Goal: Task Accomplishment & Management: Use online tool/utility

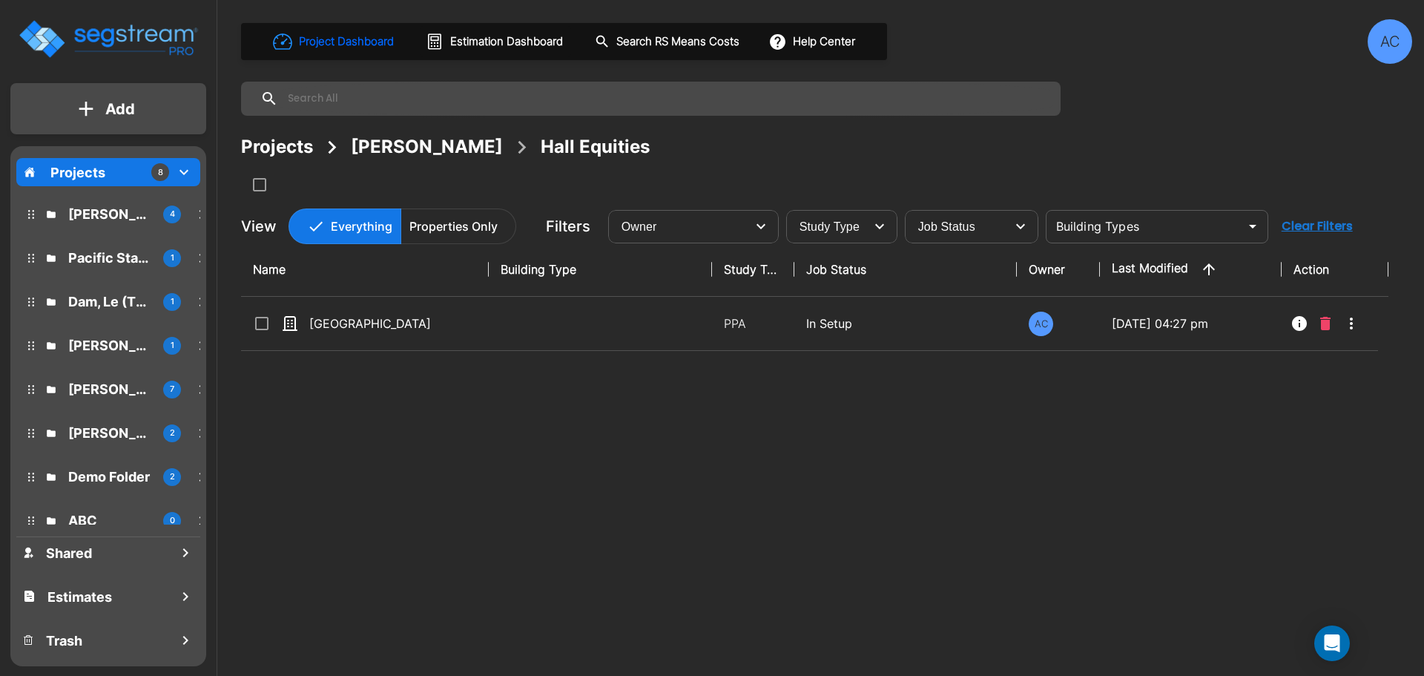
click at [119, 208] on p "Simmons, Robert" at bounding box center [109, 214] width 83 height 20
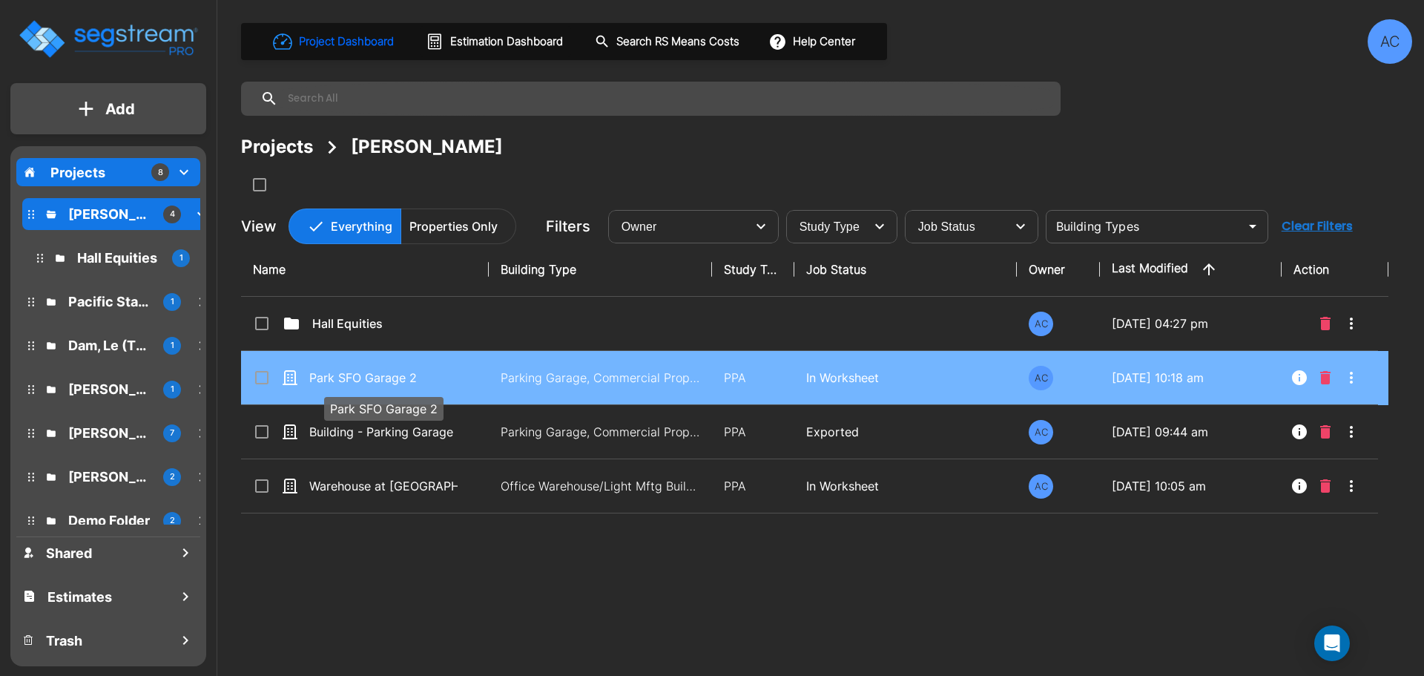
click at [330, 371] on p "Park SFO Garage 2" at bounding box center [383, 378] width 148 height 18
checkbox input "true"
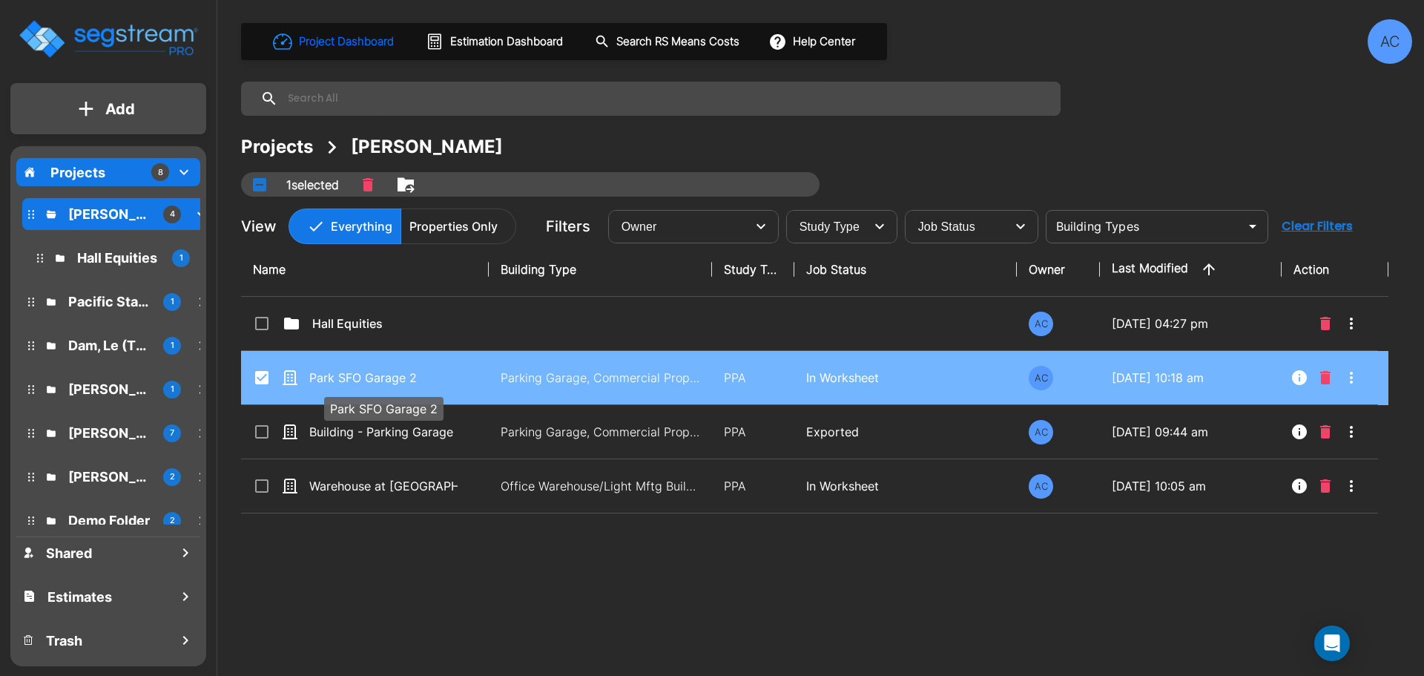
click at [330, 371] on p "Park SFO Garage 2" at bounding box center [383, 378] width 148 height 18
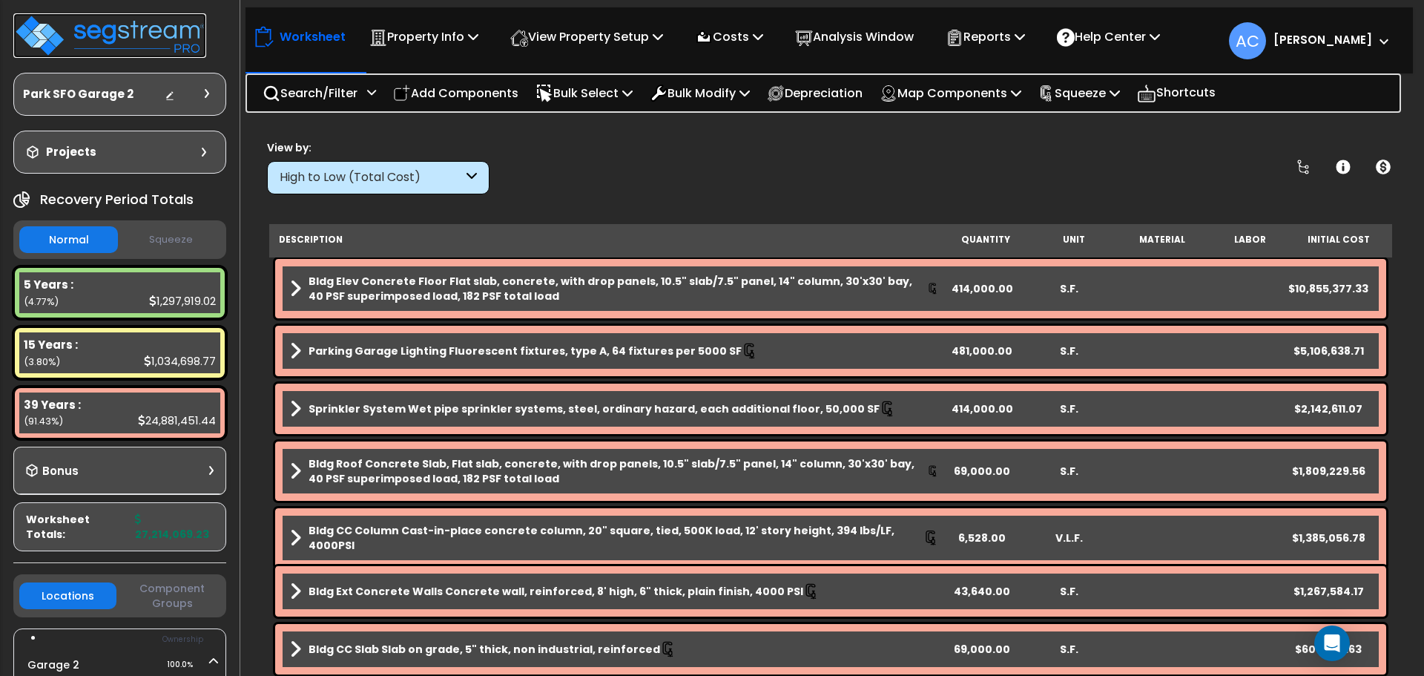
click at [171, 42] on img at bounding box center [109, 35] width 193 height 44
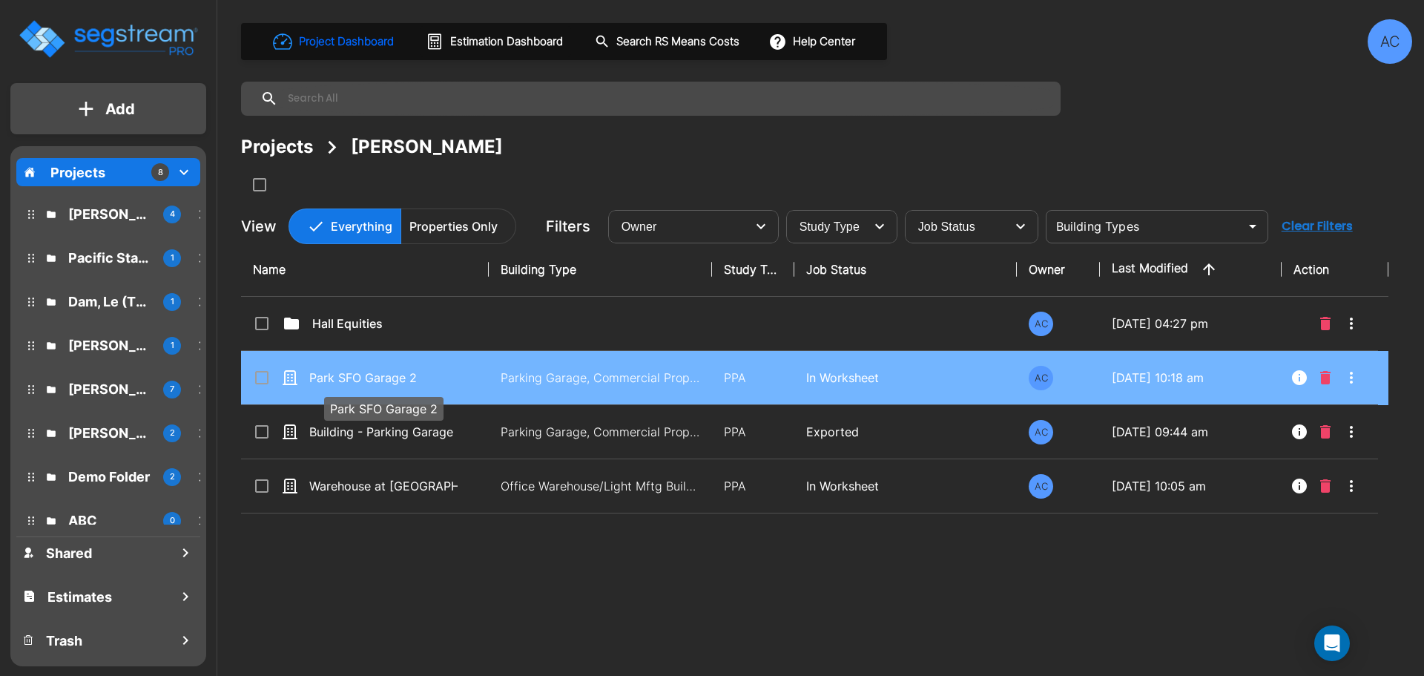
click at [372, 381] on p "Park SFO Garage 2" at bounding box center [383, 378] width 148 height 18
checkbox input "true"
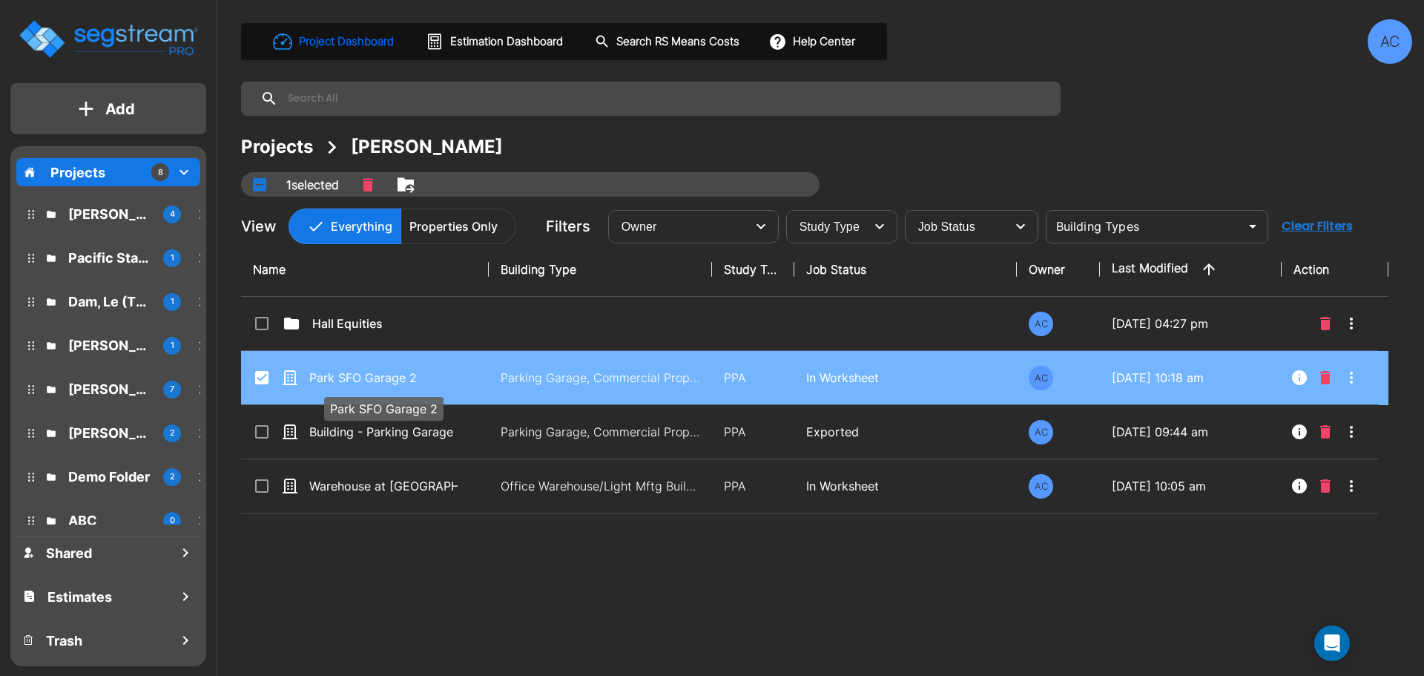
click at [372, 381] on p "Park SFO Garage 2" at bounding box center [383, 378] width 148 height 18
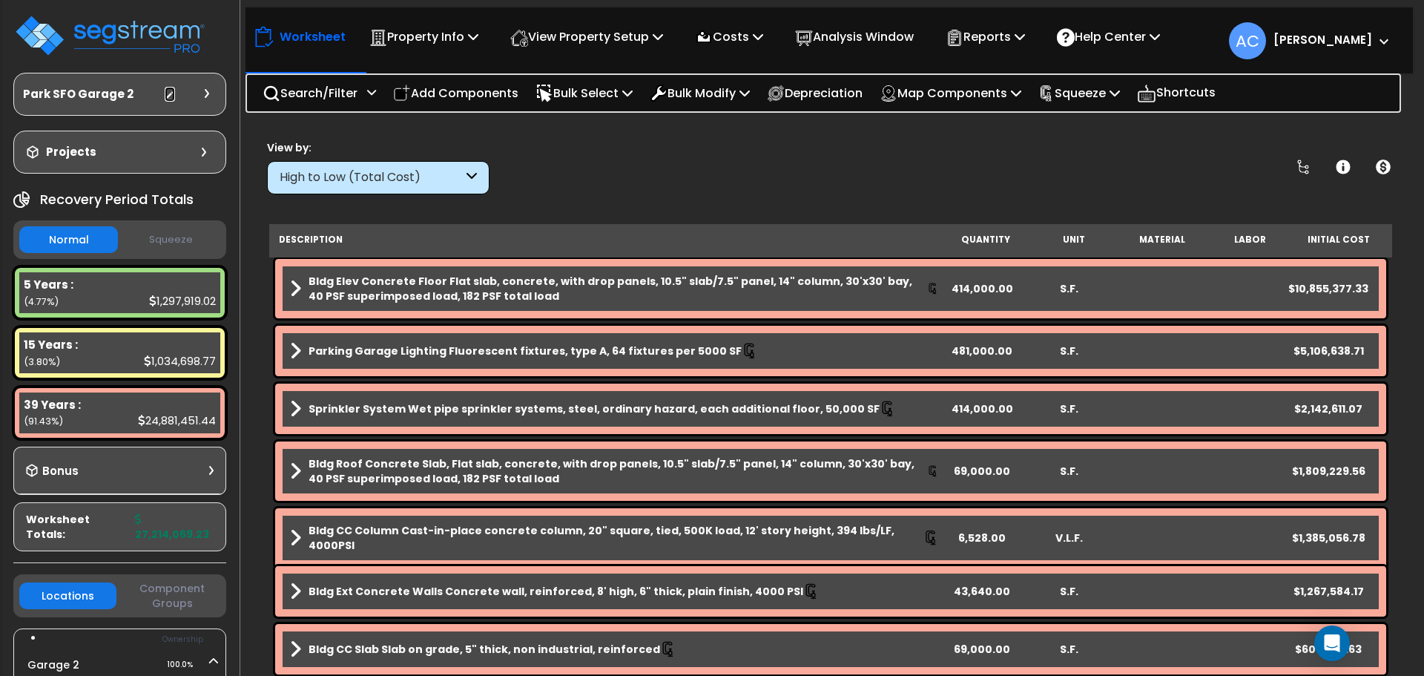
click at [173, 96] on icon at bounding box center [170, 95] width 10 height 10
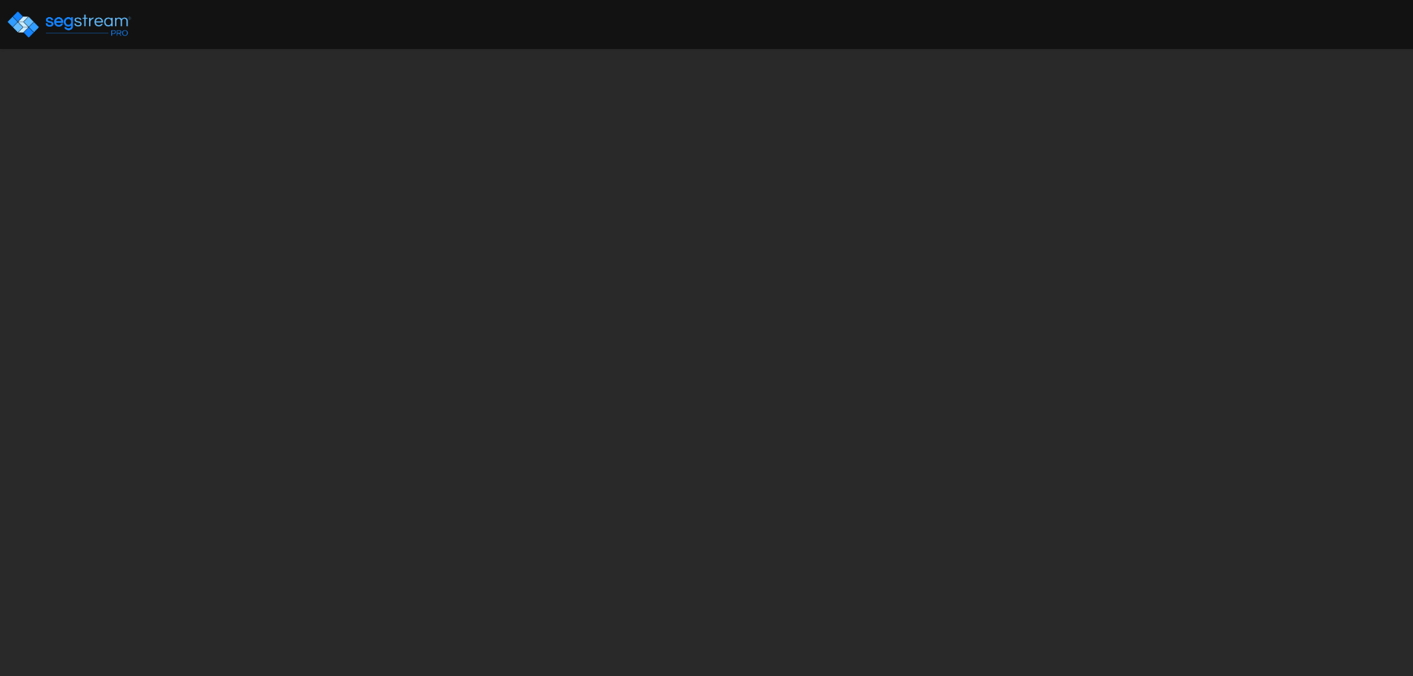
select select "2019"
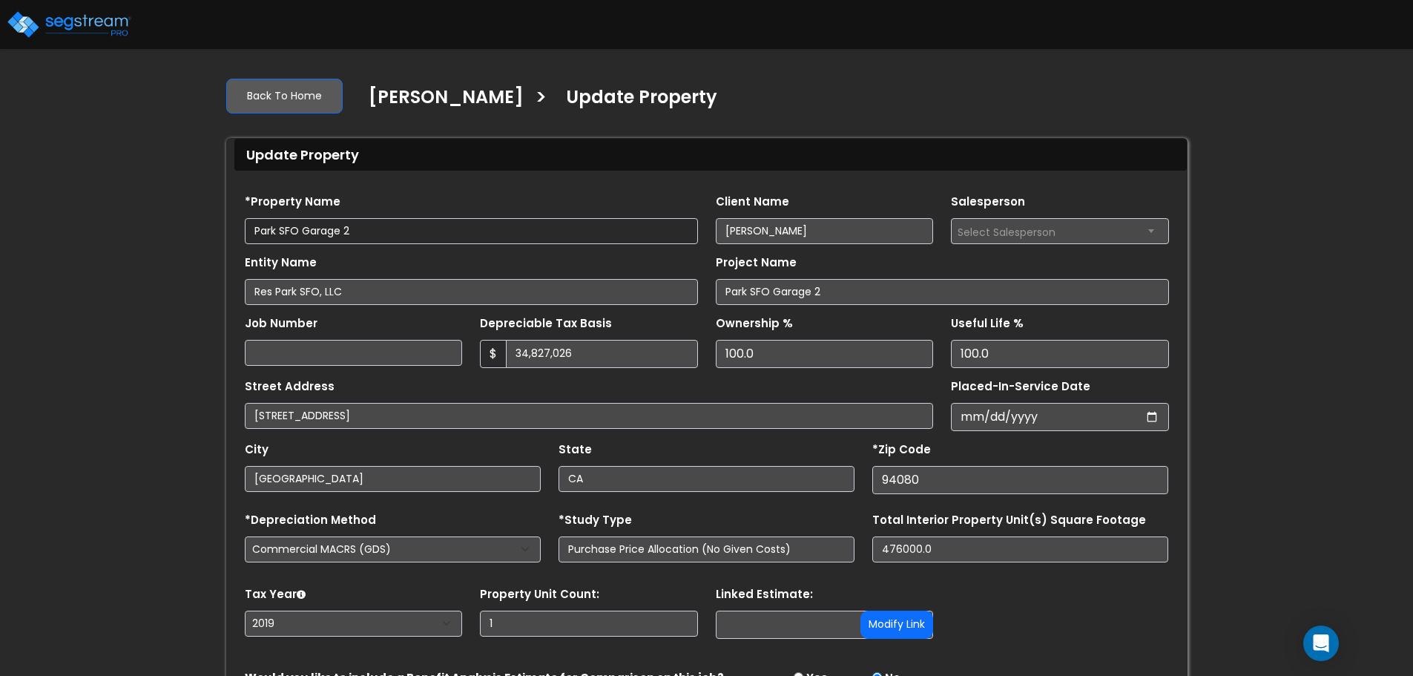
drag, startPoint x: 479, startPoint y: 230, endPoint x: 170, endPoint y: 217, distance: 309.5
click at [174, 218] on div "We are Building your Property. So please grab a coffee and let us do the heavy …" at bounding box center [706, 412] width 1413 height 694
type input "Garage Structure II"
type input "RESP PARK SFO, LLC"
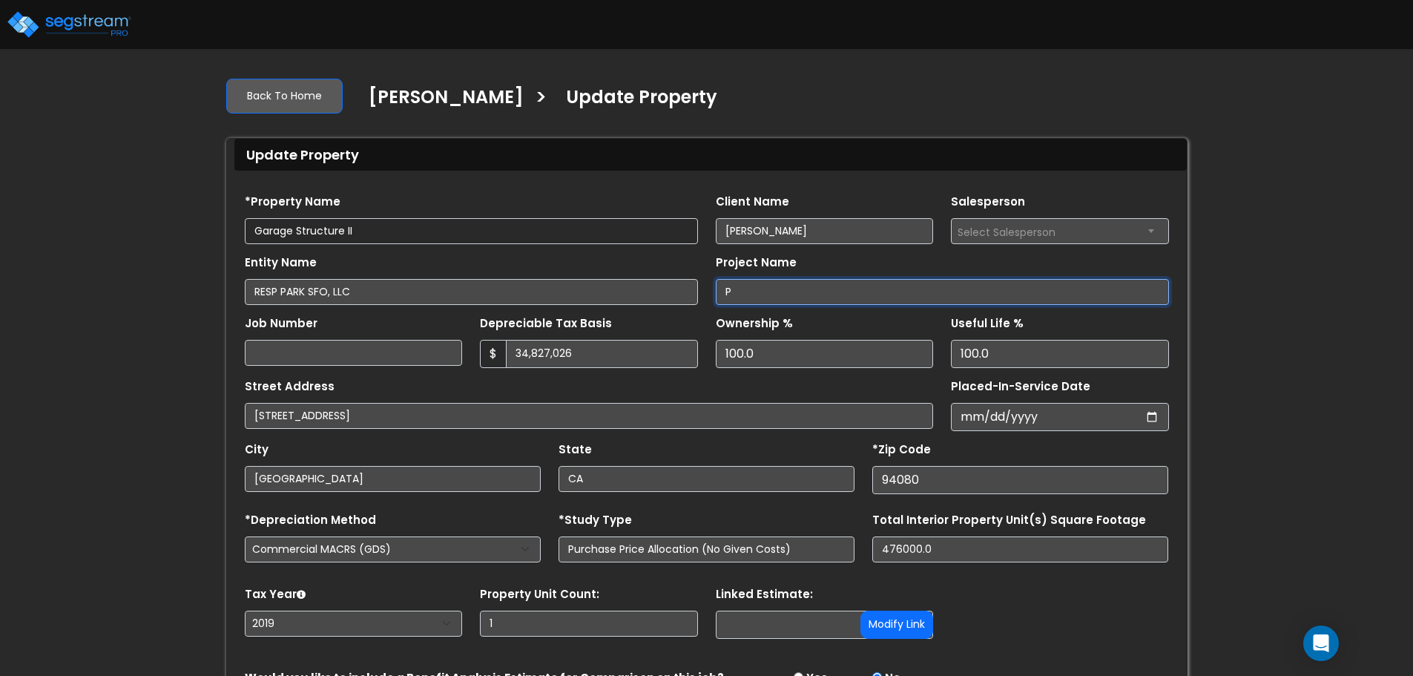
drag, startPoint x: 759, startPoint y: 291, endPoint x: 638, endPoint y: 275, distance: 122.0
click at [654, 285] on div "Entity Name RESP PARK SFO, LLC Project Name P" at bounding box center [707, 274] width 942 height 61
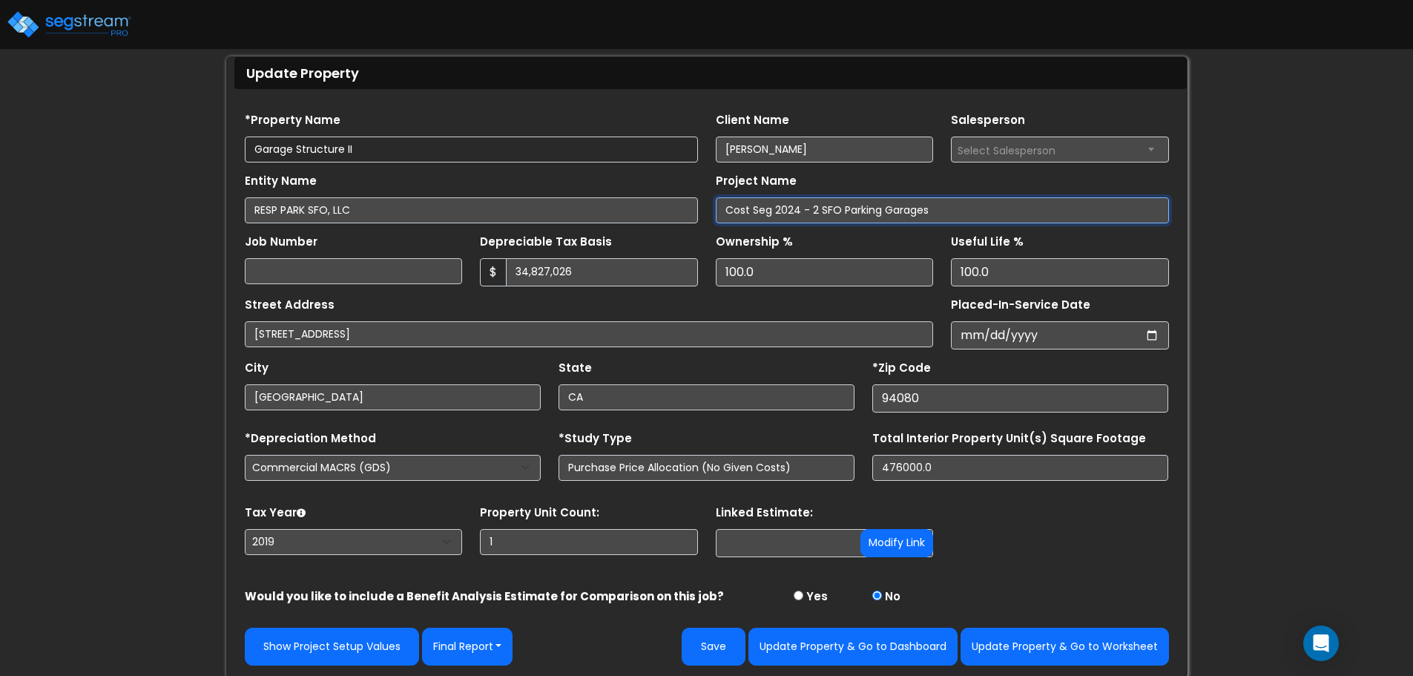
scroll to position [84, 0]
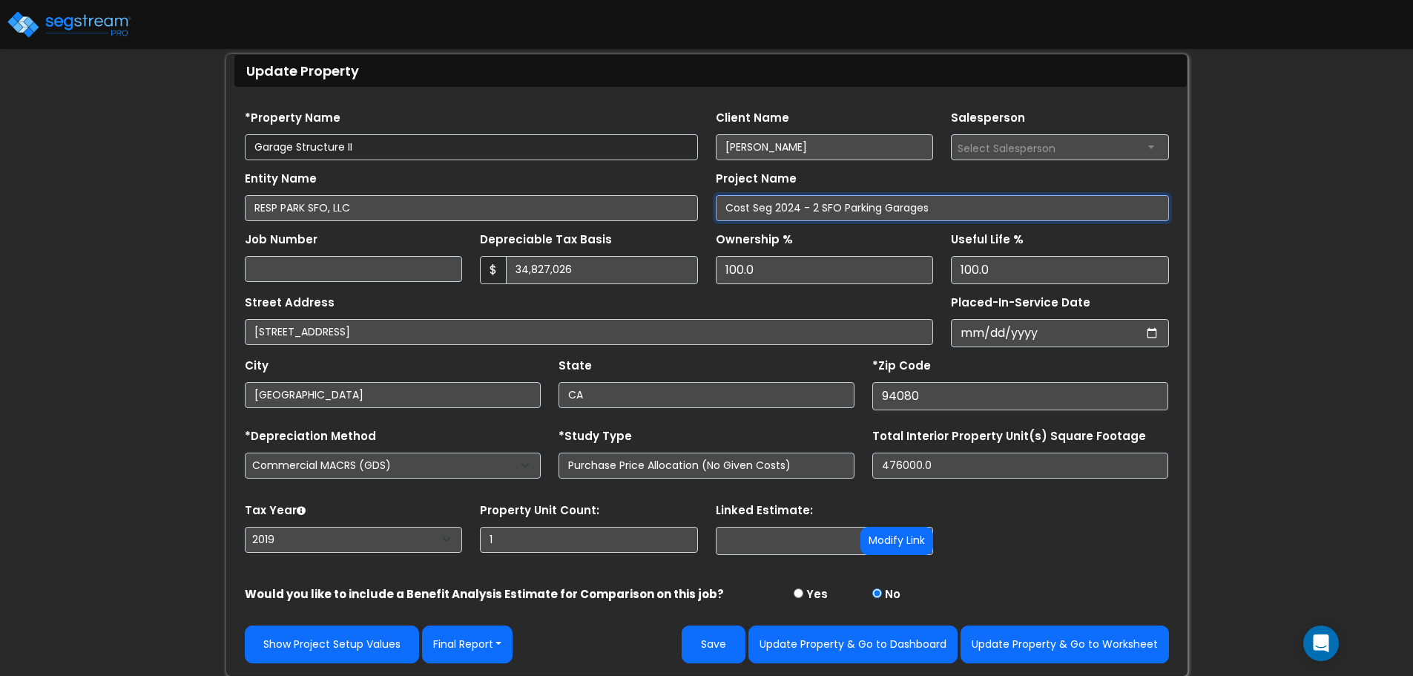
type input "Cost Seg 2024 - 2 SFO Parking Garages"
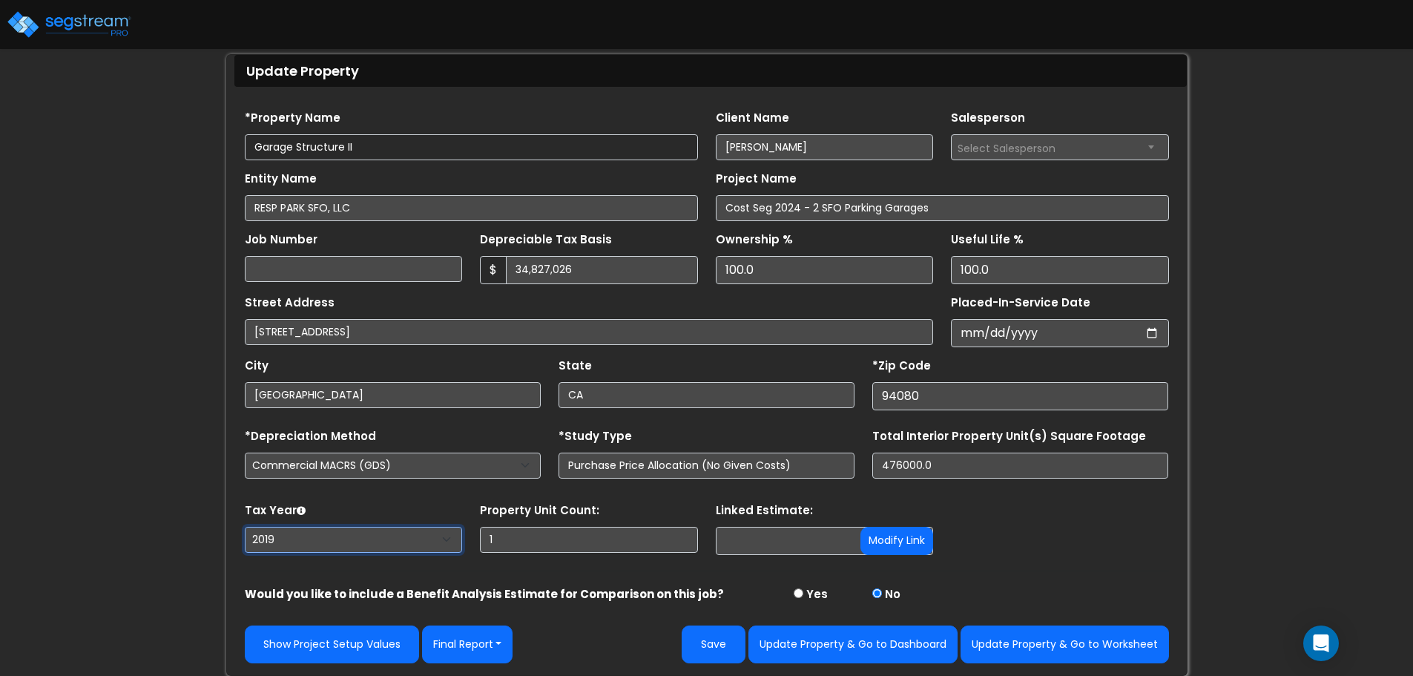
click at [374, 526] on select "2026 2025 2024 2023 2022 2021 2020 2019" at bounding box center [354, 539] width 218 height 26
select select "2024"
click at [245, 526] on select "2026 2025 2024 2023 2022 2021 2020 2019" at bounding box center [354, 539] width 218 height 26
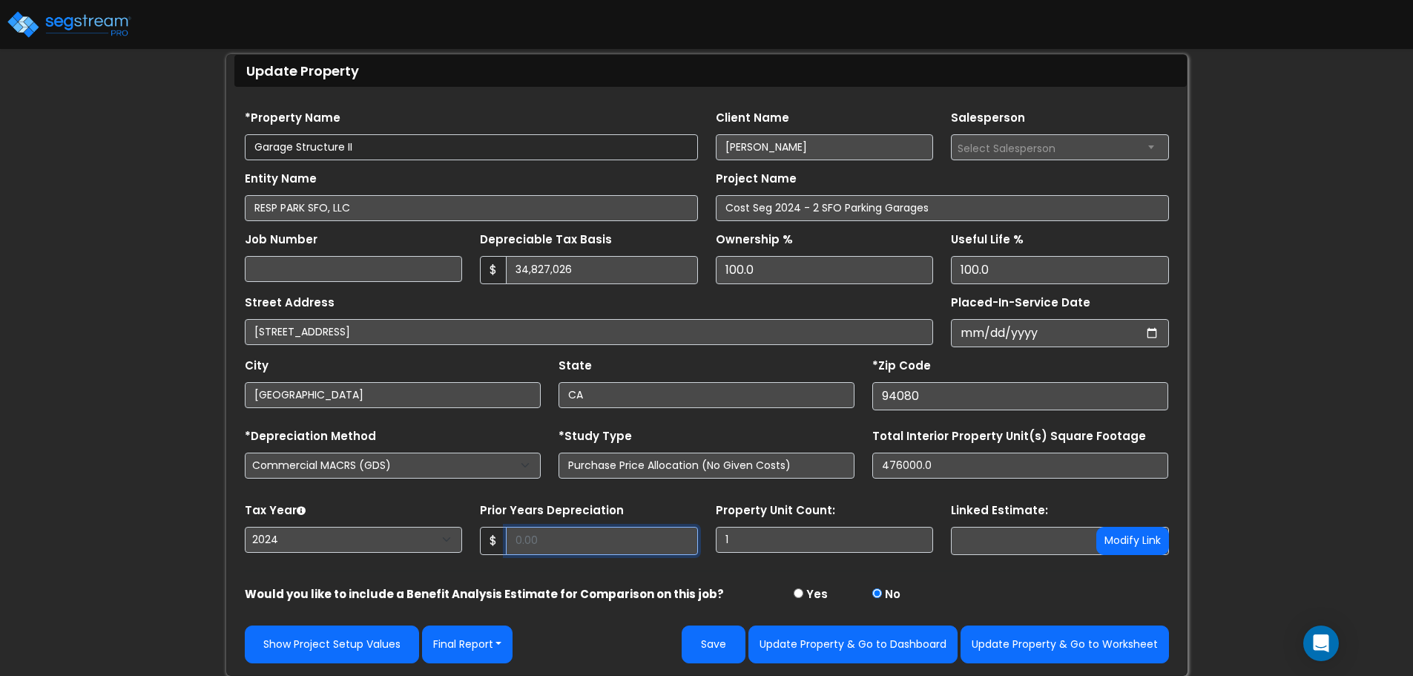
click at [561, 533] on input "Prior Years Depreciation" at bounding box center [602, 540] width 192 height 28
click at [612, 544] on input "Prior Years Depreciation" at bounding box center [602, 540] width 192 height 28
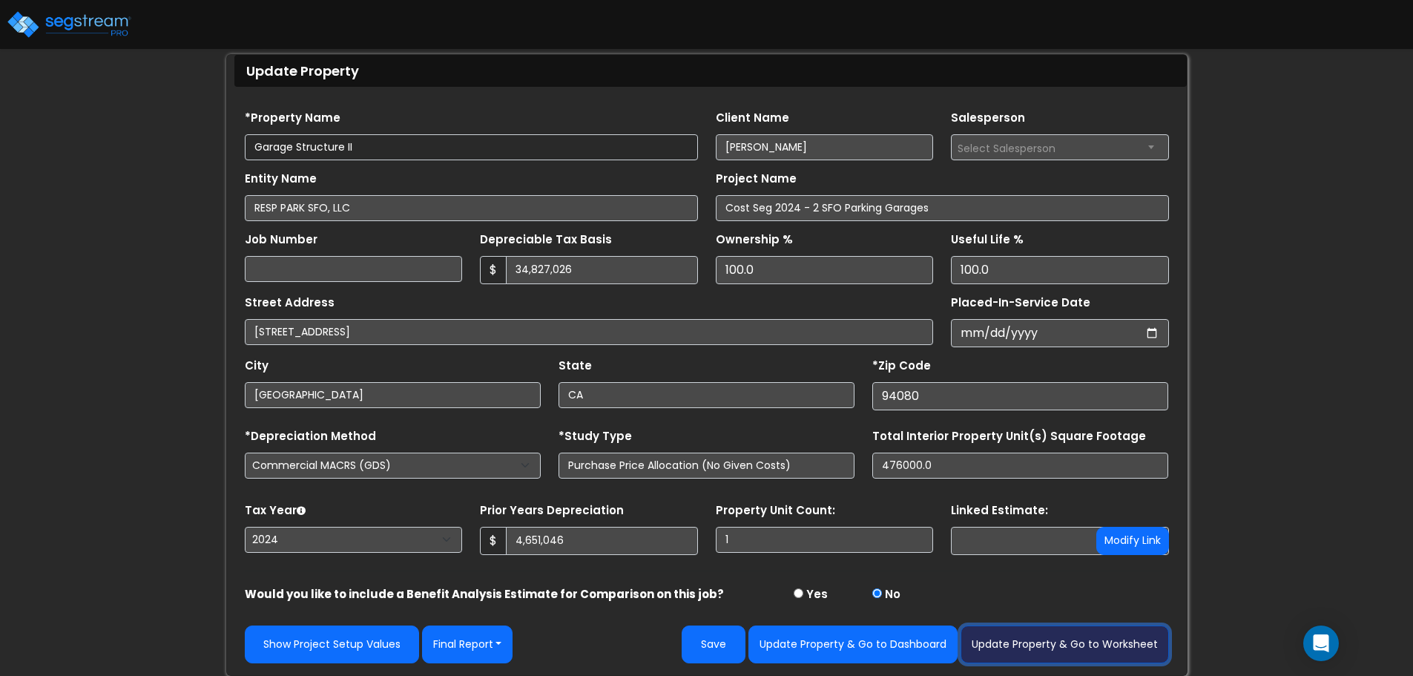
click at [1015, 641] on button "Update Property & Go to Worksheet" at bounding box center [1064, 644] width 208 height 38
type input "4651046"
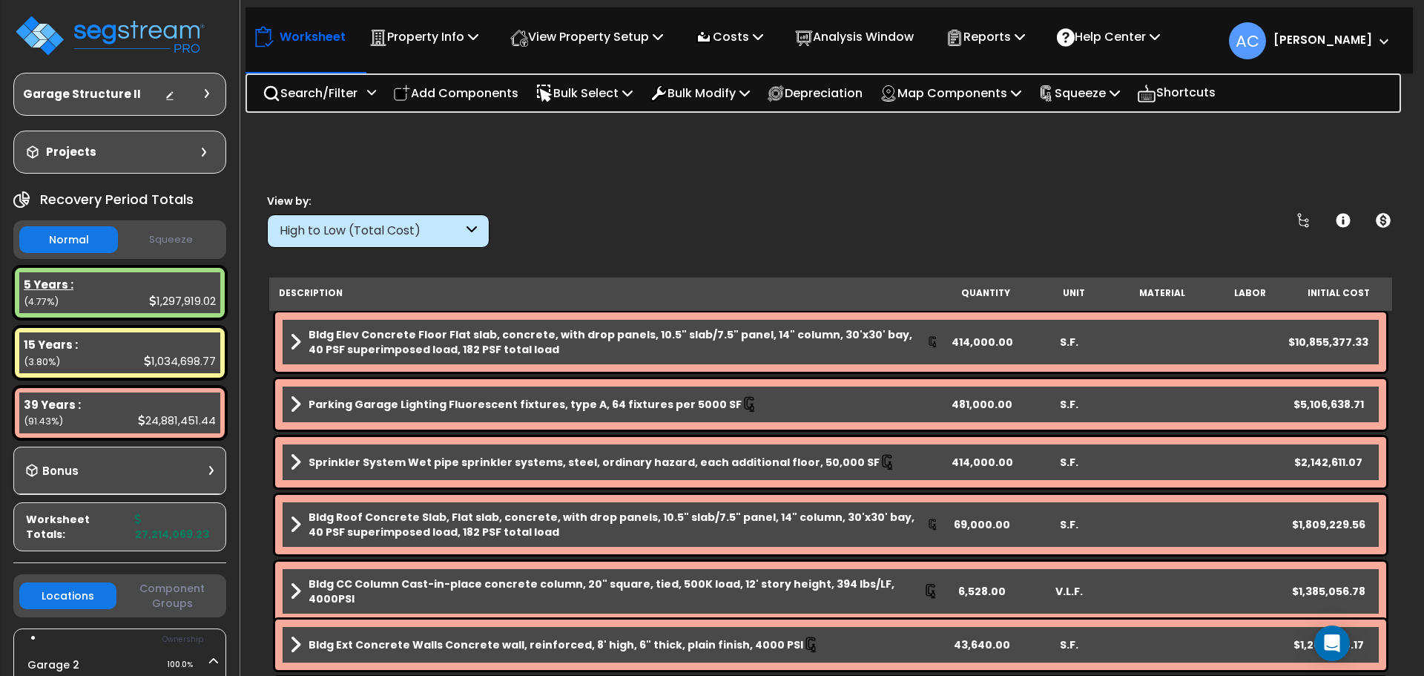
click at [61, 285] on b "5 Years :" at bounding box center [49, 285] width 50 height 16
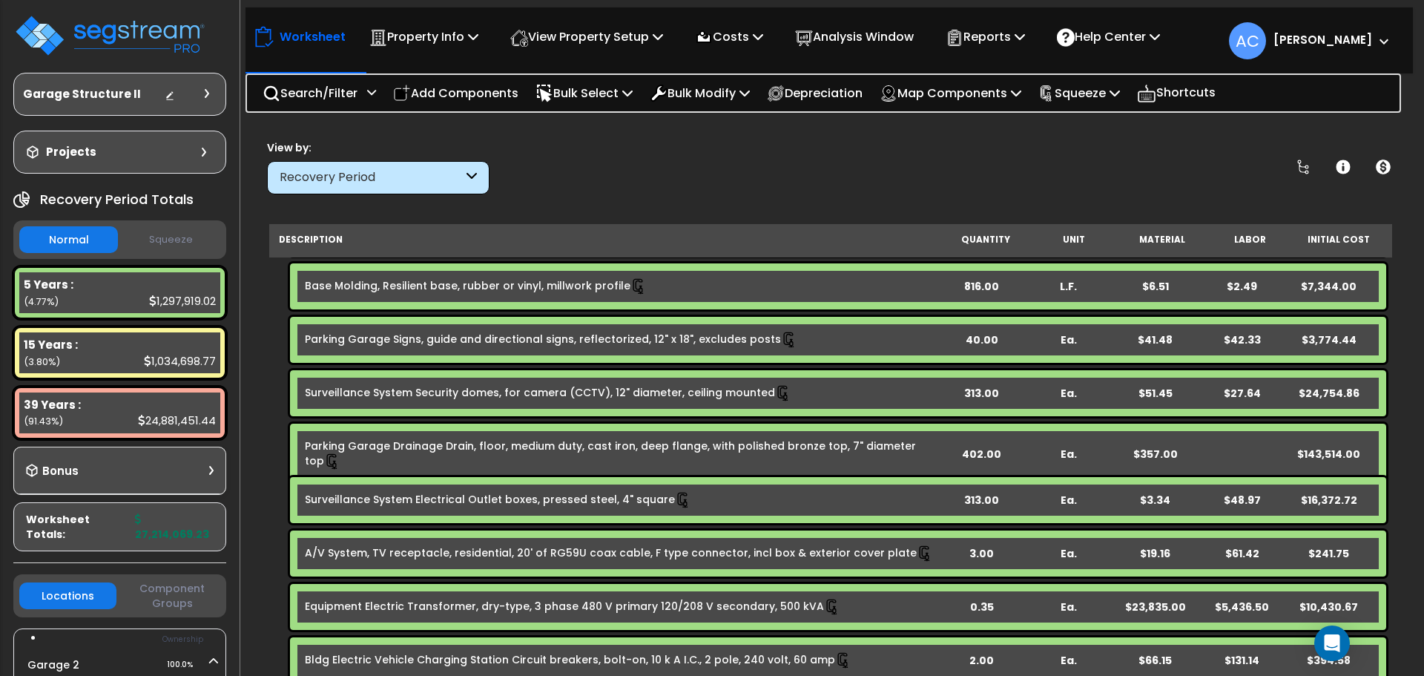
scroll to position [519, 0]
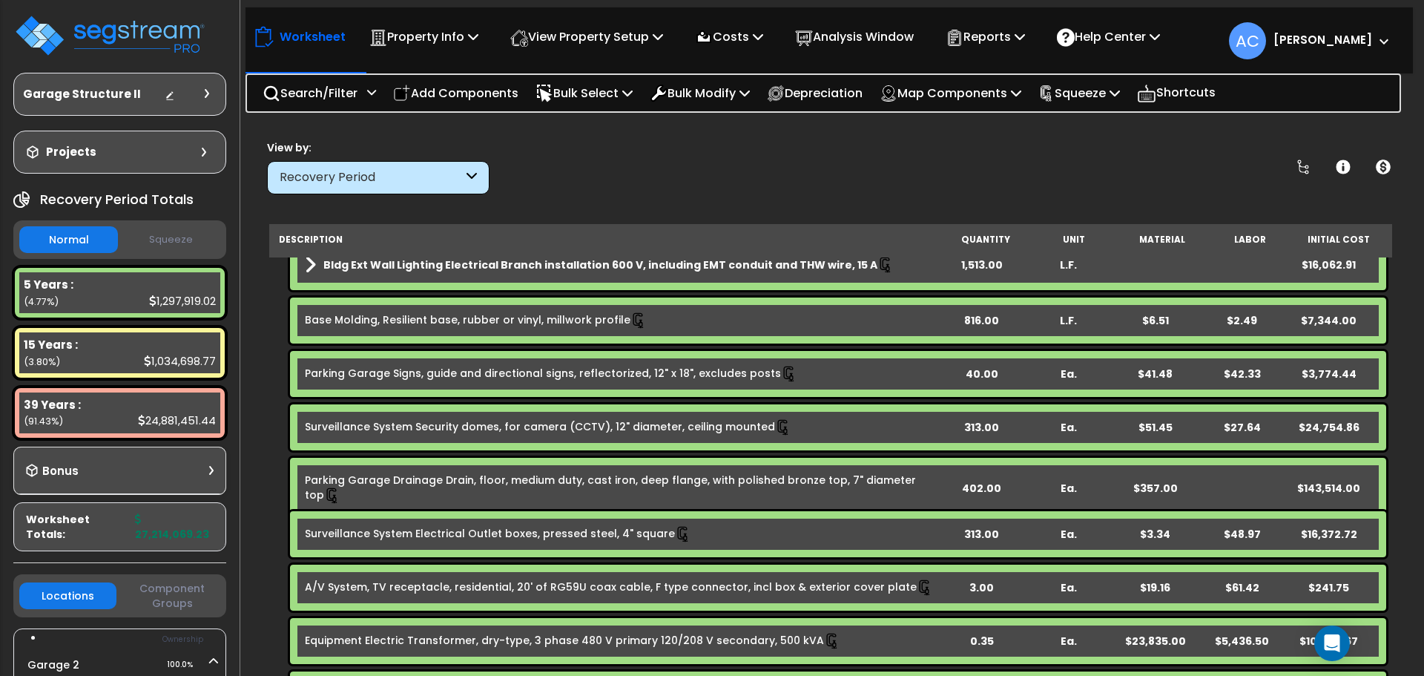
click at [980, 319] on div "816.00" at bounding box center [981, 320] width 85 height 15
click at [973, 369] on div "40.00" at bounding box center [981, 373] width 85 height 15
click at [988, 431] on div "313.00" at bounding box center [981, 427] width 85 height 15
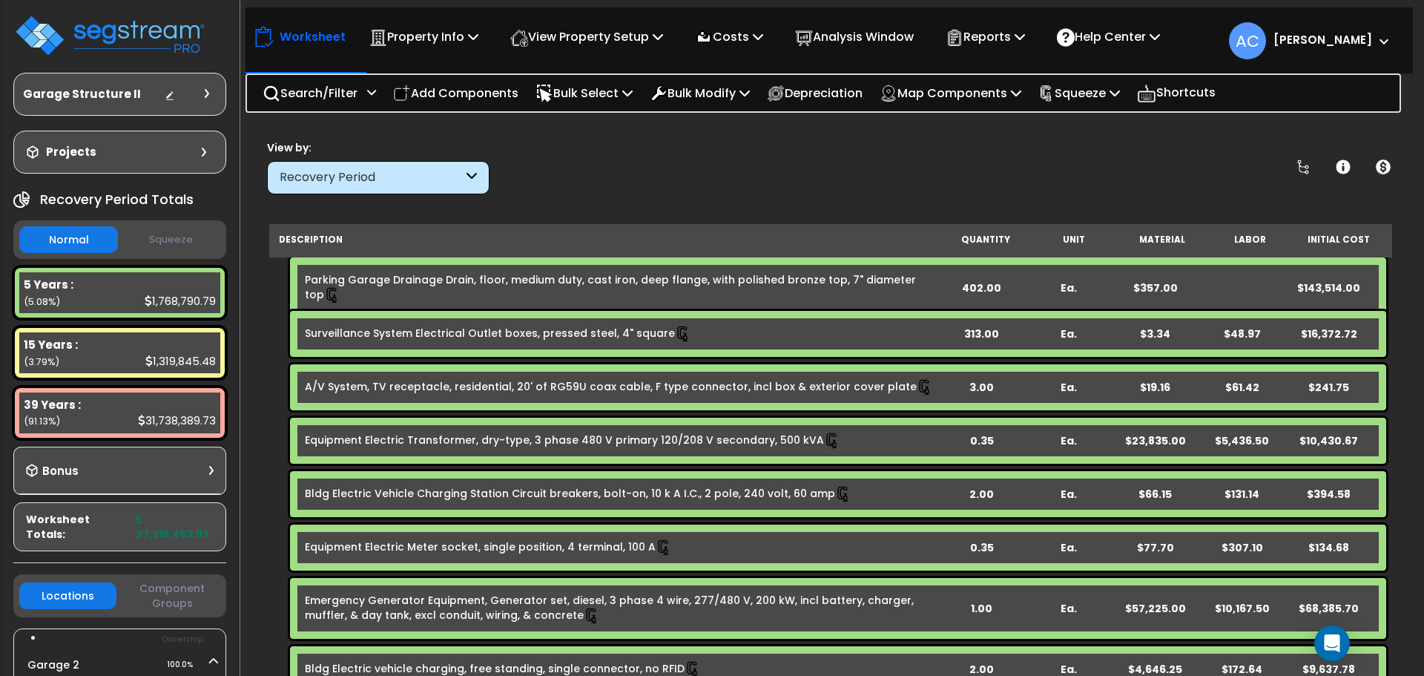
scroll to position [742, 0]
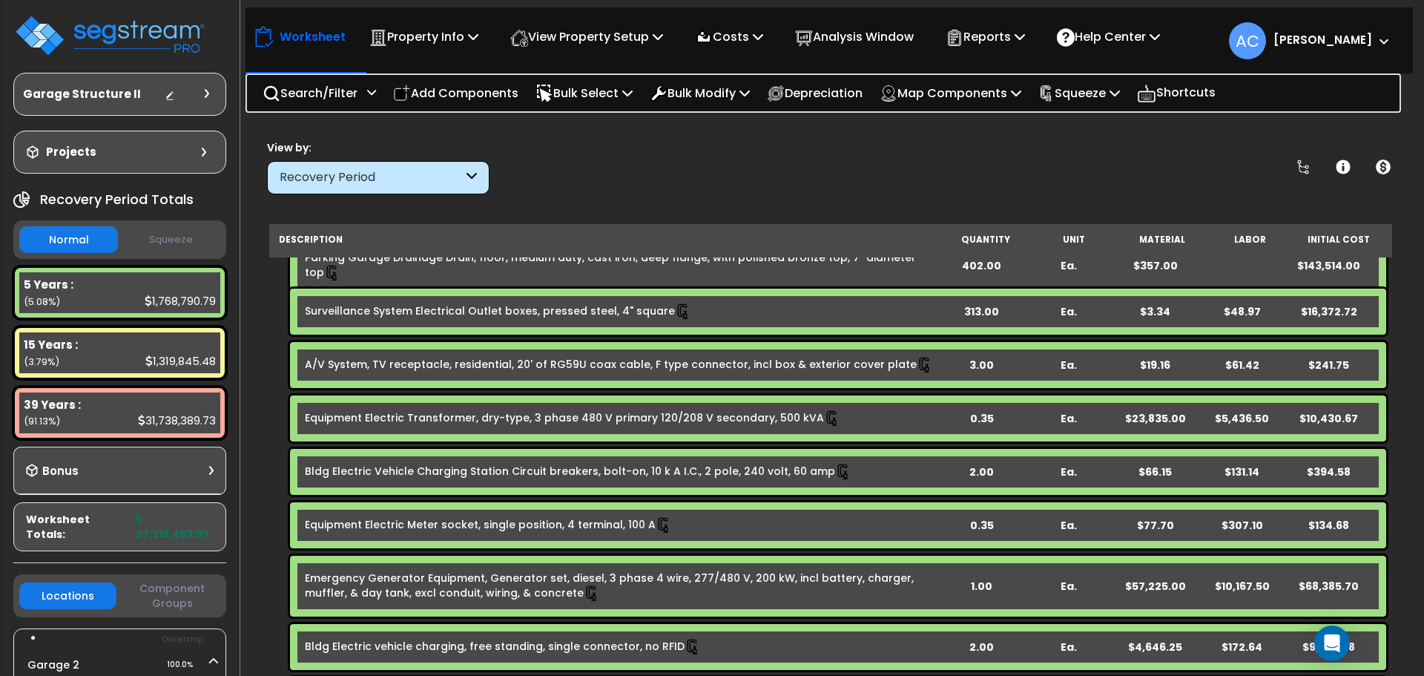
click at [980, 475] on div "2.00" at bounding box center [981, 471] width 85 height 15
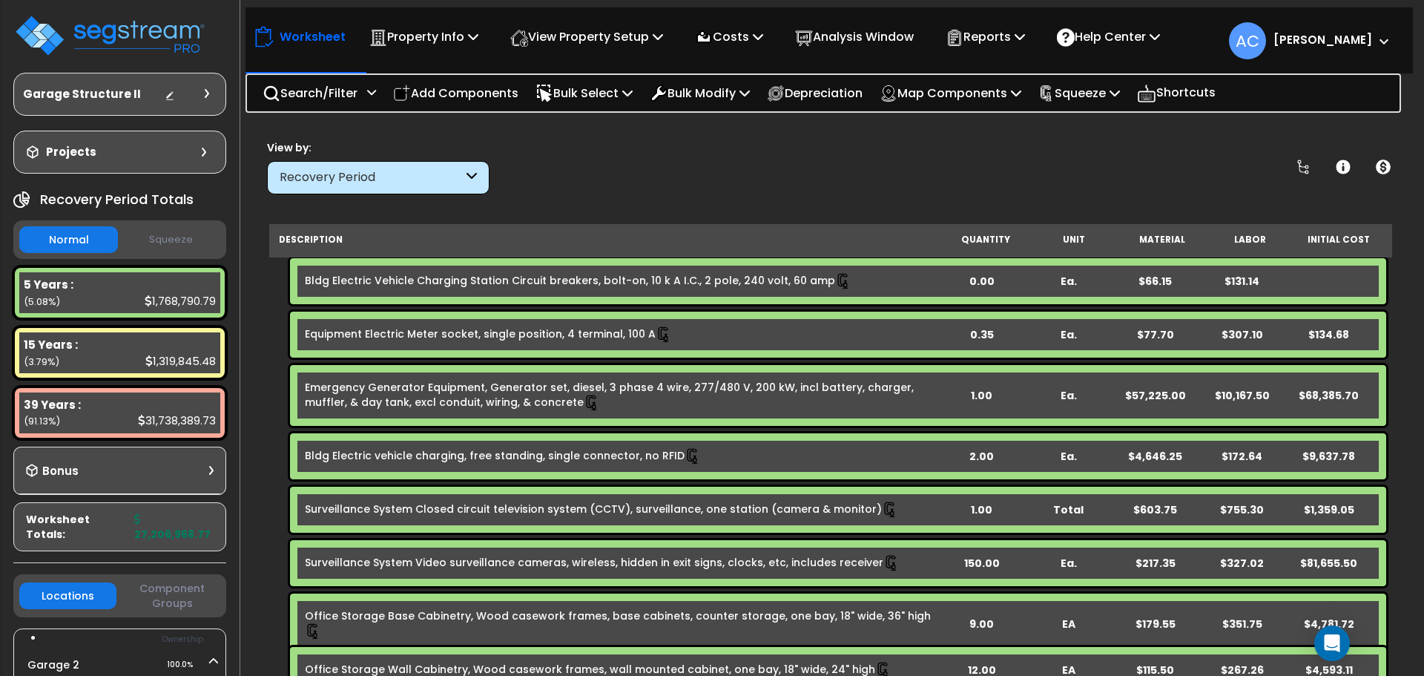
scroll to position [964, 0]
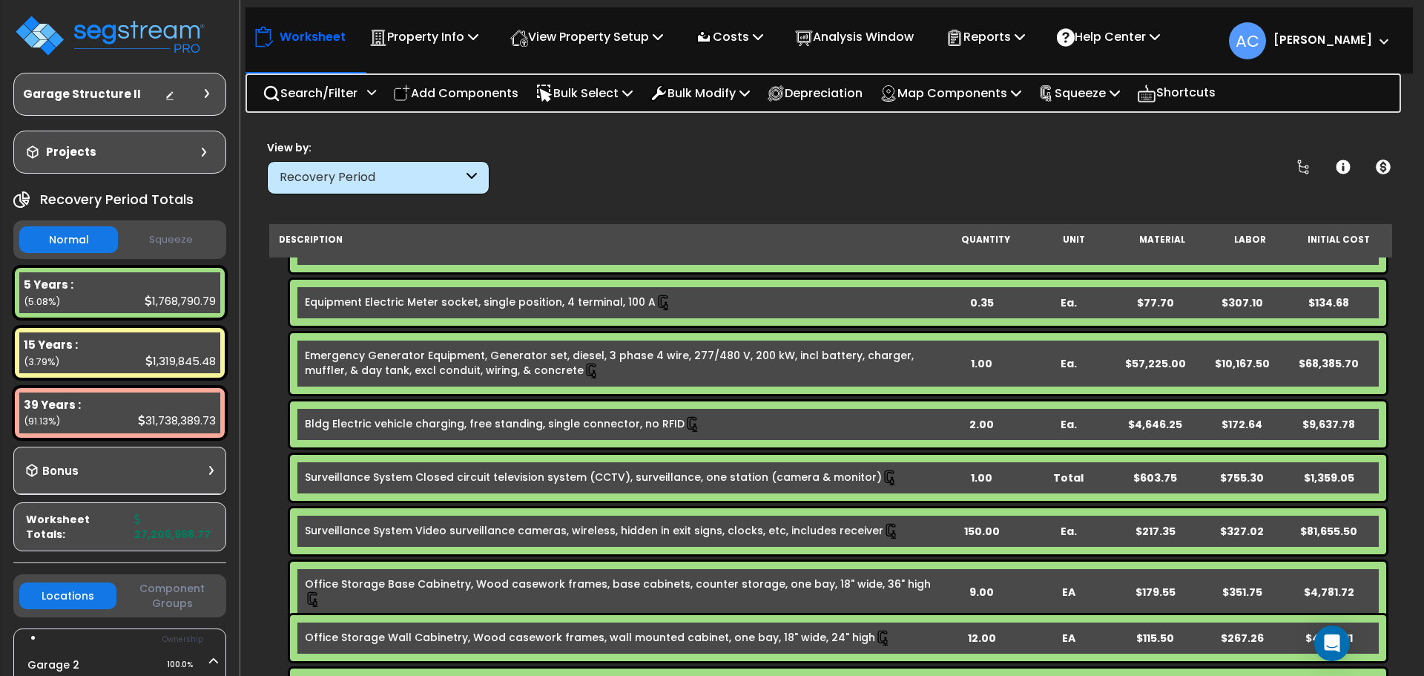
click at [980, 422] on div "2.00" at bounding box center [981, 424] width 85 height 15
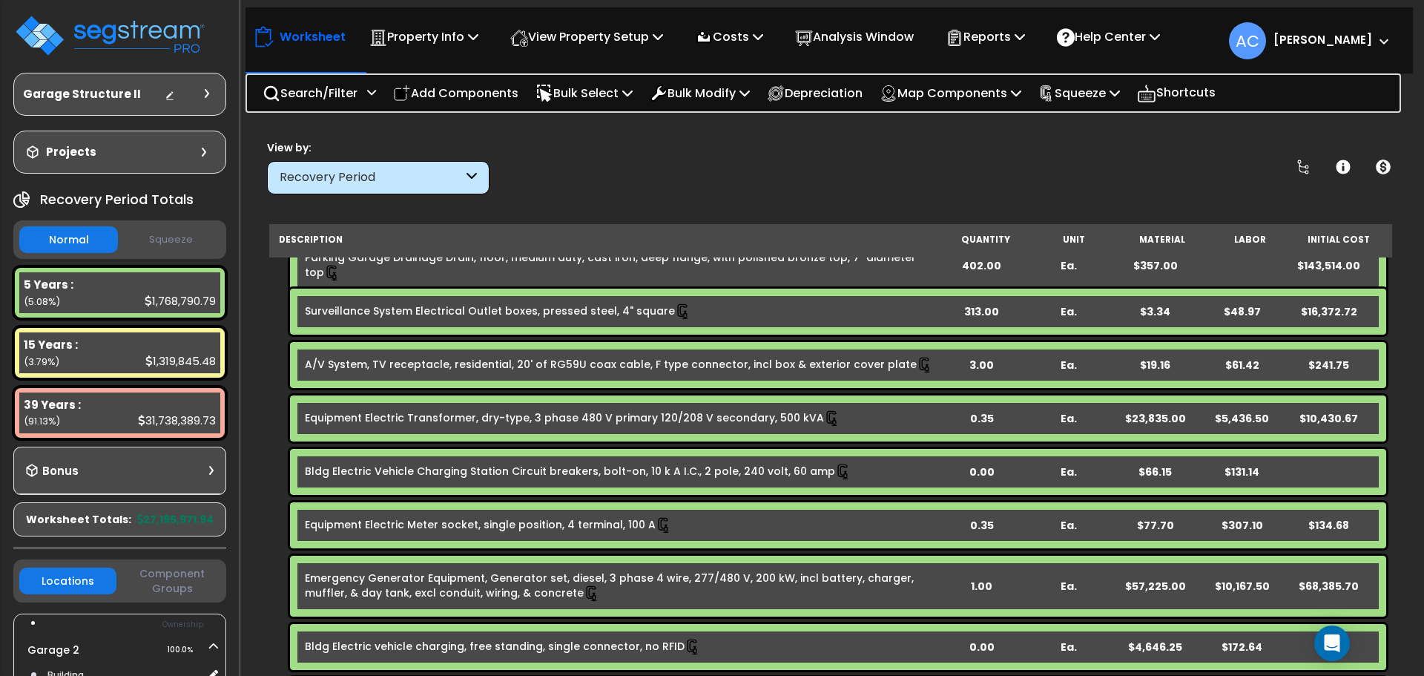
scroll to position [667, 0]
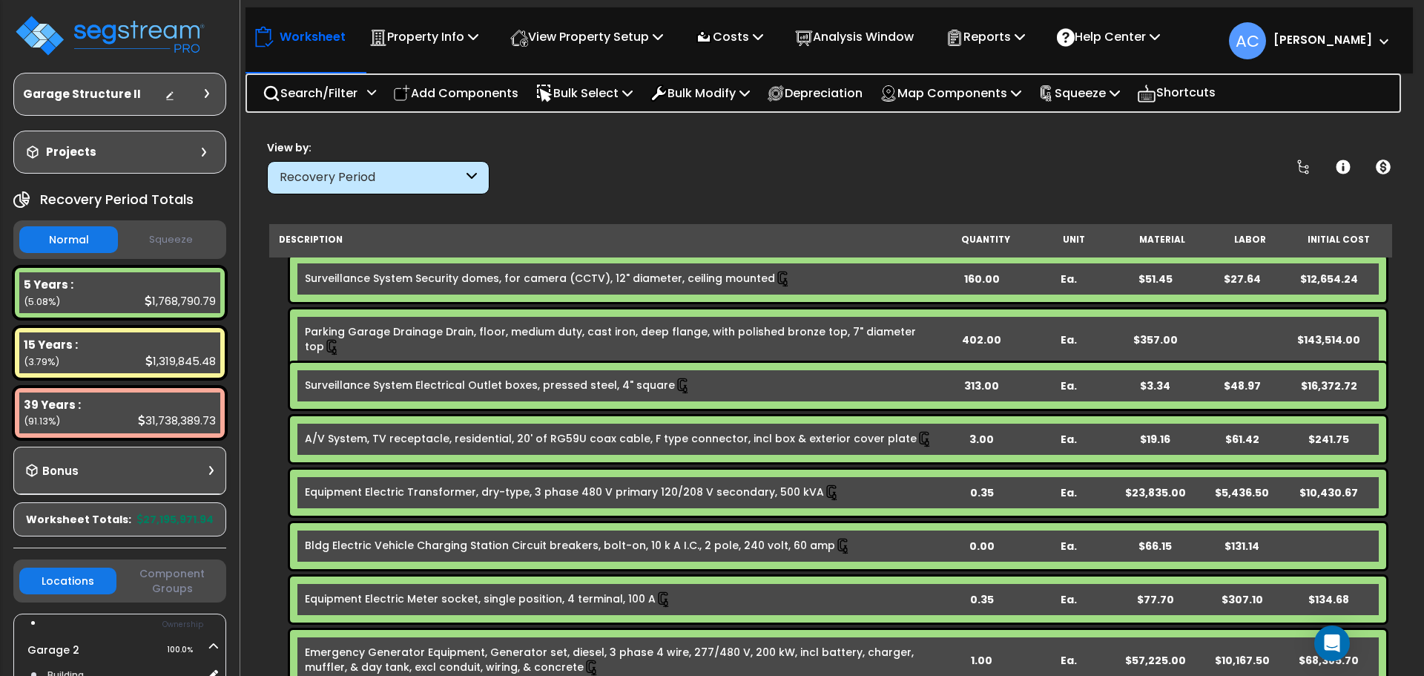
click at [985, 386] on div "313.00" at bounding box center [981, 385] width 85 height 15
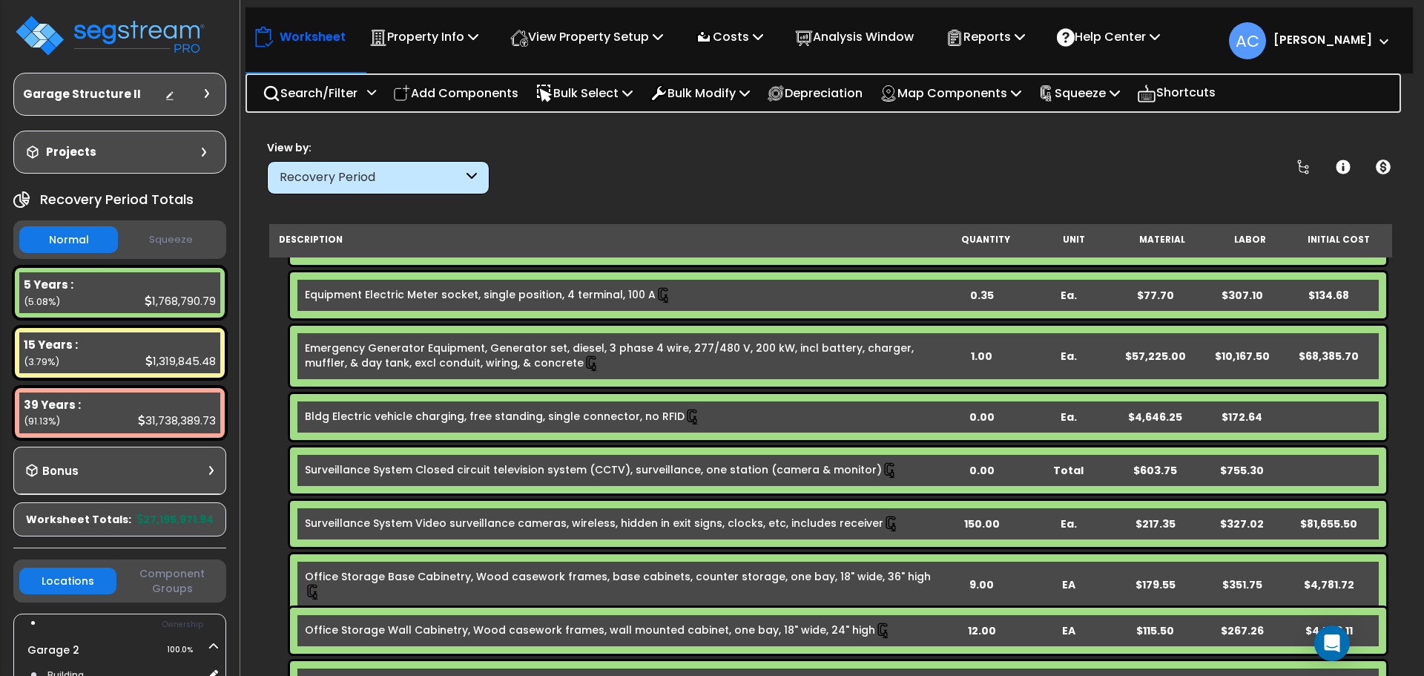
scroll to position [1038, 0]
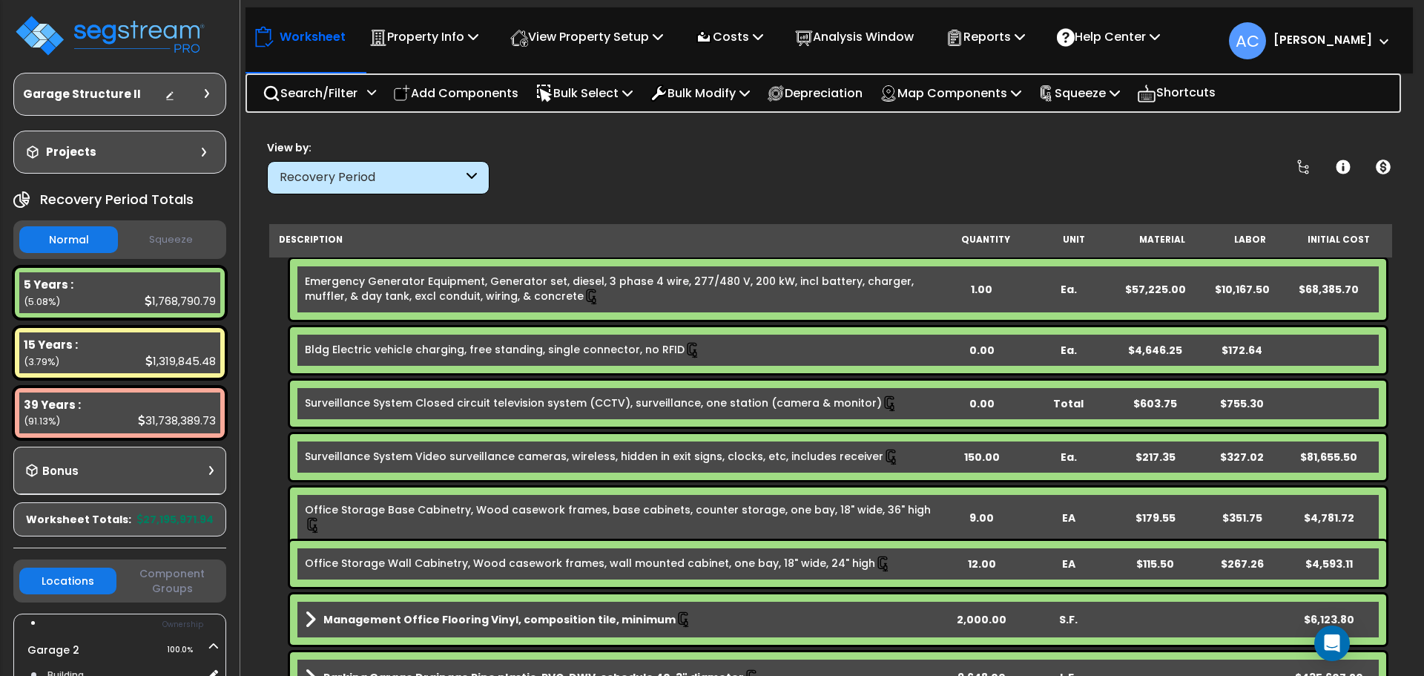
click at [982, 455] on div "150.00" at bounding box center [981, 456] width 85 height 15
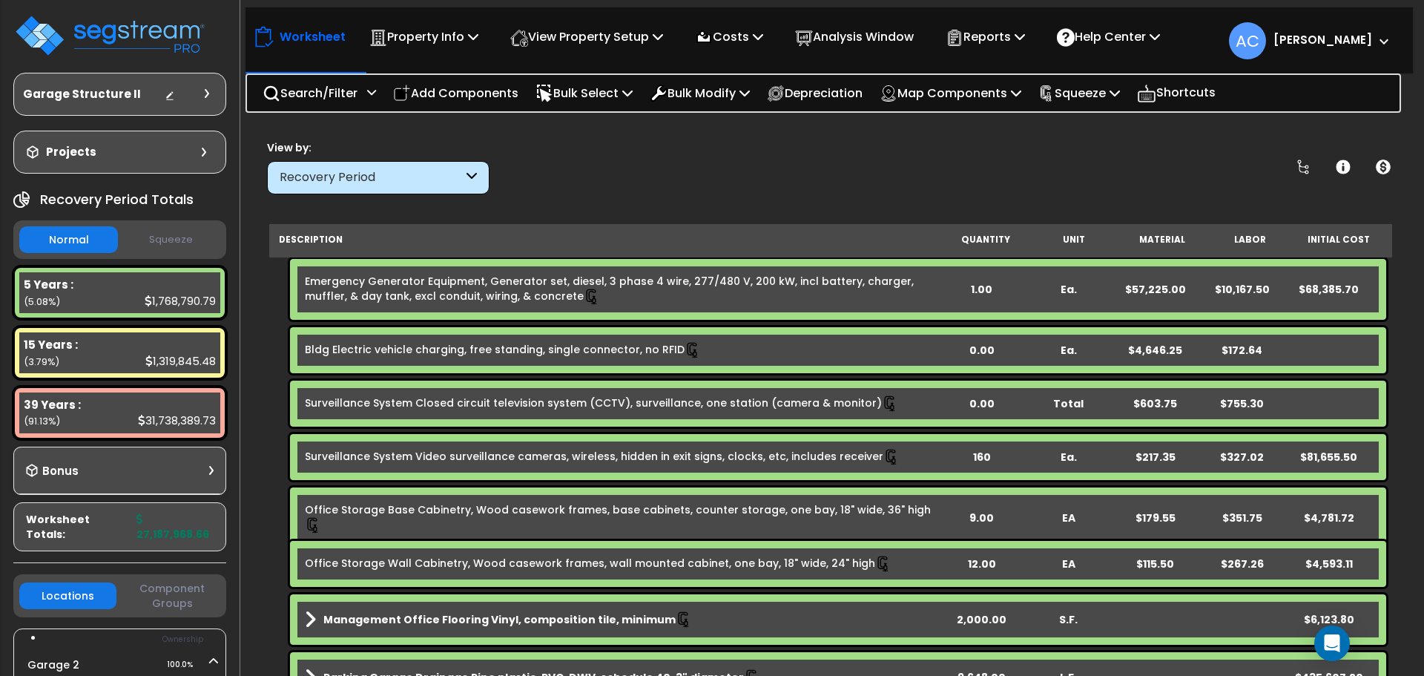
scroll to position [1112, 0]
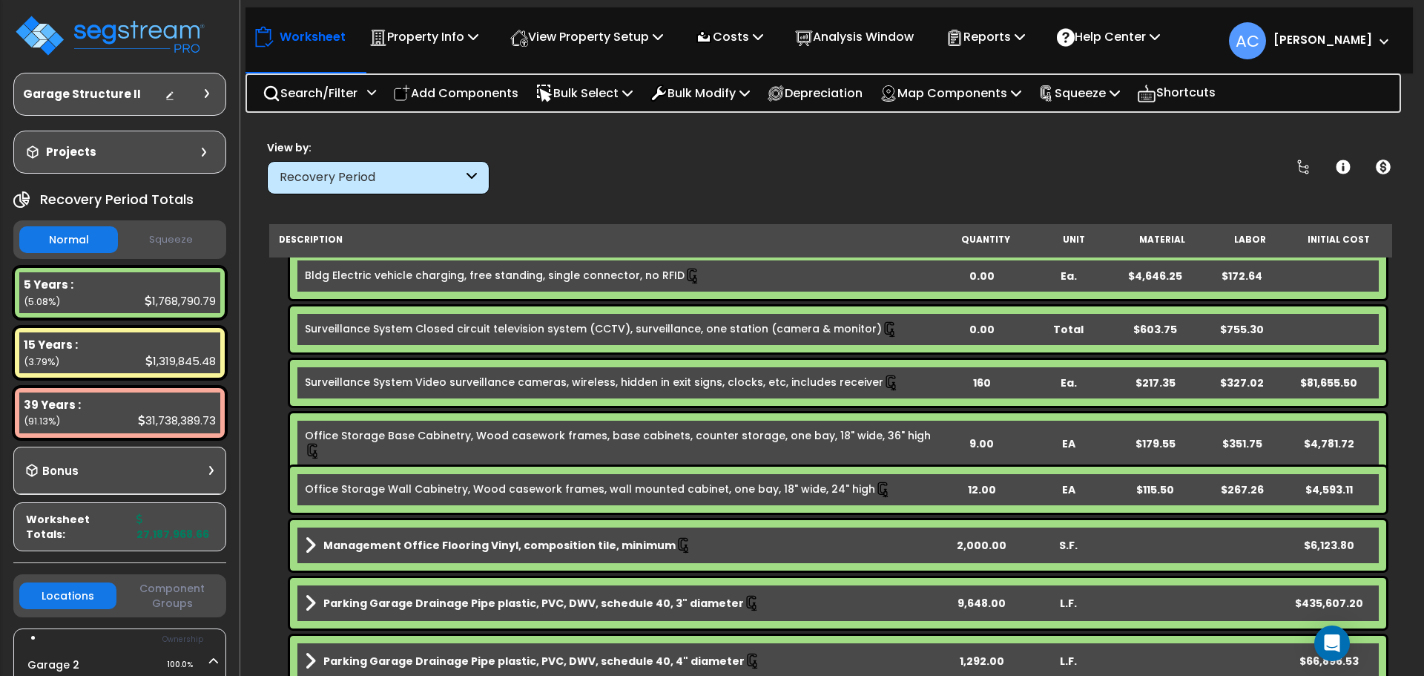
click at [979, 540] on div "2,000.00" at bounding box center [981, 545] width 85 height 15
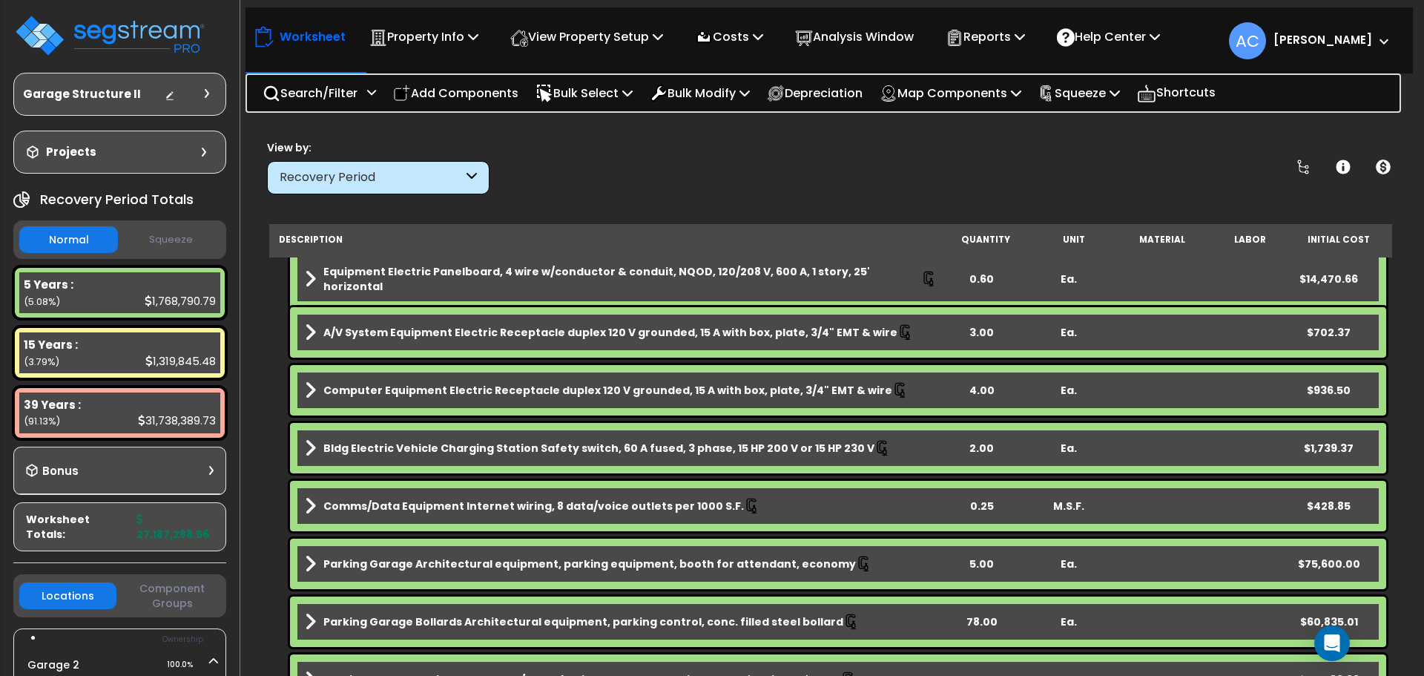
scroll to position [1928, 0]
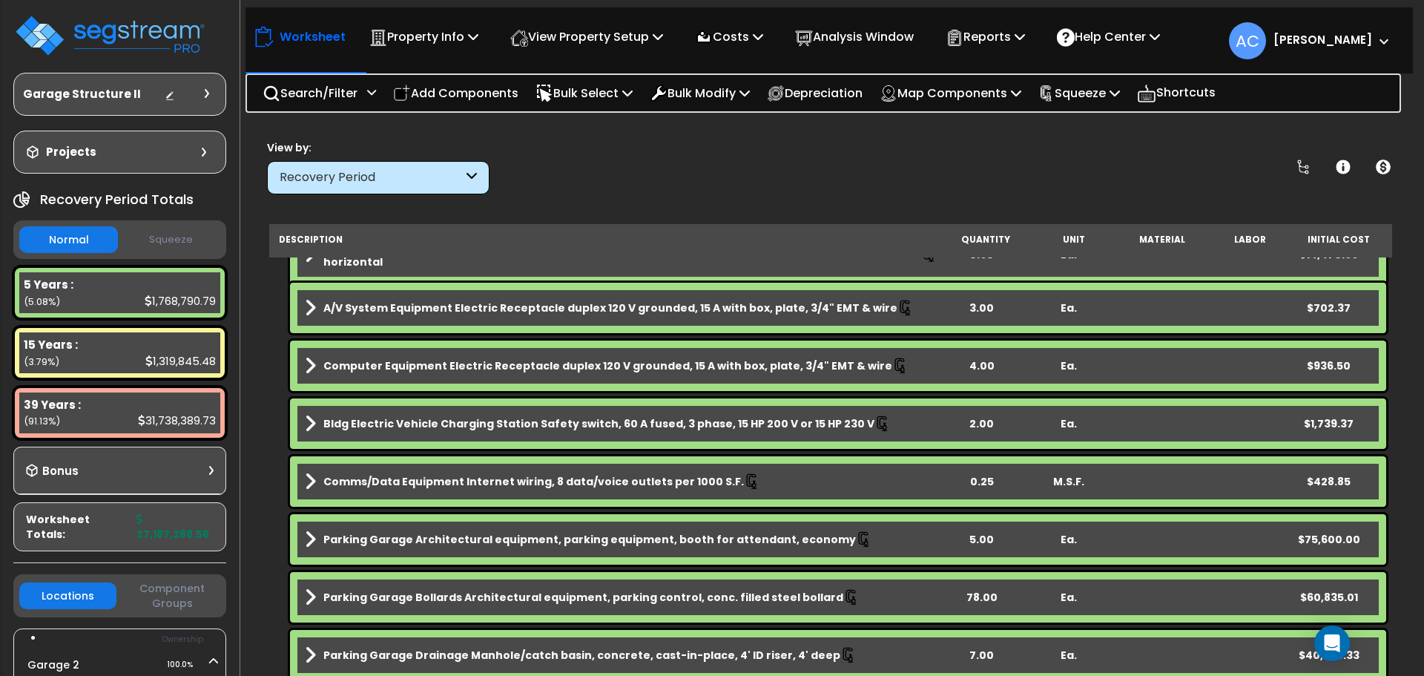
click at [987, 415] on div "Bldg Electric Vehicle Charging Station Safety switch, 60 A fused, 3 phase, 15 H…" at bounding box center [838, 423] width 1096 height 50
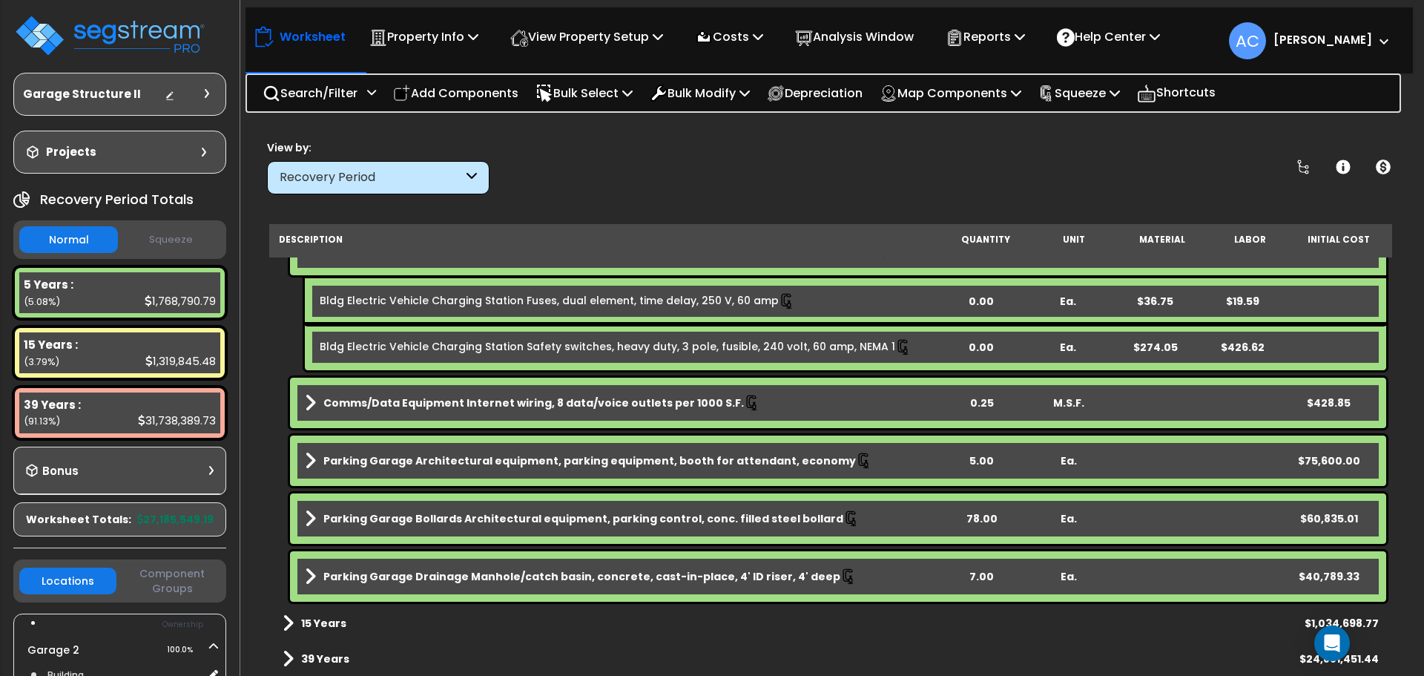
scroll to position [65, 0]
click at [330, 631] on link "15 Years" at bounding box center [315, 622] width 64 height 21
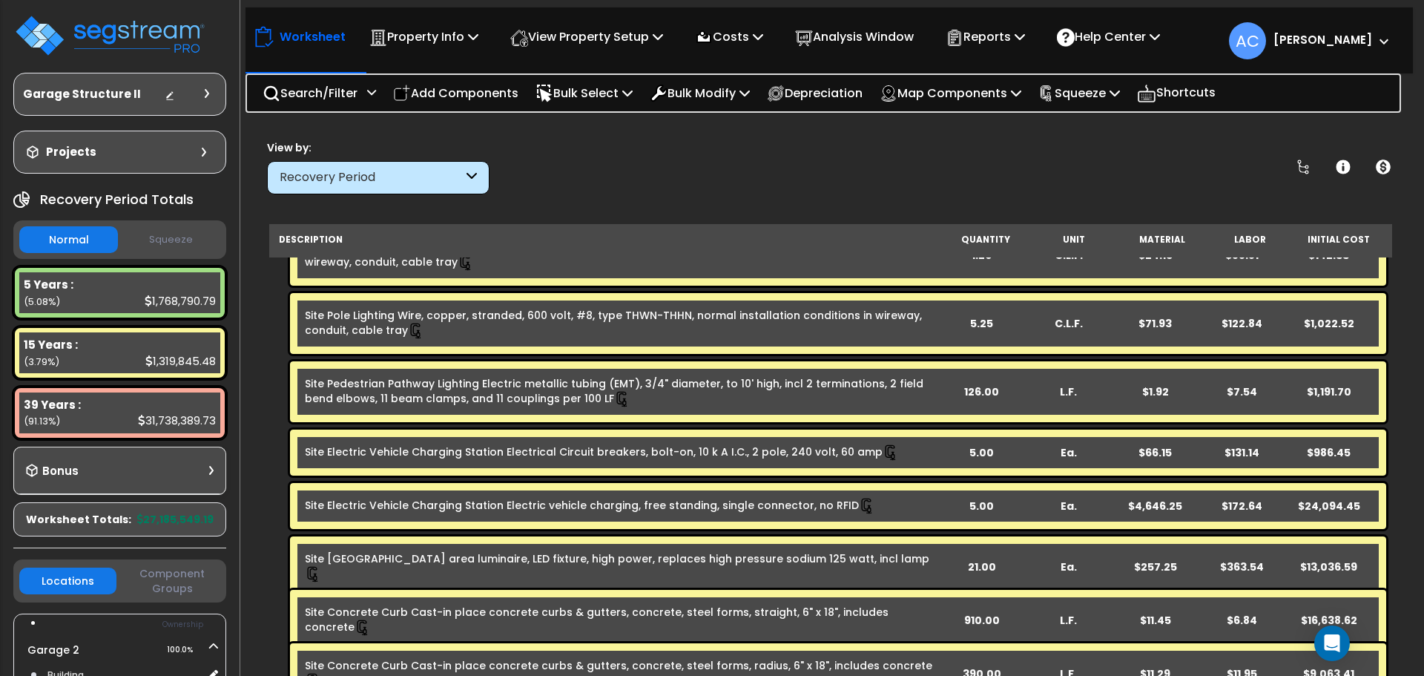
scroll to position [2843, 0]
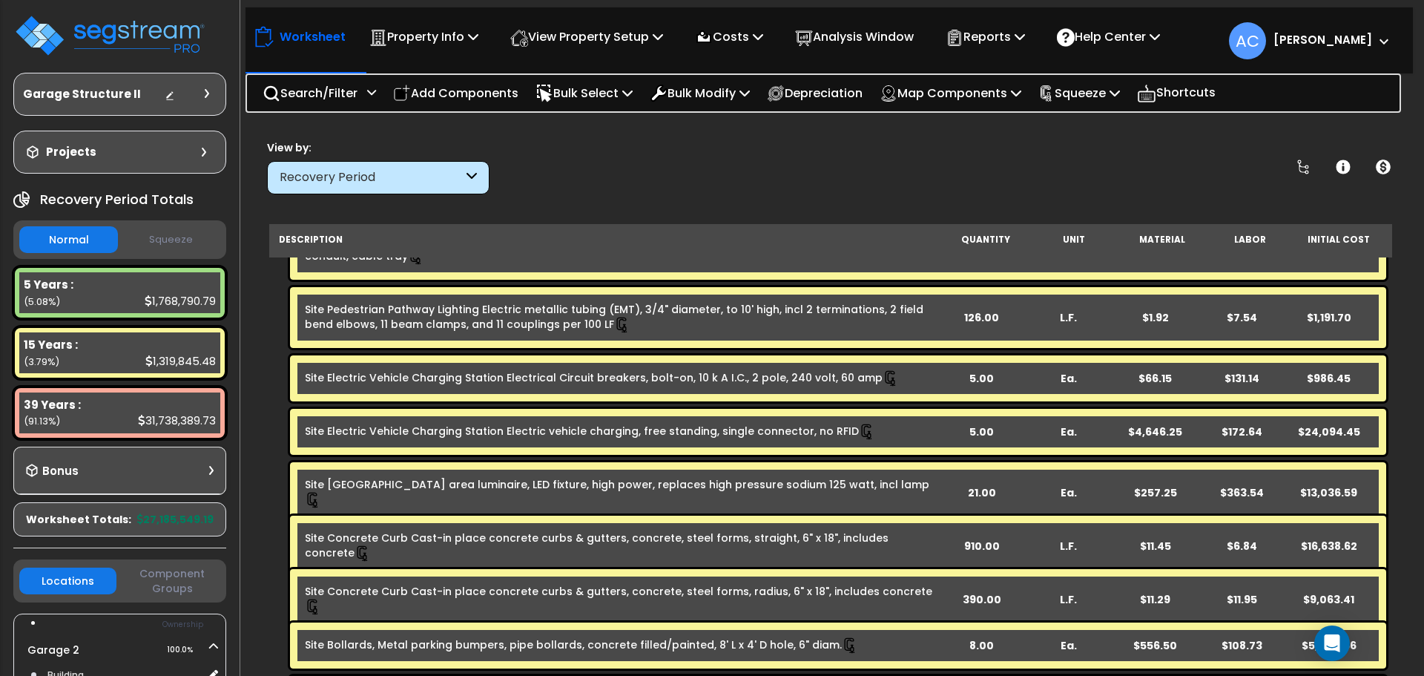
click at [988, 379] on div "5.00" at bounding box center [981, 378] width 85 height 15
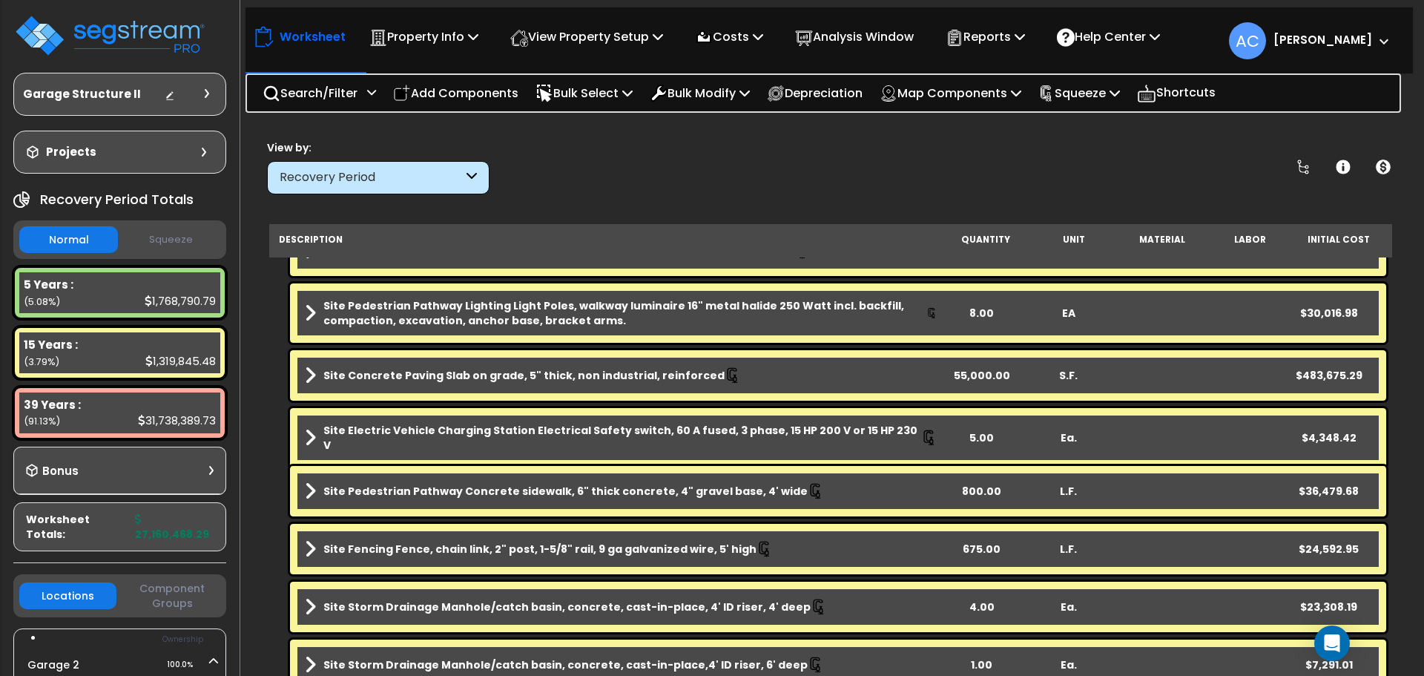
scroll to position [3881, 0]
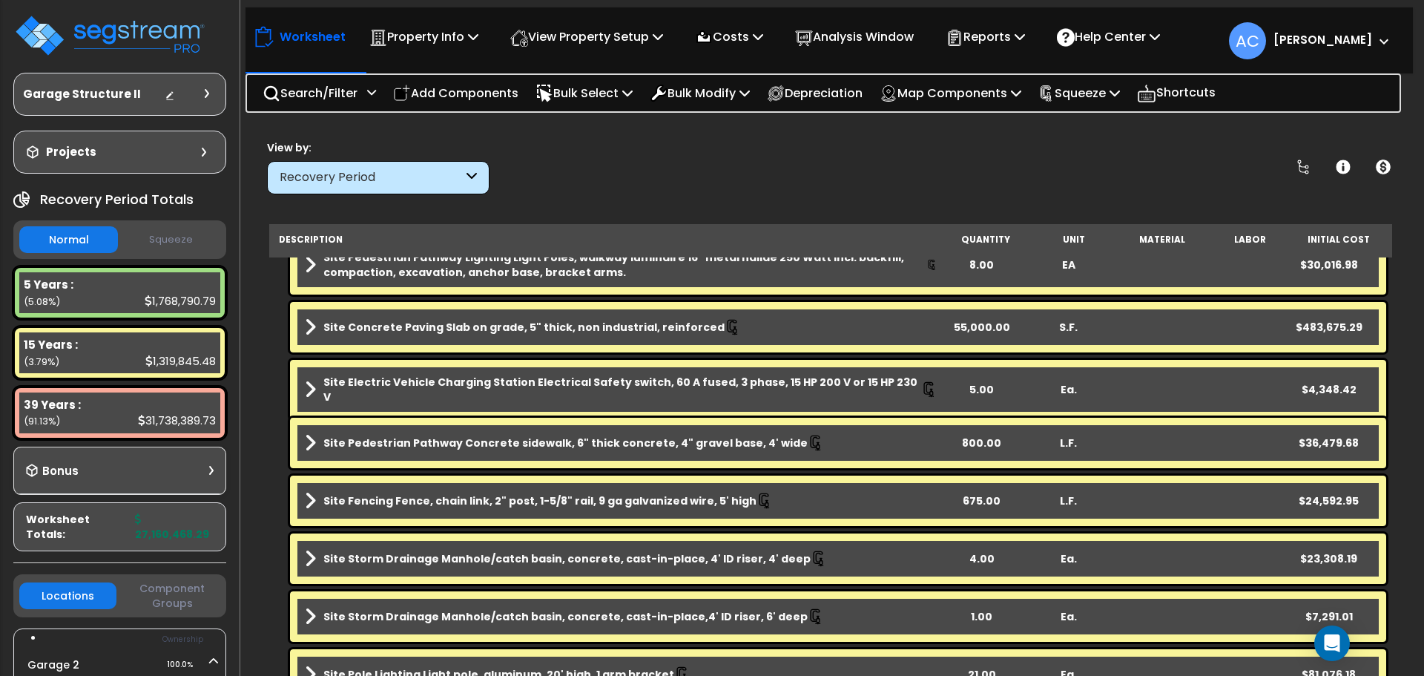
click at [983, 374] on div "Site Electric Vehicle Charging Station Electrical Safety switch, 60 A fused, 3 …" at bounding box center [838, 389] width 1096 height 59
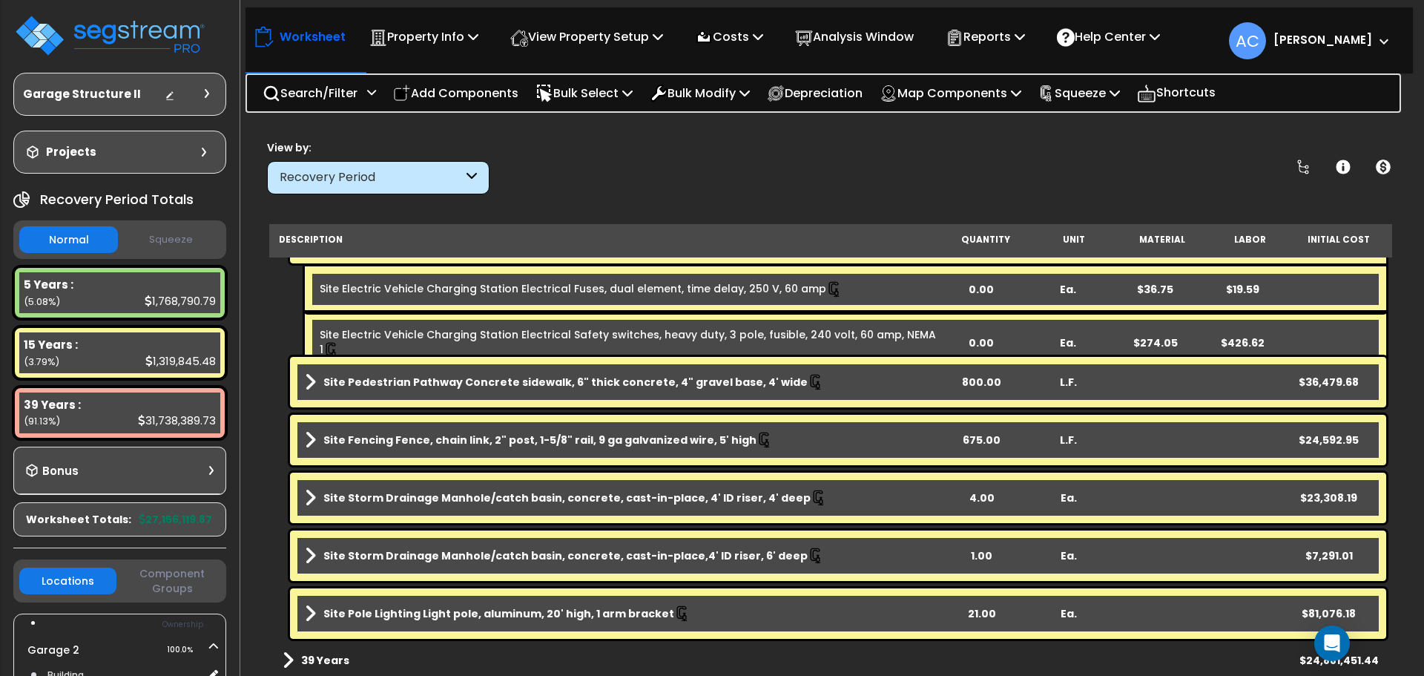
scroll to position [4038, 0]
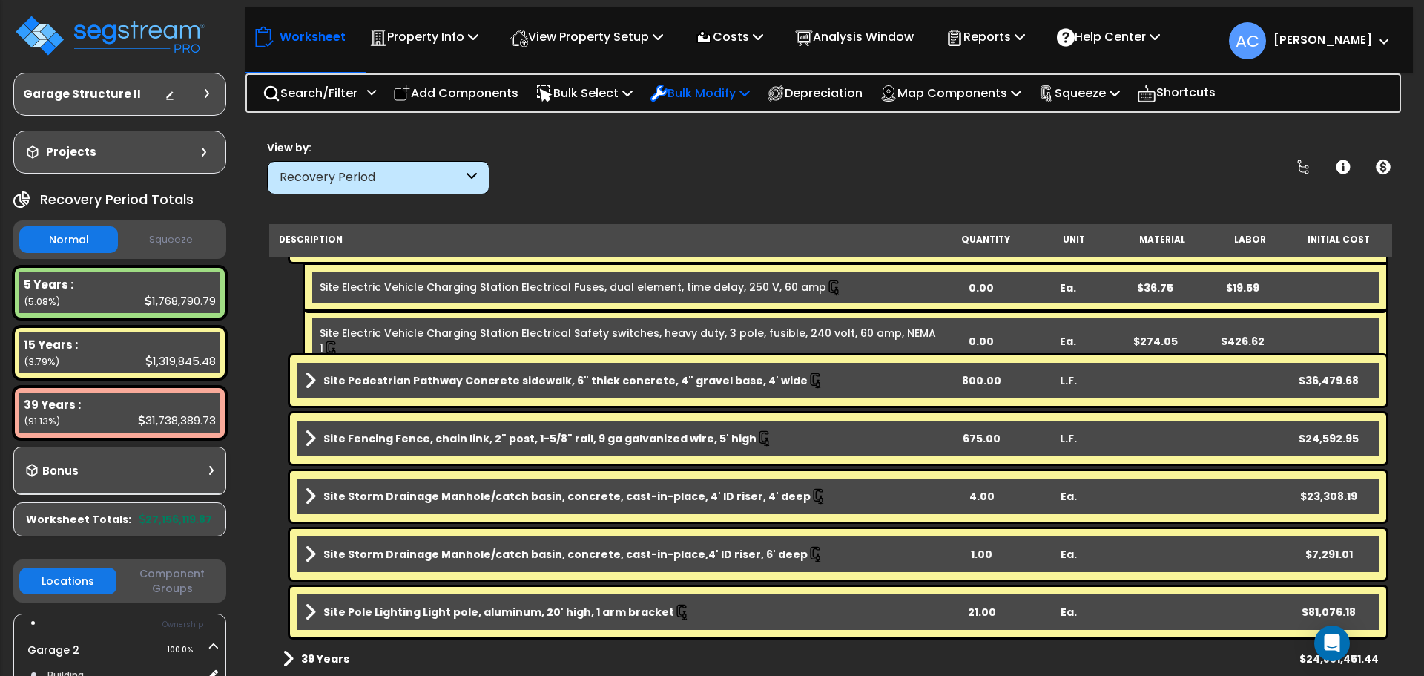
click at [721, 91] on p "Bulk Modify" at bounding box center [700, 93] width 100 height 20
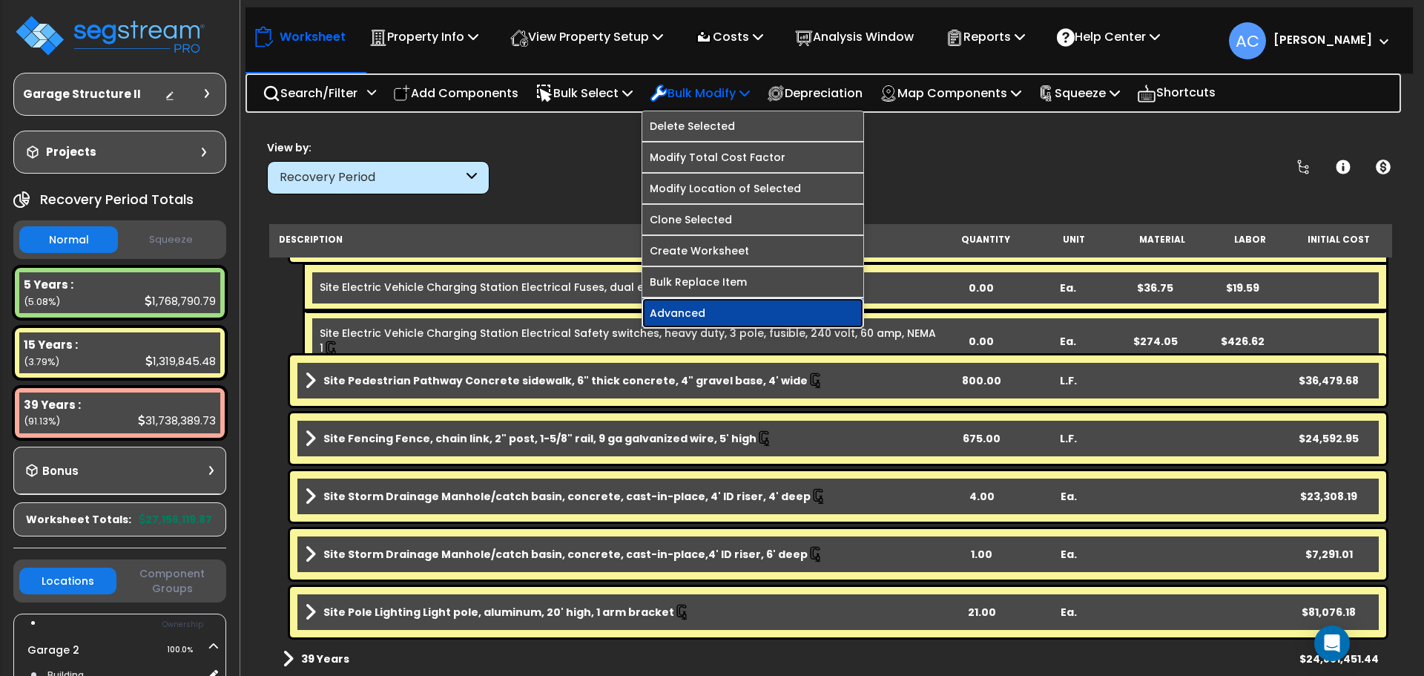
click at [739, 321] on link "Advanced" at bounding box center [752, 313] width 221 height 30
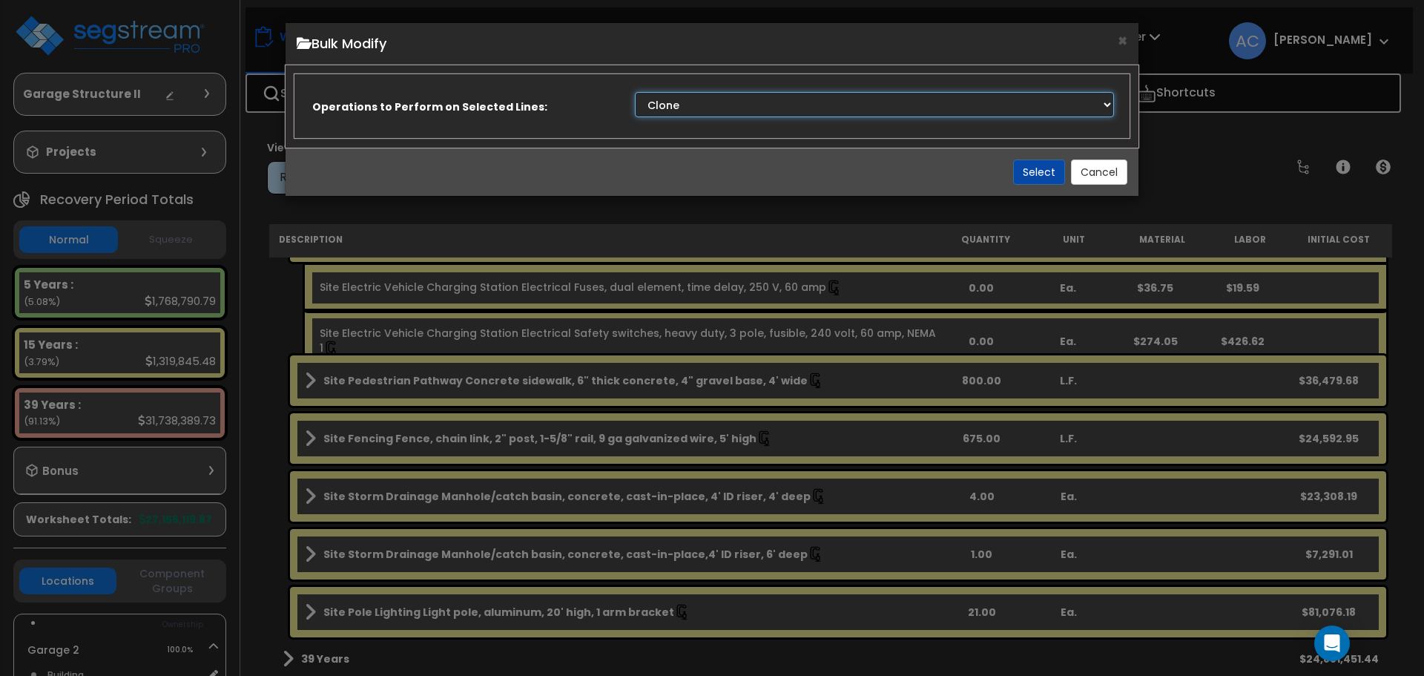
click at [848, 107] on select "Clone Delete Delete Zero Quantities Modify Component Group Modify Recovery Peri…" at bounding box center [874, 104] width 479 height 25
select select "deleteZeroQuantities"
click at [635, 92] on select "Clone Delete Delete Zero Quantities Modify Component Group Modify Recovery Peri…" at bounding box center [874, 104] width 479 height 25
click at [1021, 167] on button "Select" at bounding box center [1039, 171] width 52 height 25
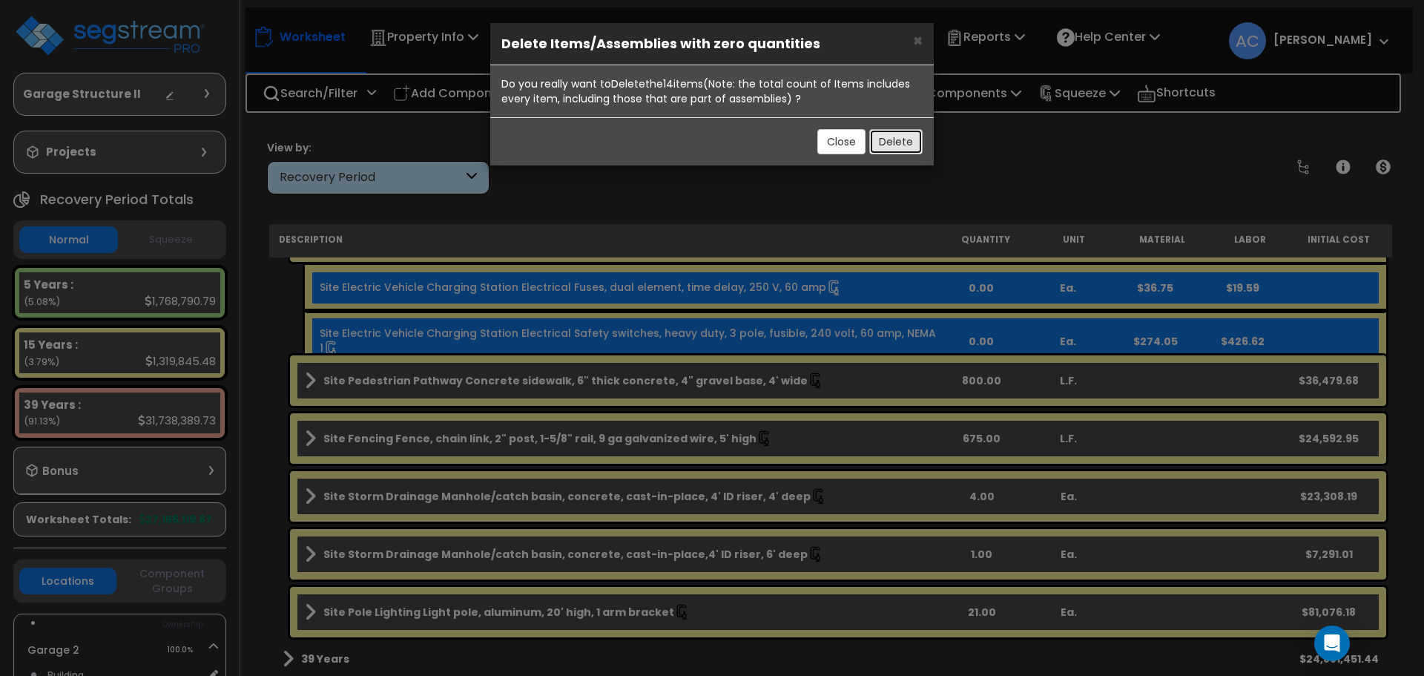
click at [884, 142] on button "Delete" at bounding box center [895, 141] width 53 height 25
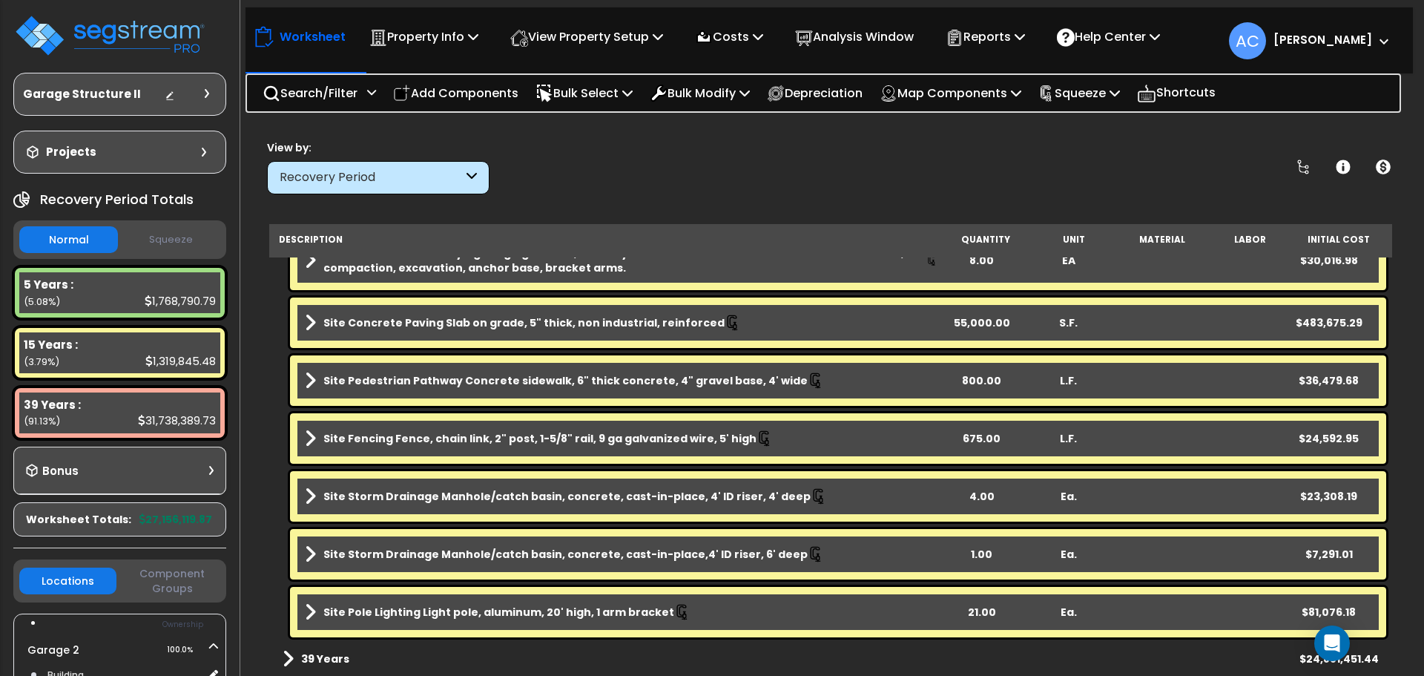
scroll to position [3406, 0]
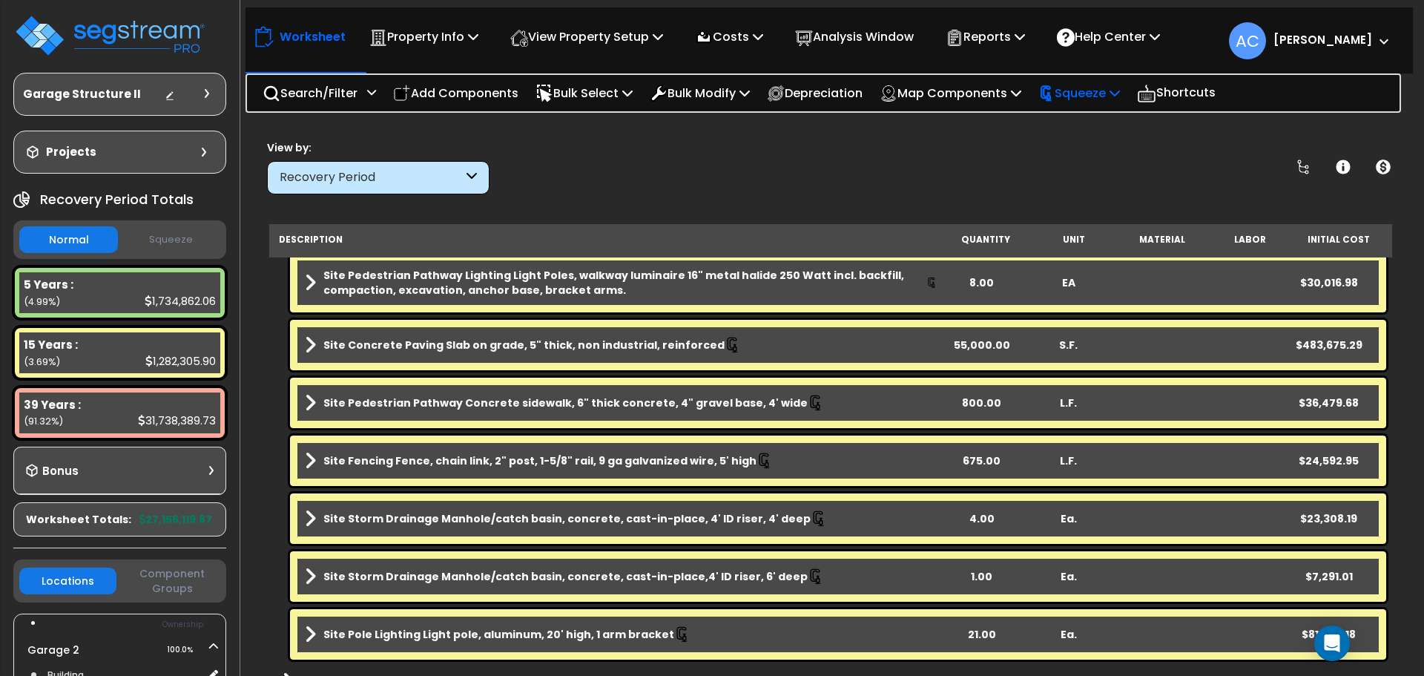
click at [1112, 95] on p "Squeeze" at bounding box center [1079, 93] width 82 height 20
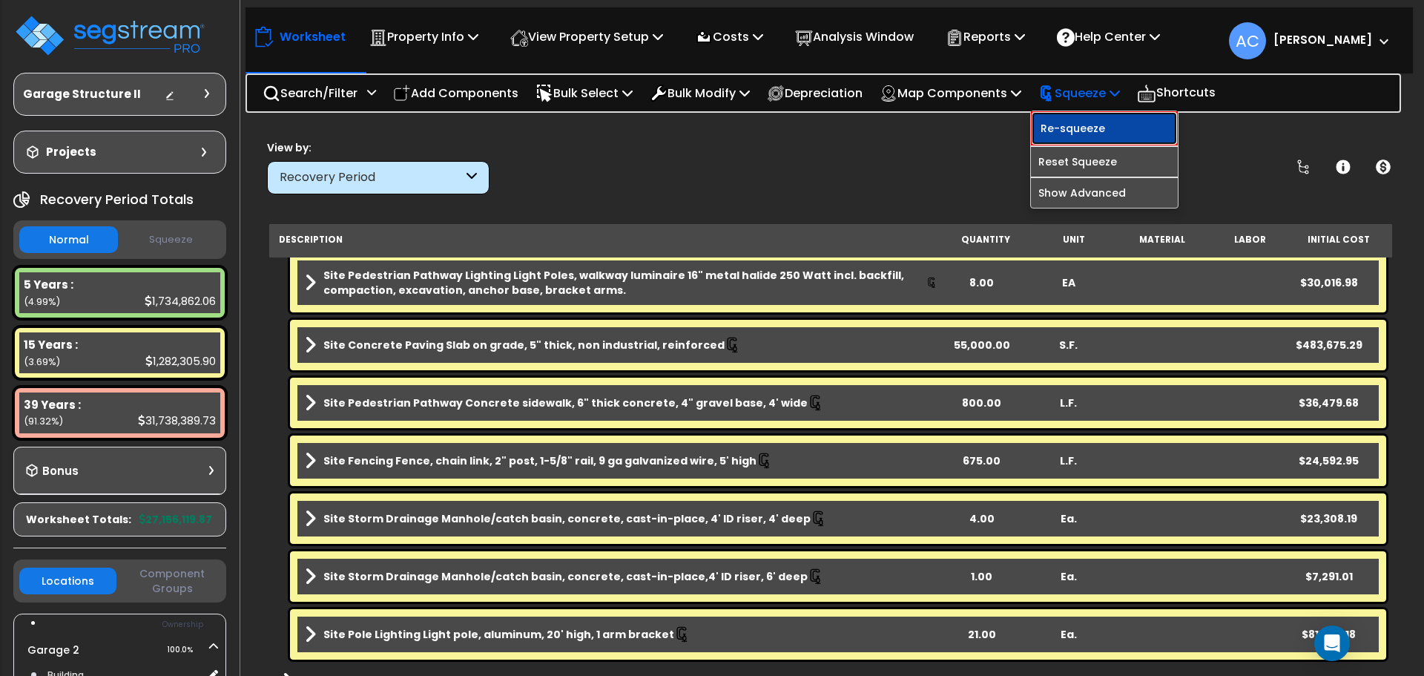
click at [1110, 130] on link "Re-squeeze" at bounding box center [1104, 128] width 147 height 34
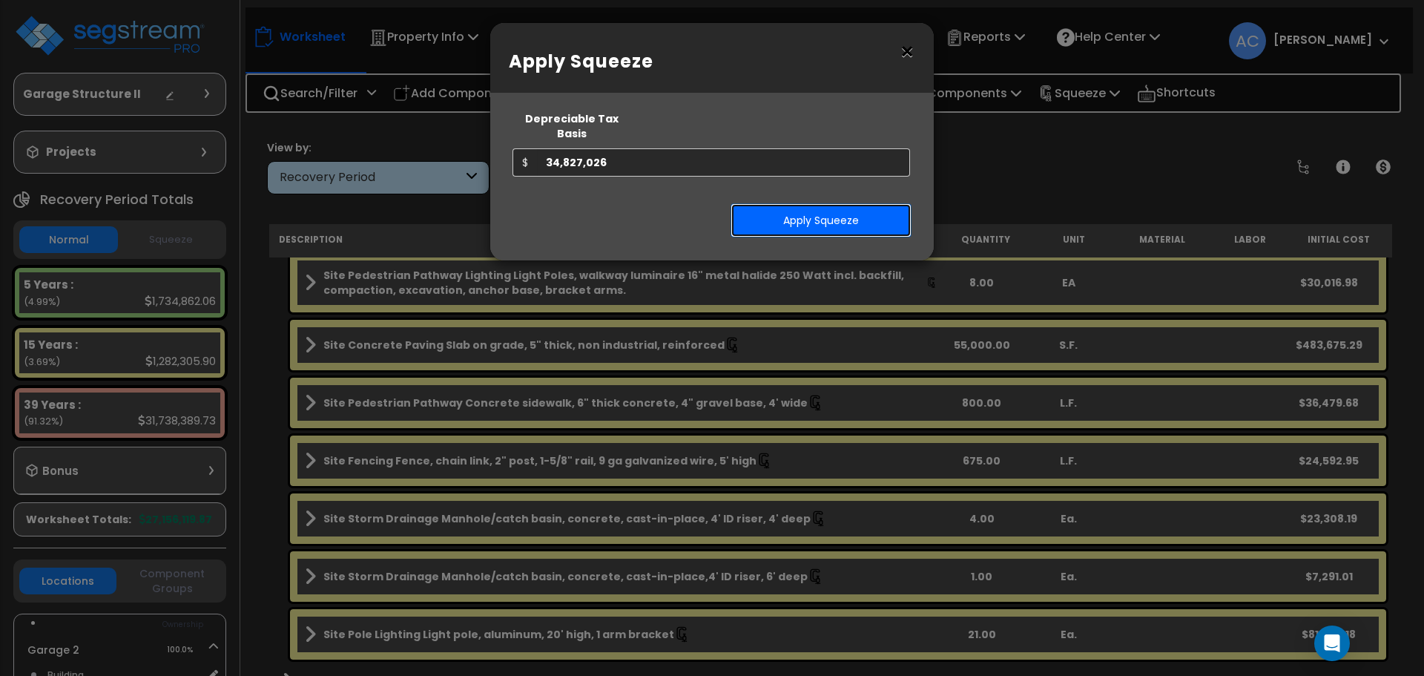
click at [776, 207] on button "Apply Squeeze" at bounding box center [820, 220] width 181 height 34
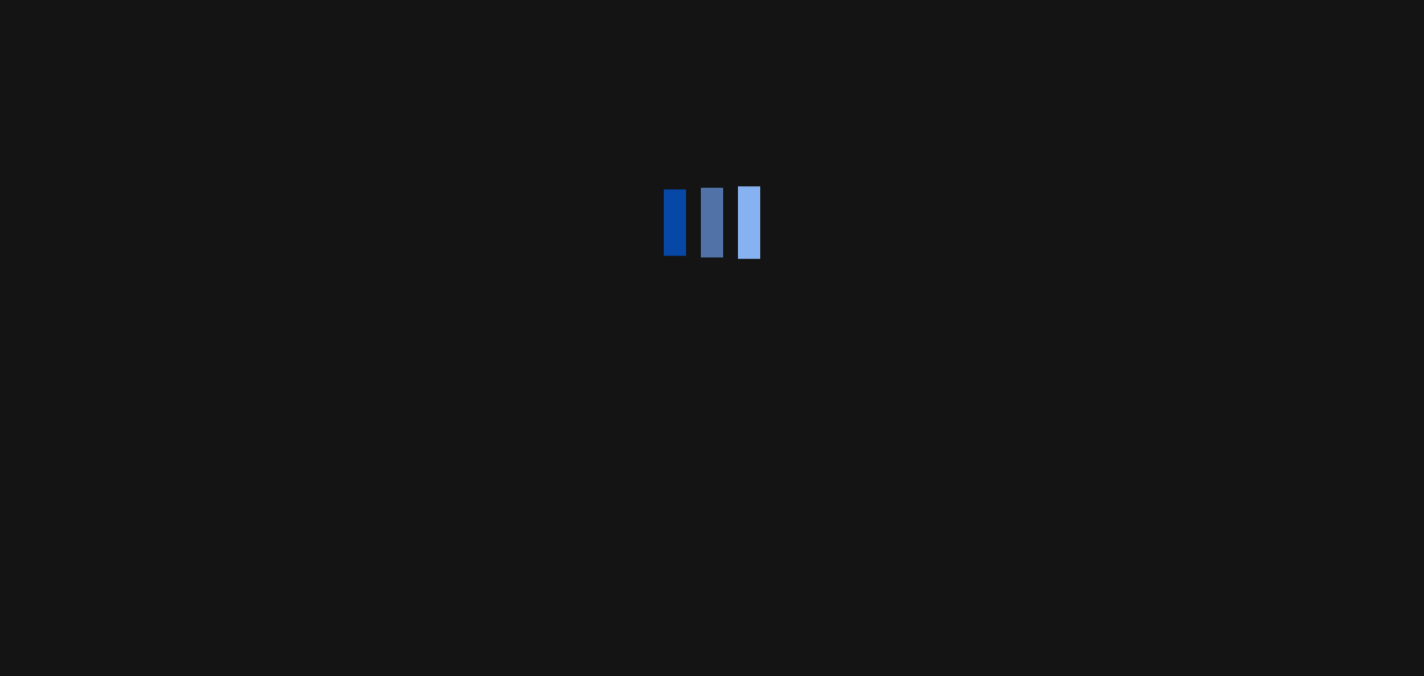
scroll to position [65, 0]
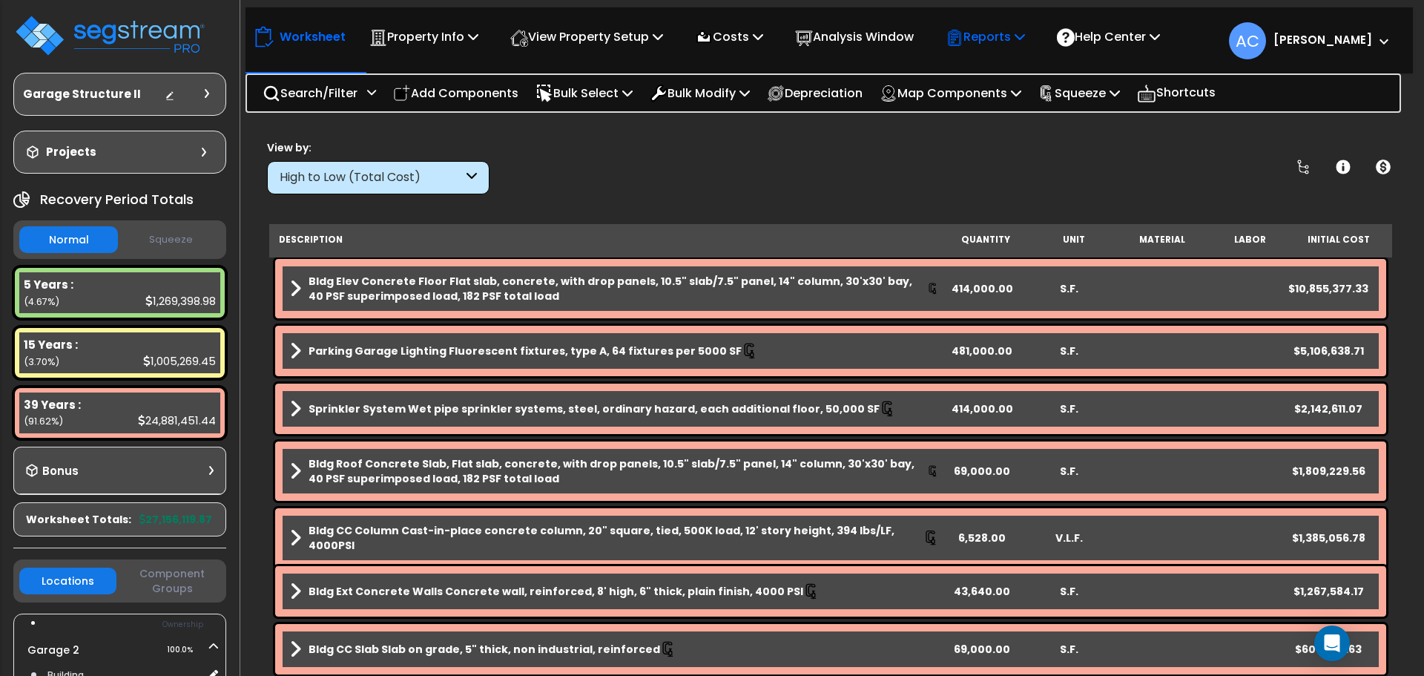
click at [994, 43] on p "Reports" at bounding box center [984, 37] width 79 height 20
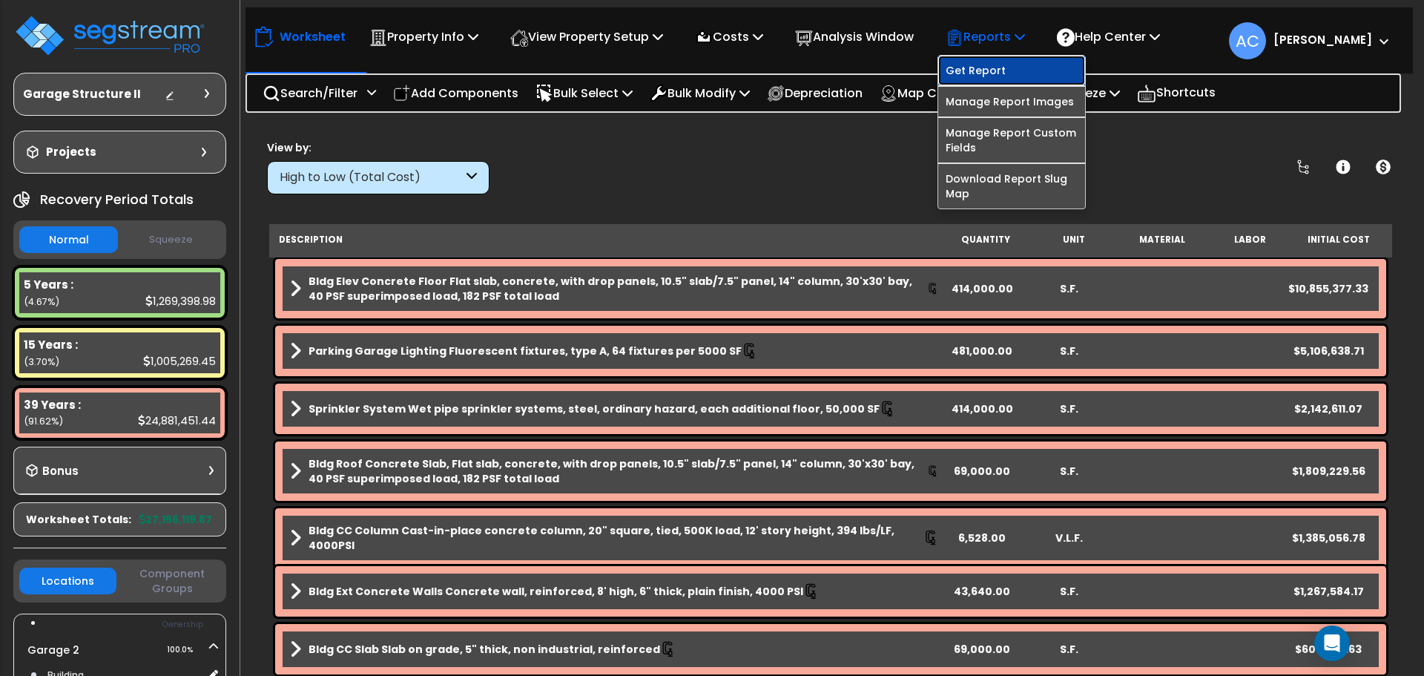
click at [997, 74] on link "Get Report" at bounding box center [1011, 71] width 147 height 30
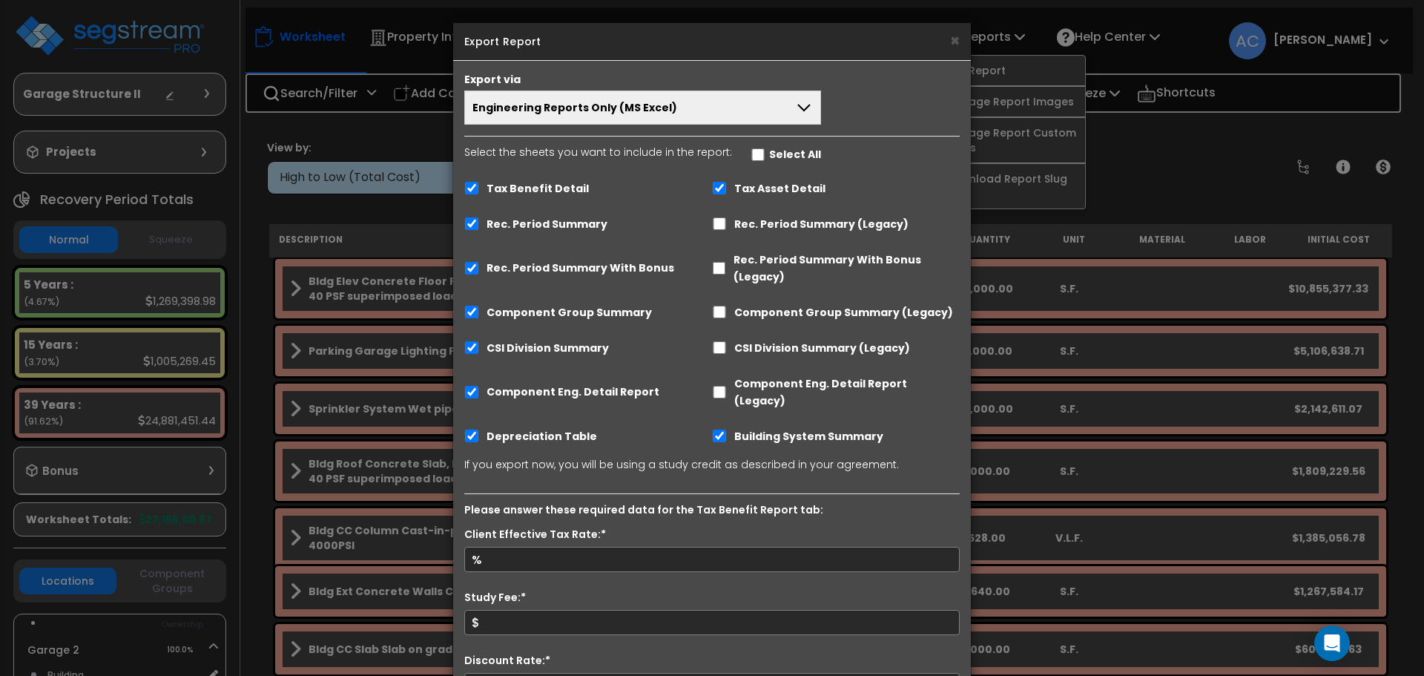
click at [575, 194] on label "Tax Benefit Detail" at bounding box center [537, 188] width 102 height 17
click at [479, 194] on input "Tax Benefit Detail" at bounding box center [471, 188] width 15 height 13
checkbox input "false"
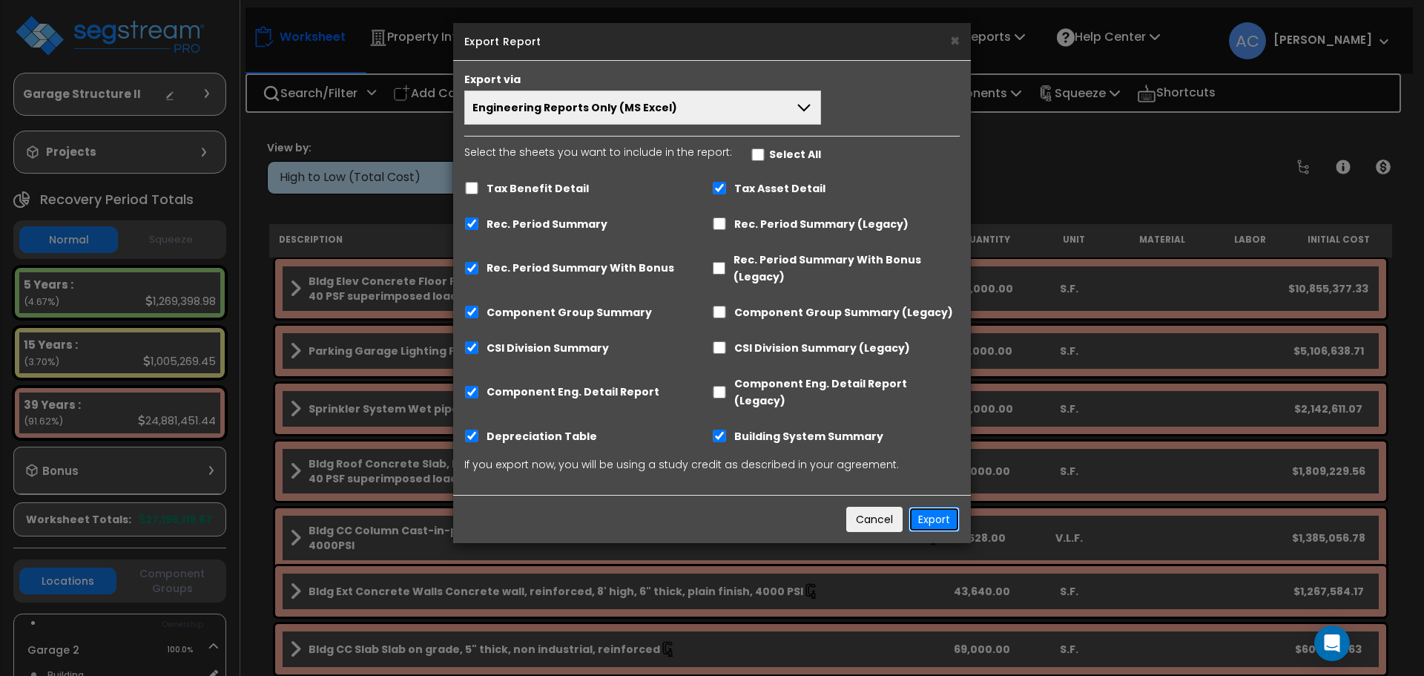
click at [945, 506] on button "Export" at bounding box center [933, 518] width 51 height 25
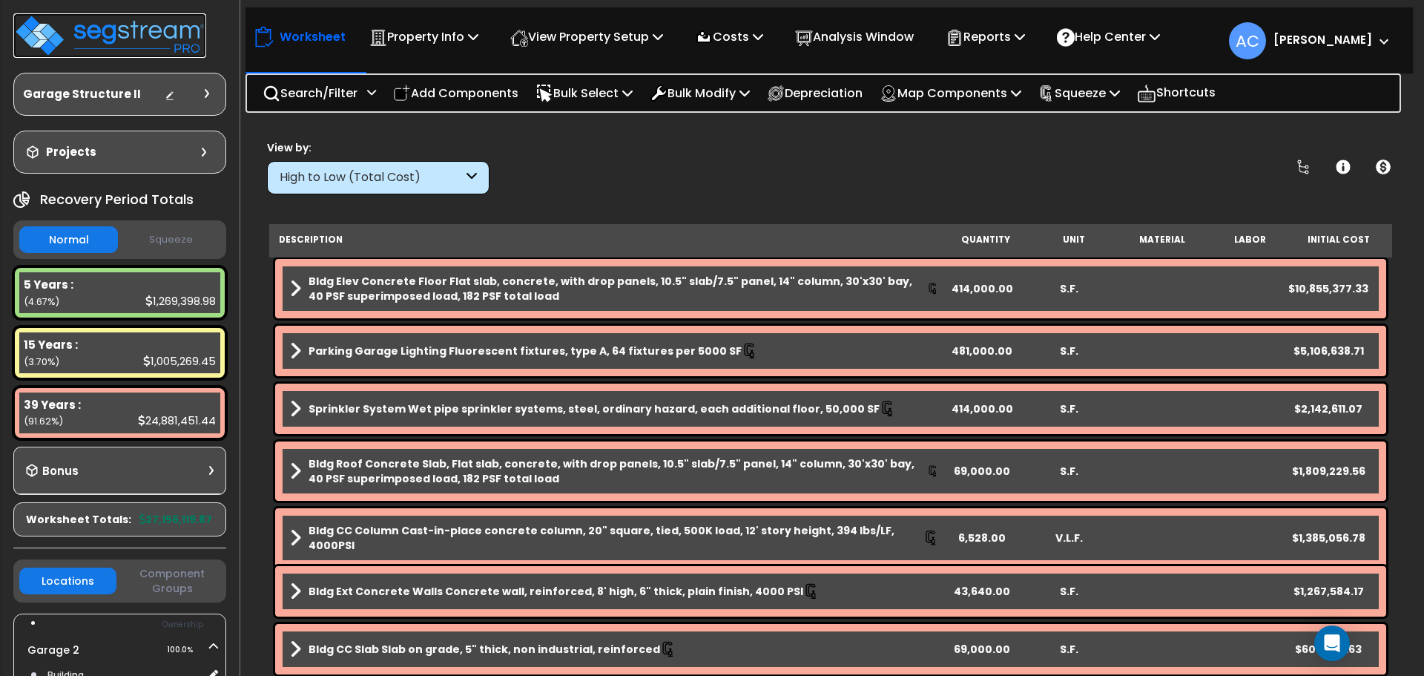
click at [195, 50] on img at bounding box center [109, 35] width 193 height 44
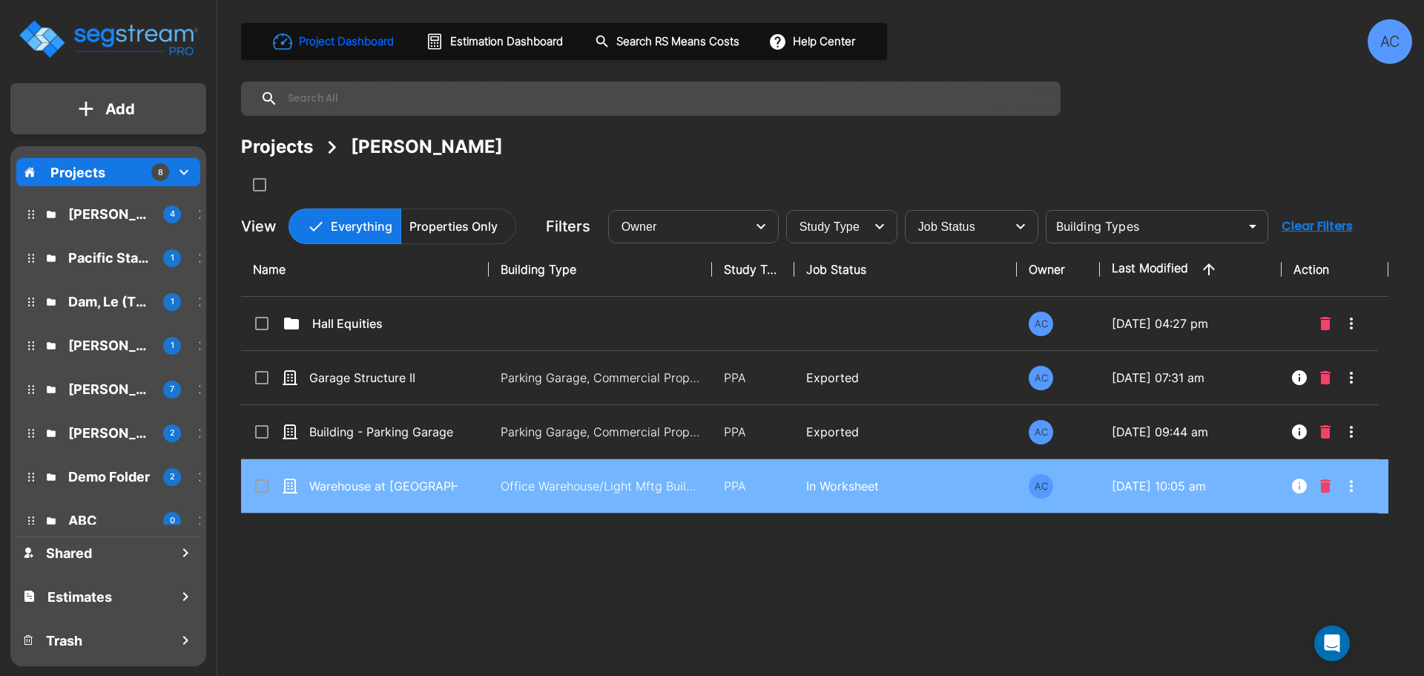
click at [398, 476] on td "Warehouse at [GEOGRAPHIC_DATA]" at bounding box center [365, 486] width 248 height 54
checkbox input "true"
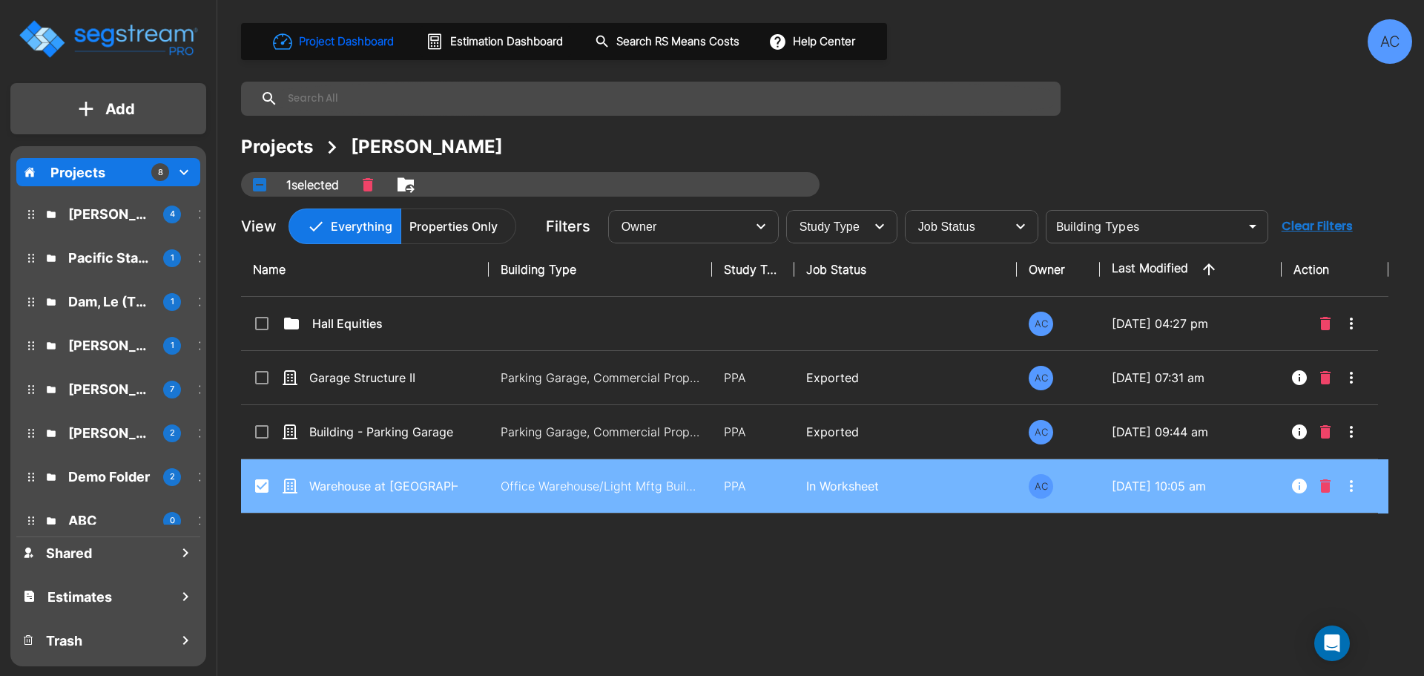
click at [398, 476] on td "Warehouse at [GEOGRAPHIC_DATA]" at bounding box center [365, 486] width 248 height 54
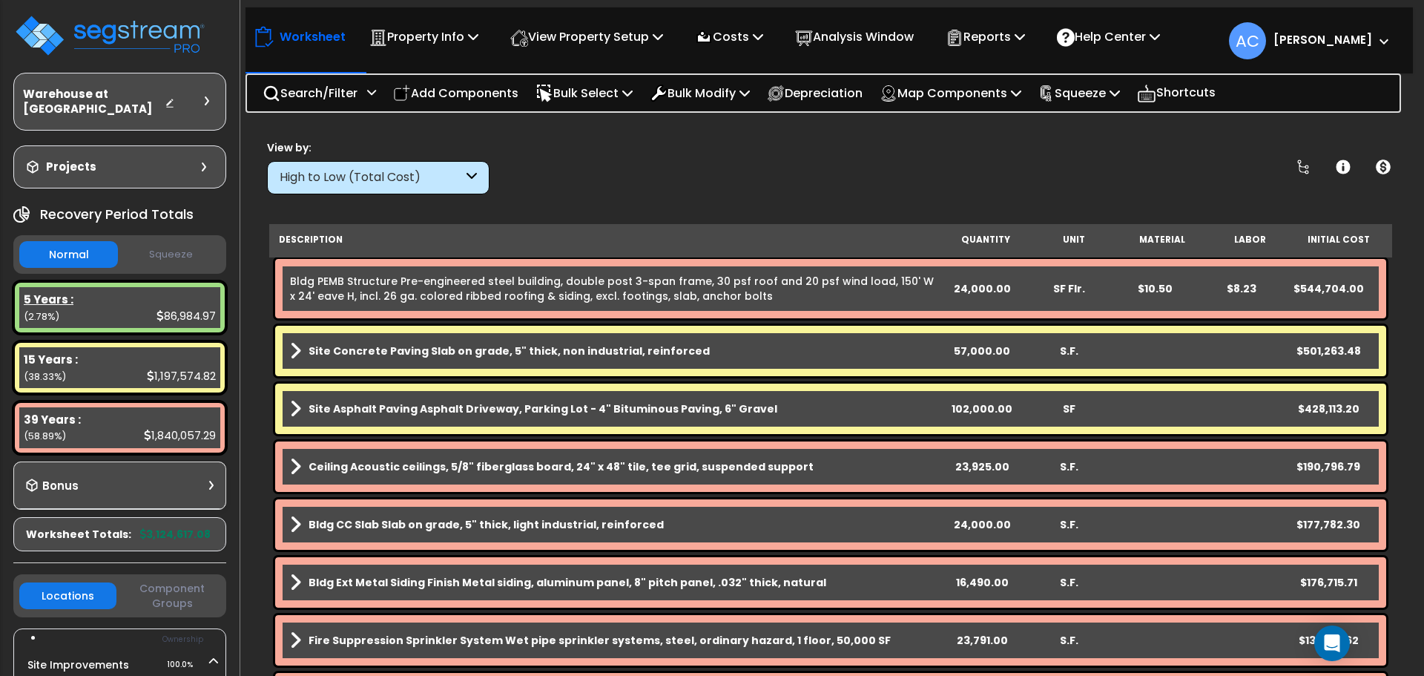
click at [135, 303] on div "5 Years : 86,984.97 (2.78%)" at bounding box center [119, 307] width 201 height 41
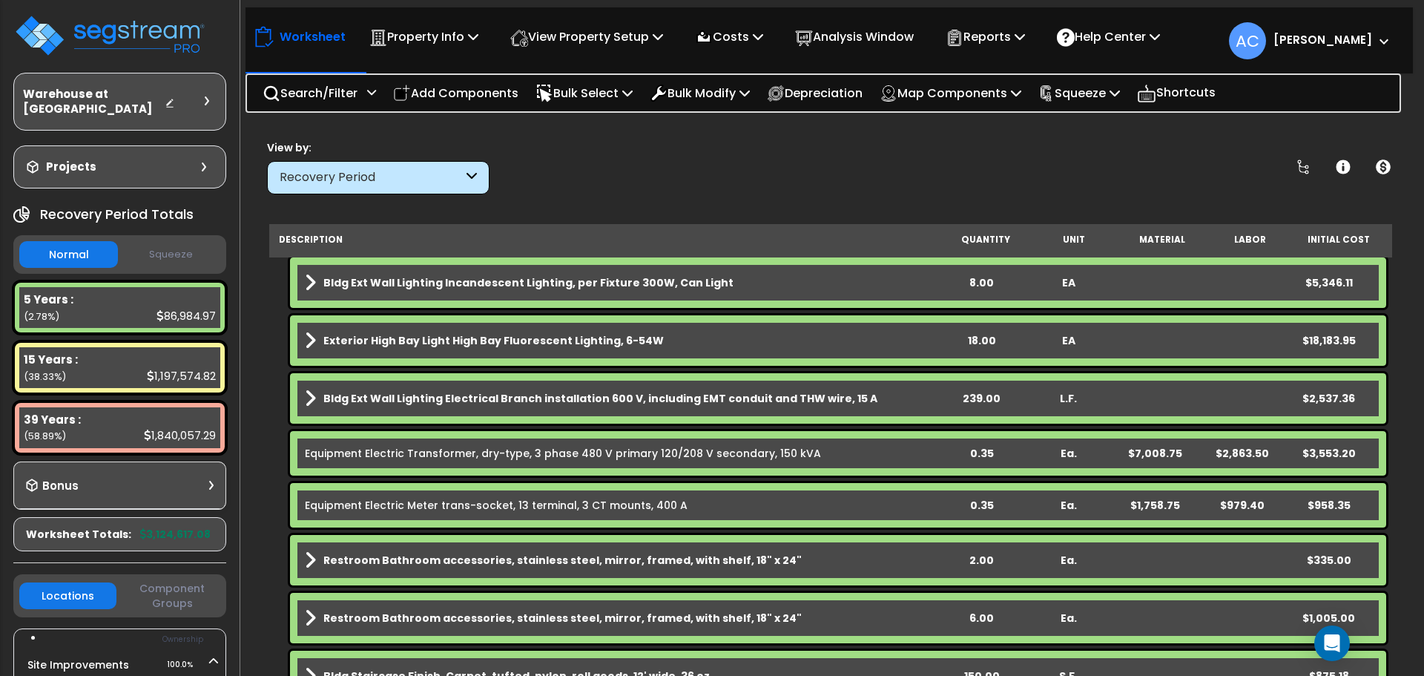
scroll to position [519, 0]
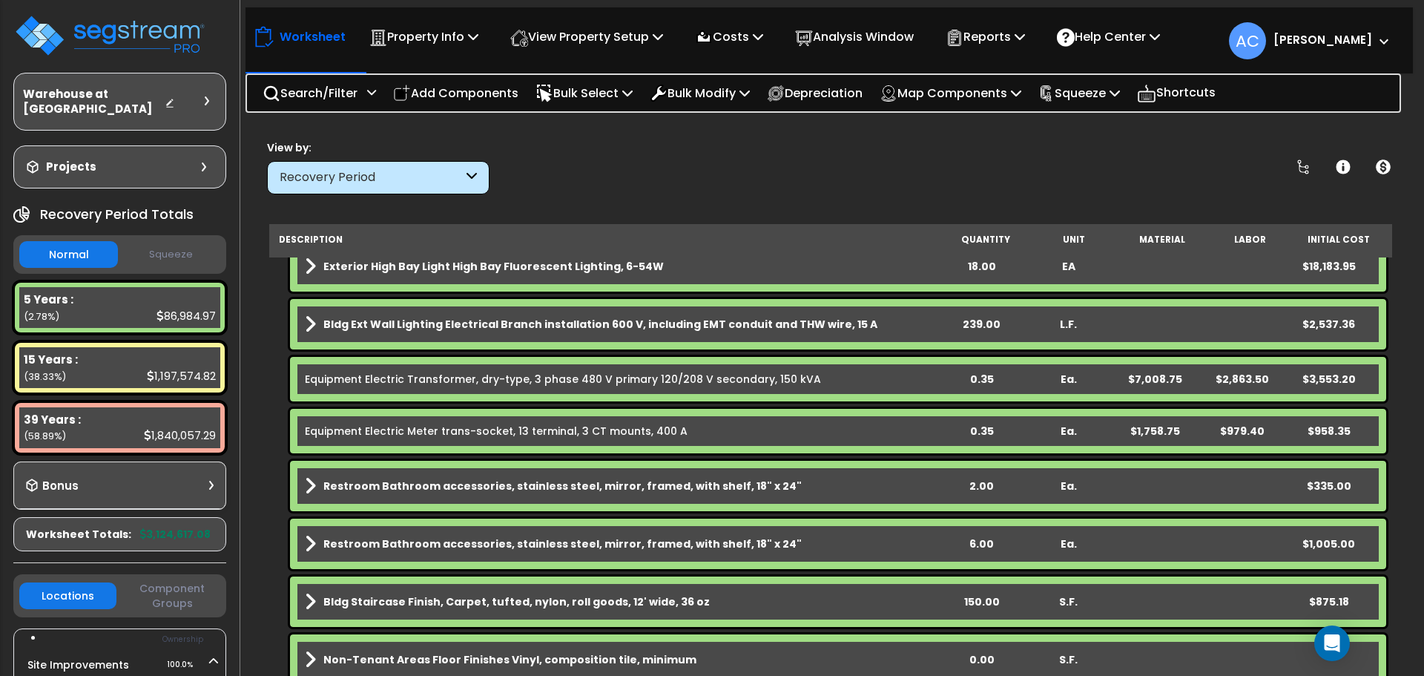
click at [979, 374] on div "0.35" at bounding box center [981, 378] width 85 height 15
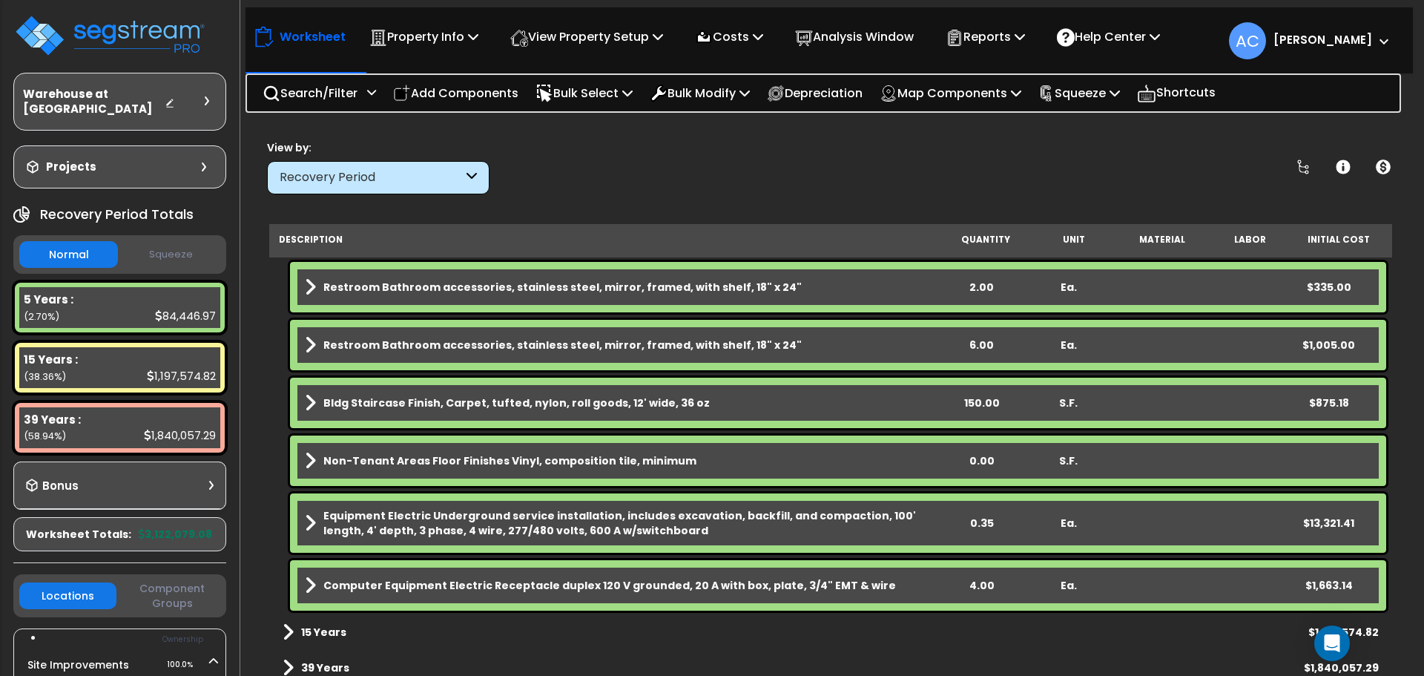
scroll to position [727, 0]
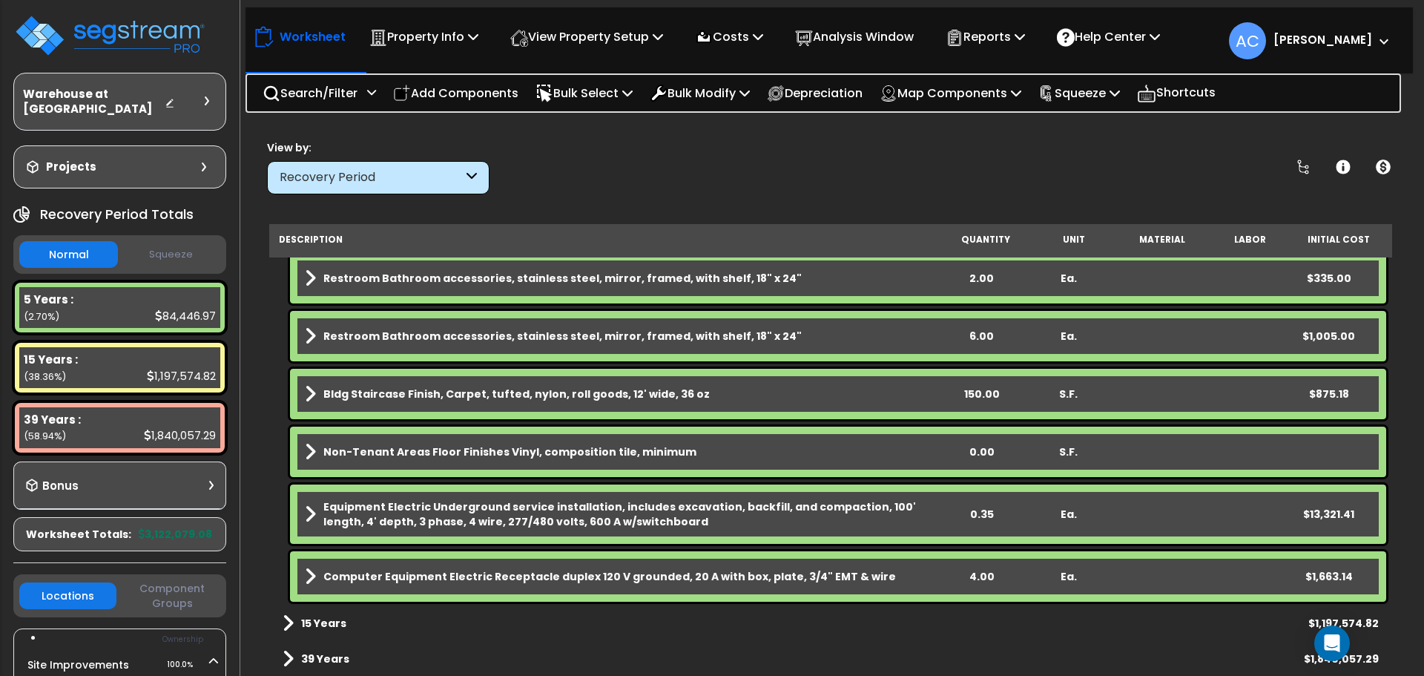
click at [991, 512] on div "0.35" at bounding box center [981, 513] width 85 height 15
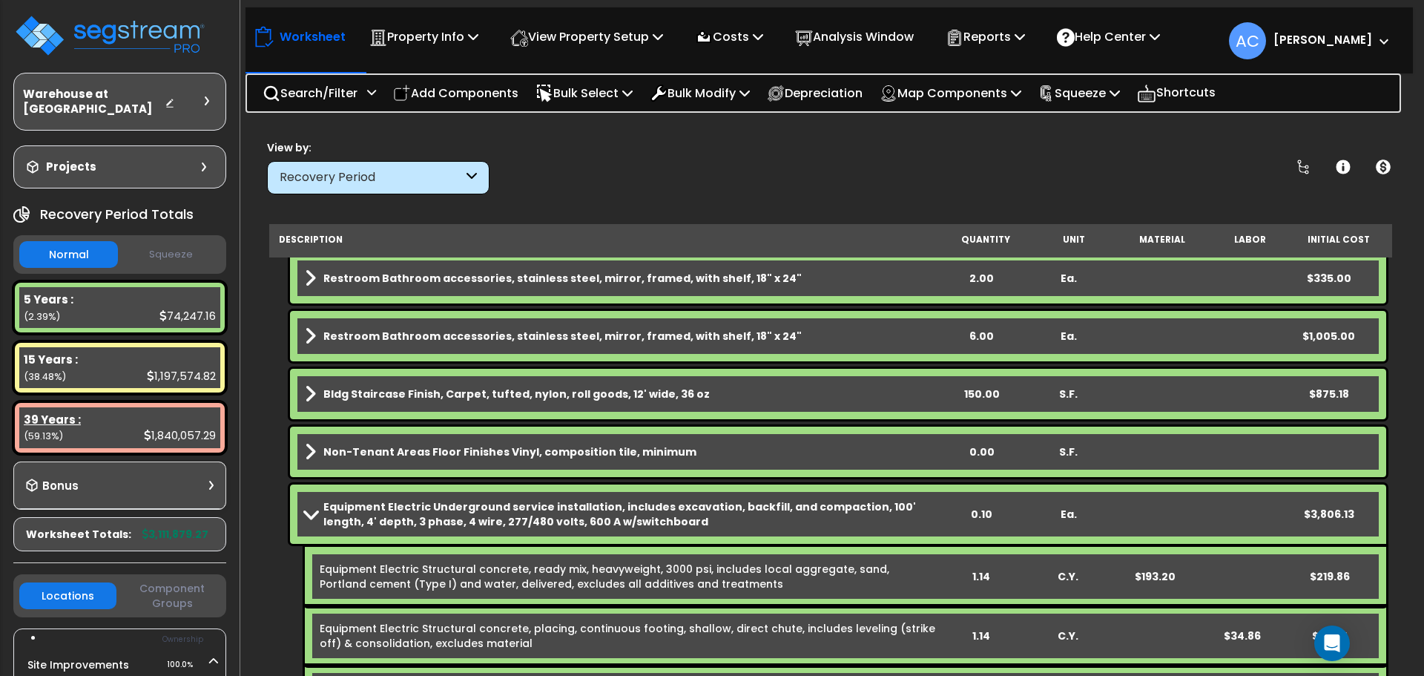
click at [165, 427] on div "1,840,057.29" at bounding box center [180, 435] width 72 height 16
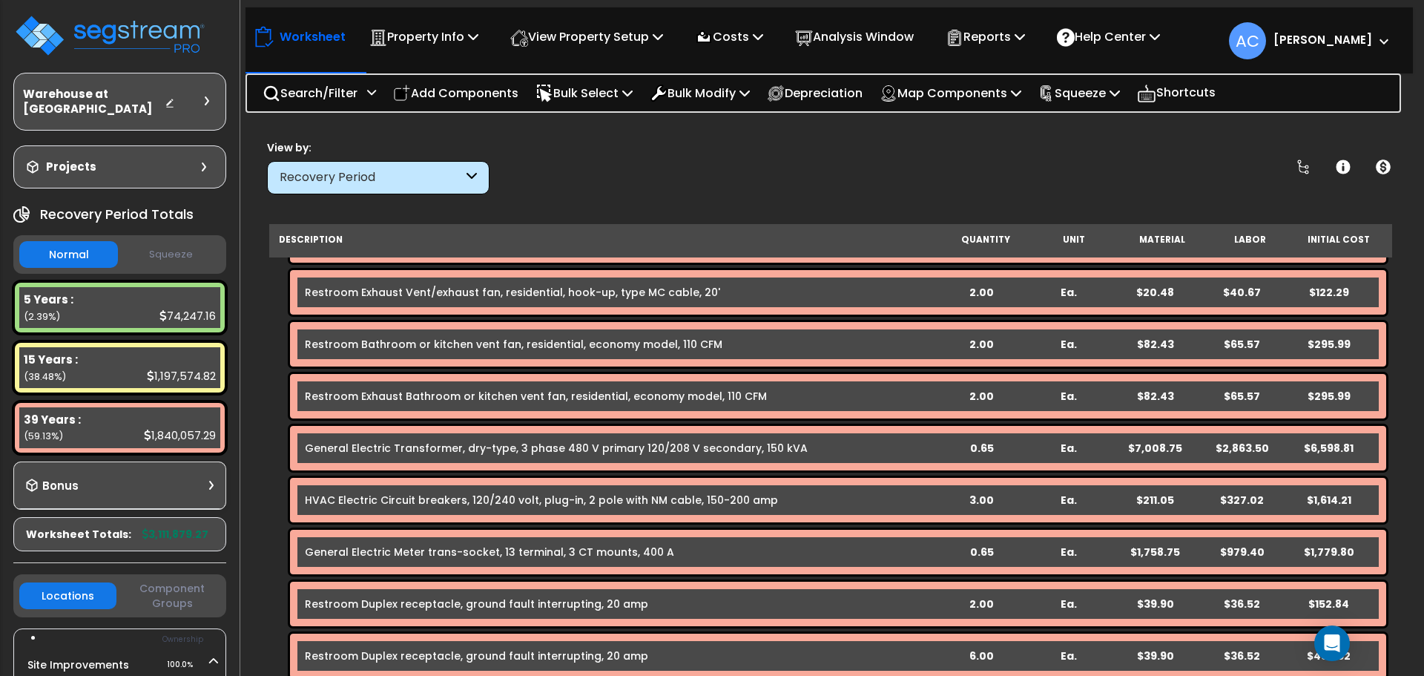
scroll to position [1705, 0]
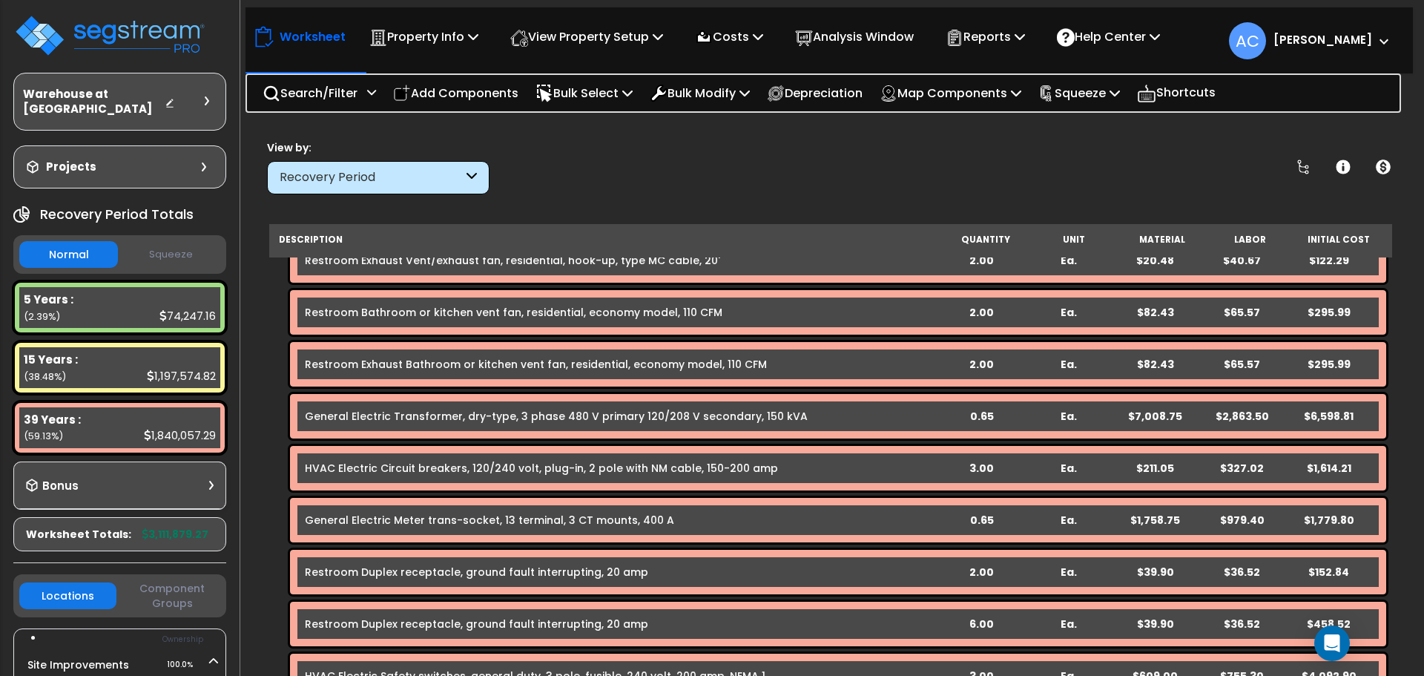
click at [988, 415] on div "0.65" at bounding box center [981, 416] width 85 height 15
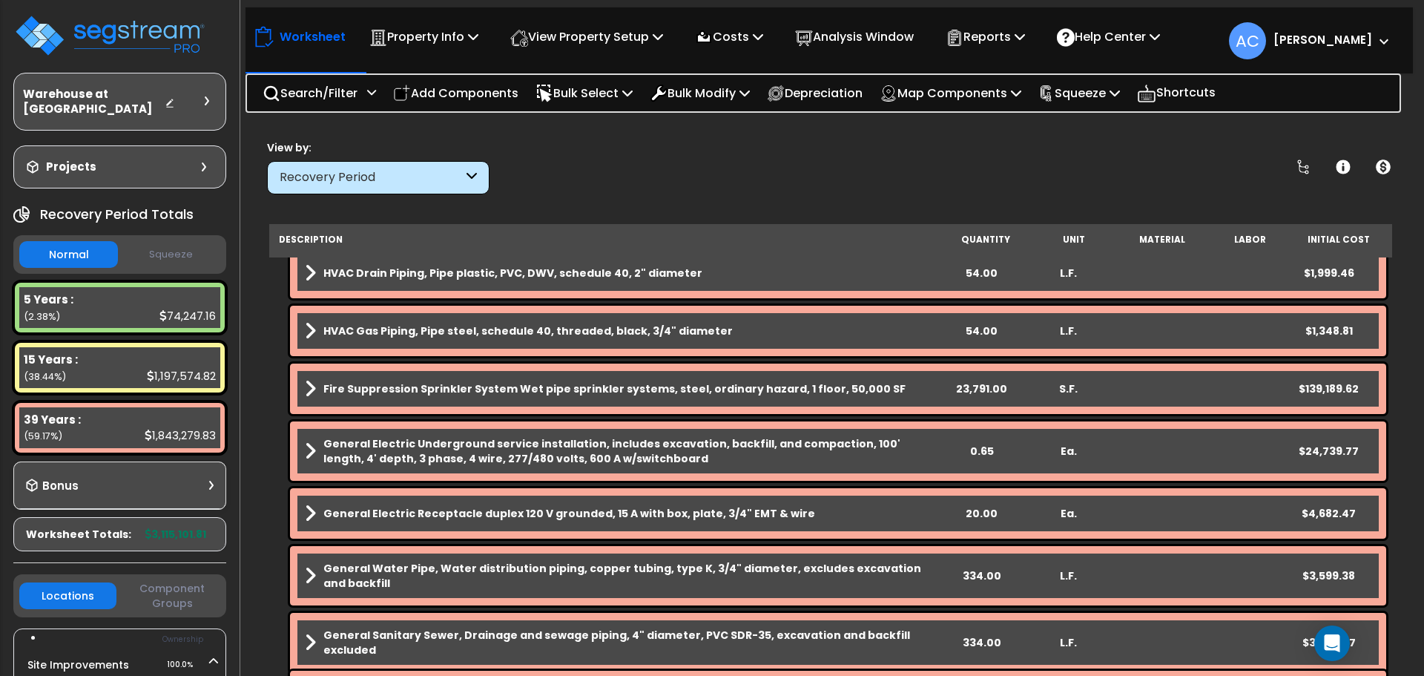
scroll to position [3040, 0]
click at [982, 446] on div "0.65" at bounding box center [981, 450] width 85 height 15
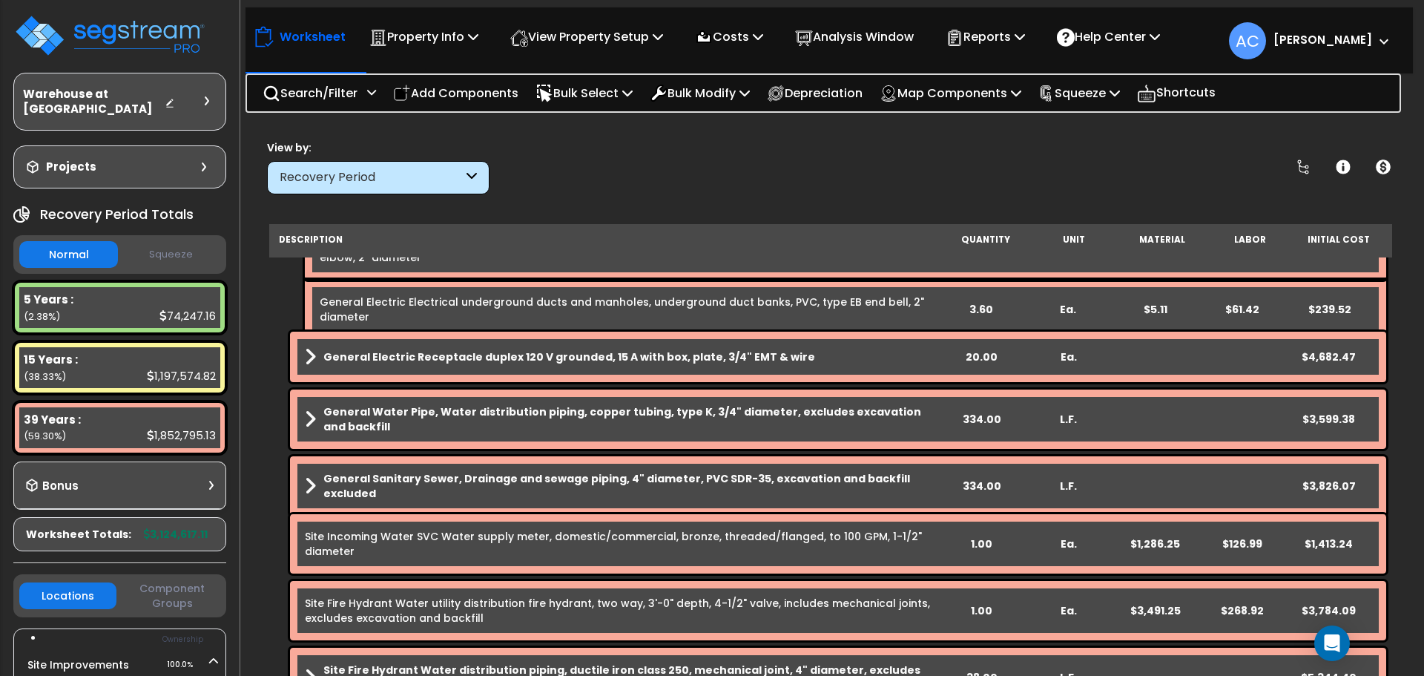
scroll to position [4486, 0]
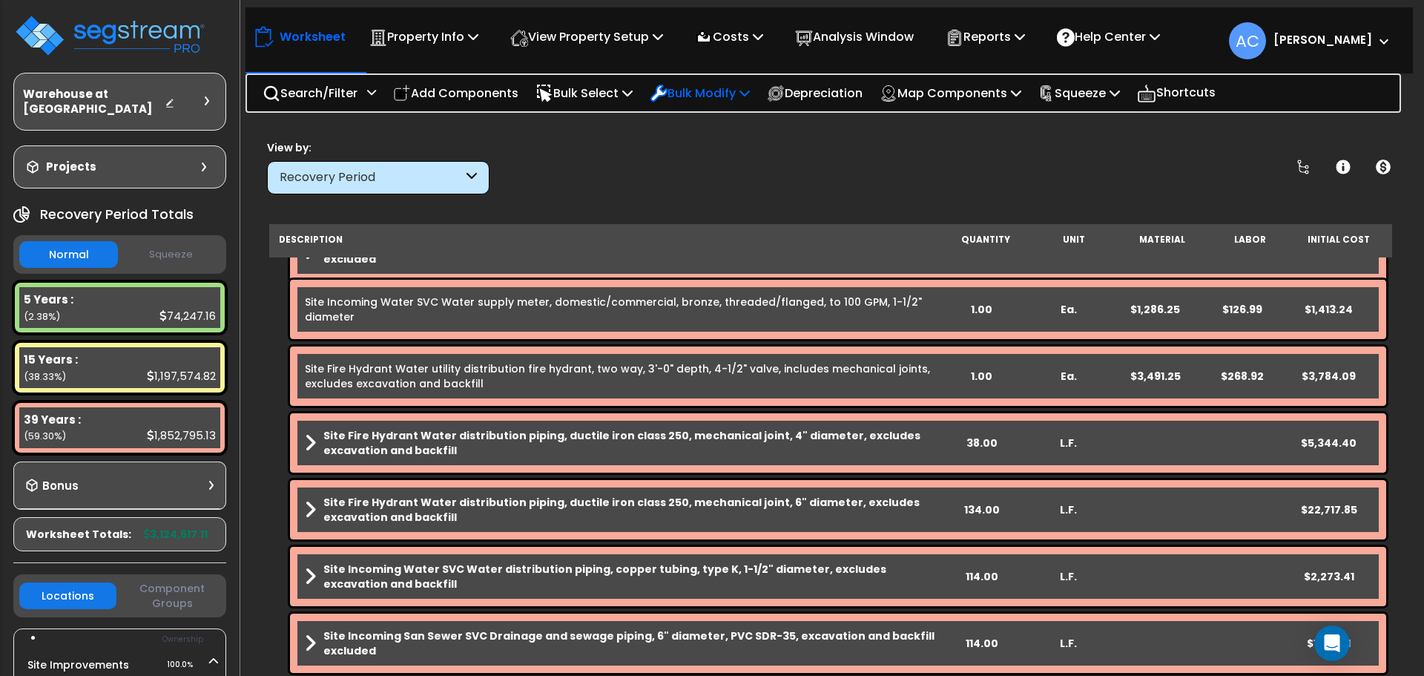
click at [736, 103] on div "Bulk Modify" at bounding box center [700, 93] width 100 height 35
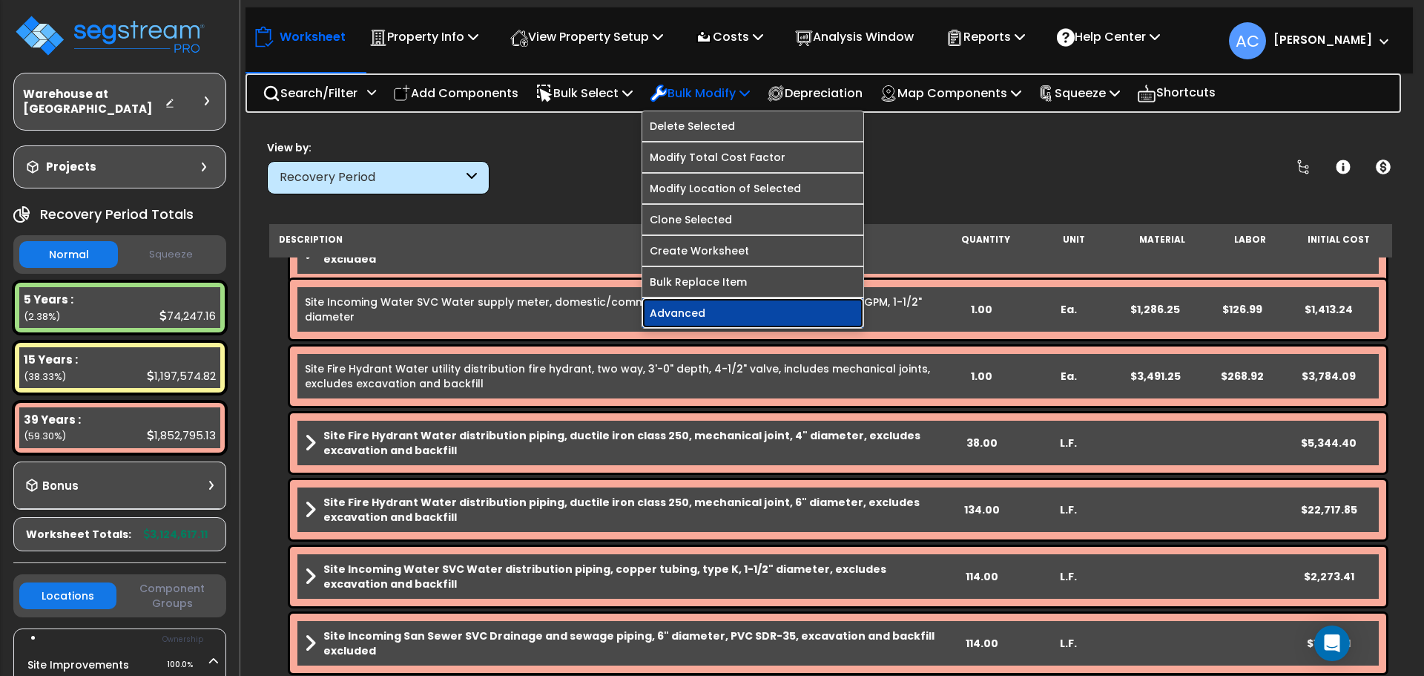
click at [710, 311] on link "Advanced" at bounding box center [752, 313] width 221 height 30
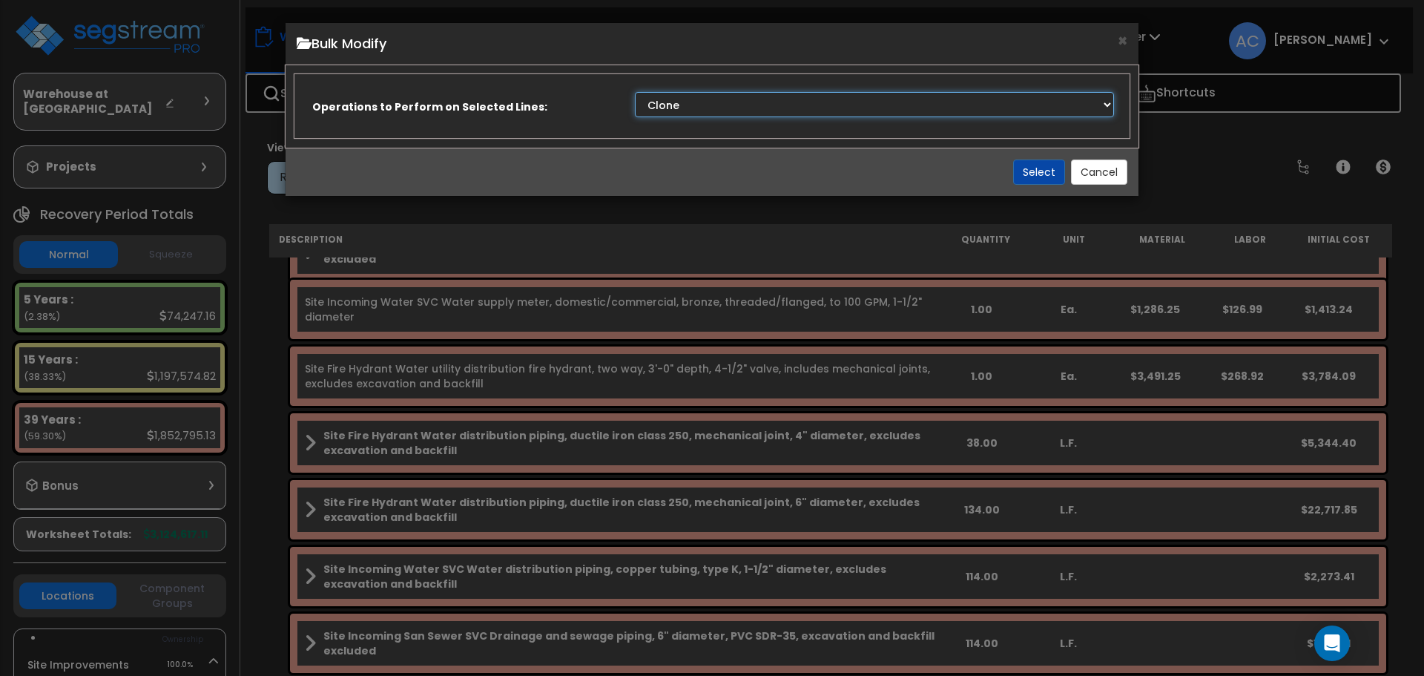
click at [962, 103] on select "Clone Delete Delete Zero Quantities Modify Component Group Modify Recovery Peri…" at bounding box center [874, 104] width 479 height 25
select select "deleteZeroQuantities"
click at [635, 92] on select "Clone Delete Delete Zero Quantities Modify Component Group Modify Recovery Peri…" at bounding box center [874, 104] width 479 height 25
click at [1046, 165] on button "Select" at bounding box center [1039, 171] width 52 height 25
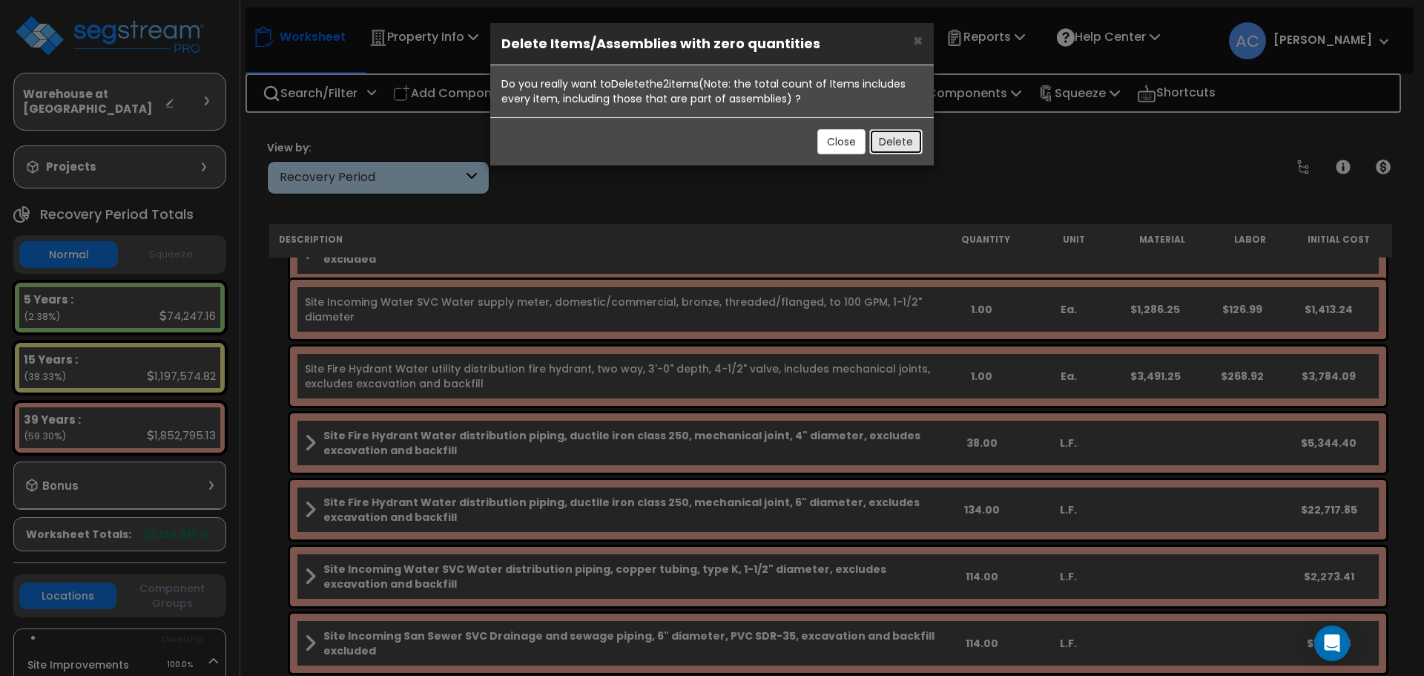
click at [899, 142] on button "Delete" at bounding box center [895, 141] width 53 height 25
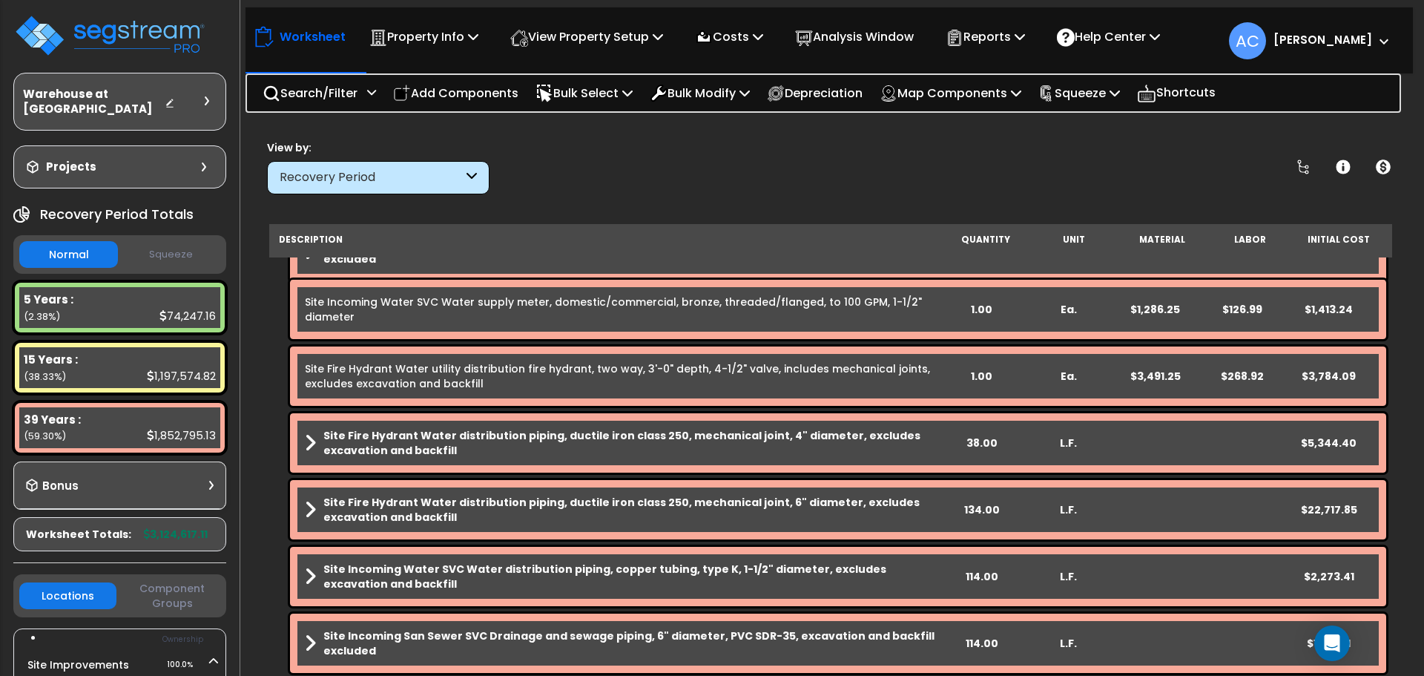
click at [1124, 67] on nav "Worksheet Property Info Property Setup Add Property Unit Template property Clon…" at bounding box center [828, 40] width 1167 height 66
click at [1120, 83] on p "Squeeze" at bounding box center [1079, 93] width 82 height 20
click at [1100, 132] on link "Squeeze" at bounding box center [1104, 126] width 147 height 30
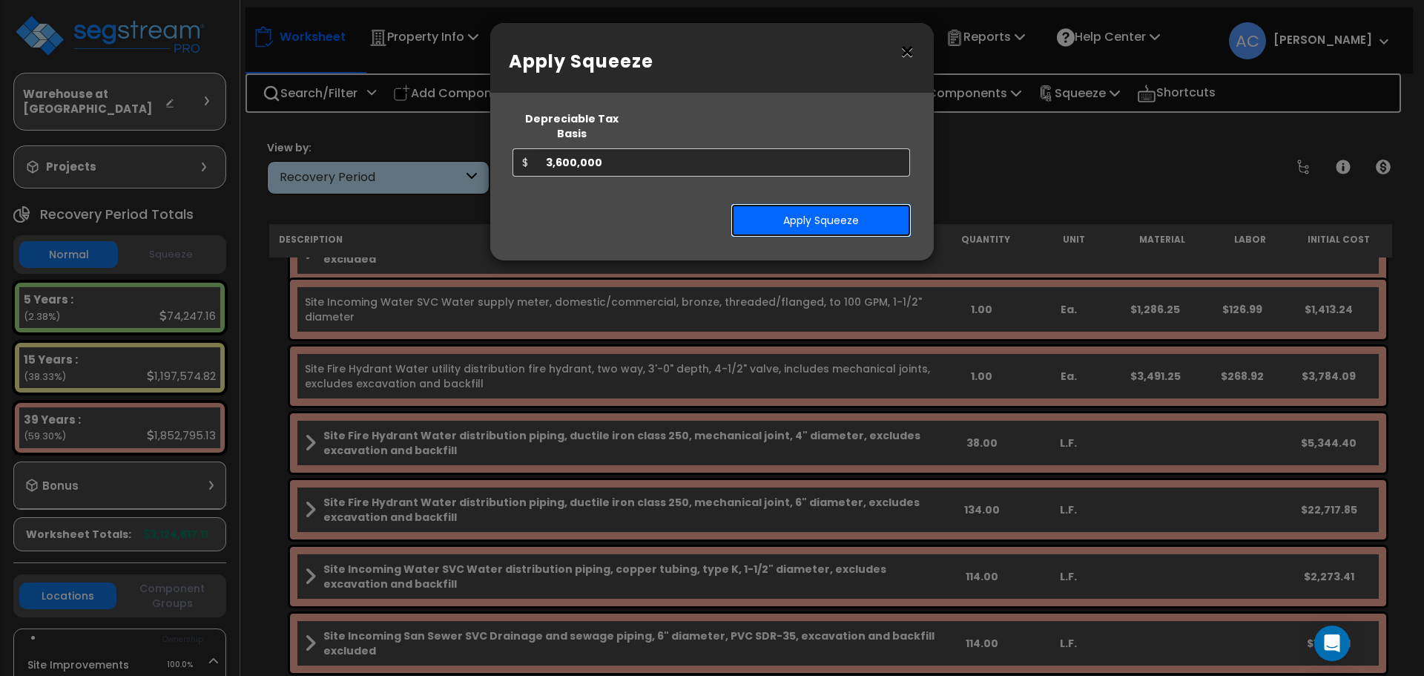
click at [796, 207] on button "Apply Squeeze" at bounding box center [820, 220] width 181 height 34
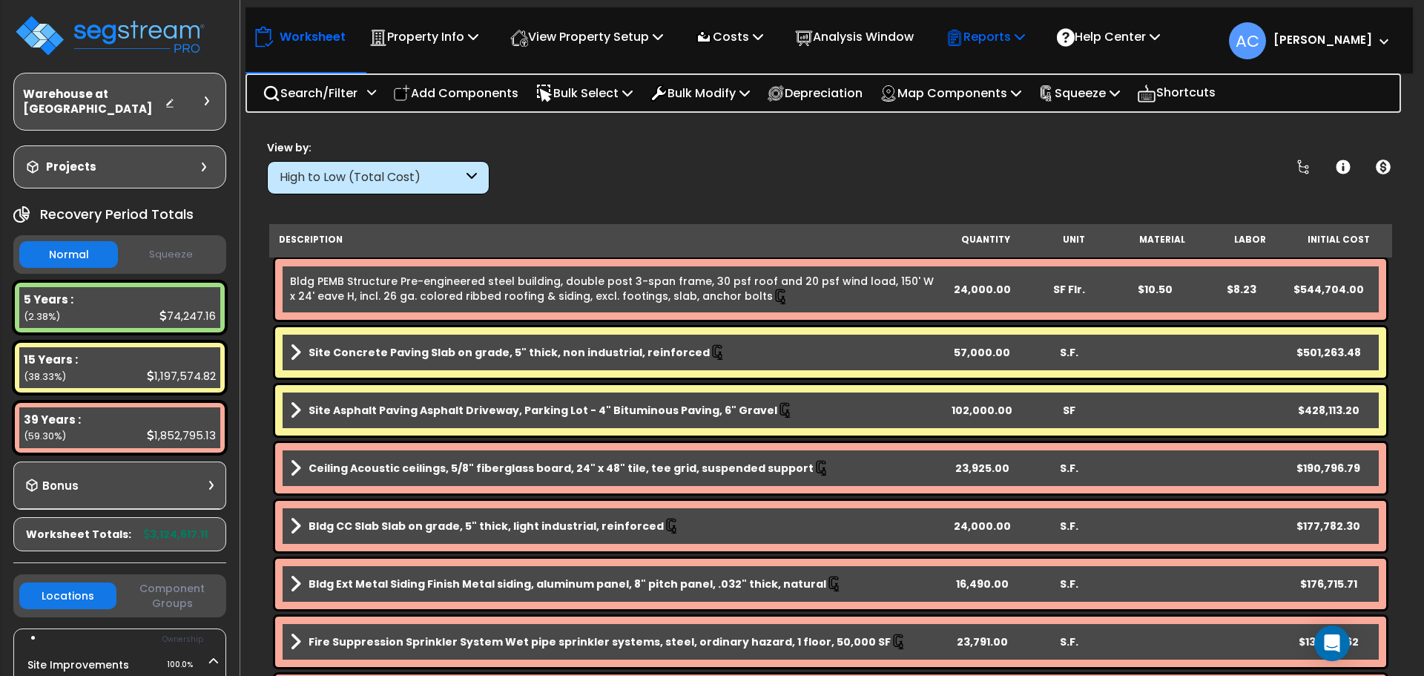
click at [985, 40] on p "Reports" at bounding box center [984, 37] width 79 height 20
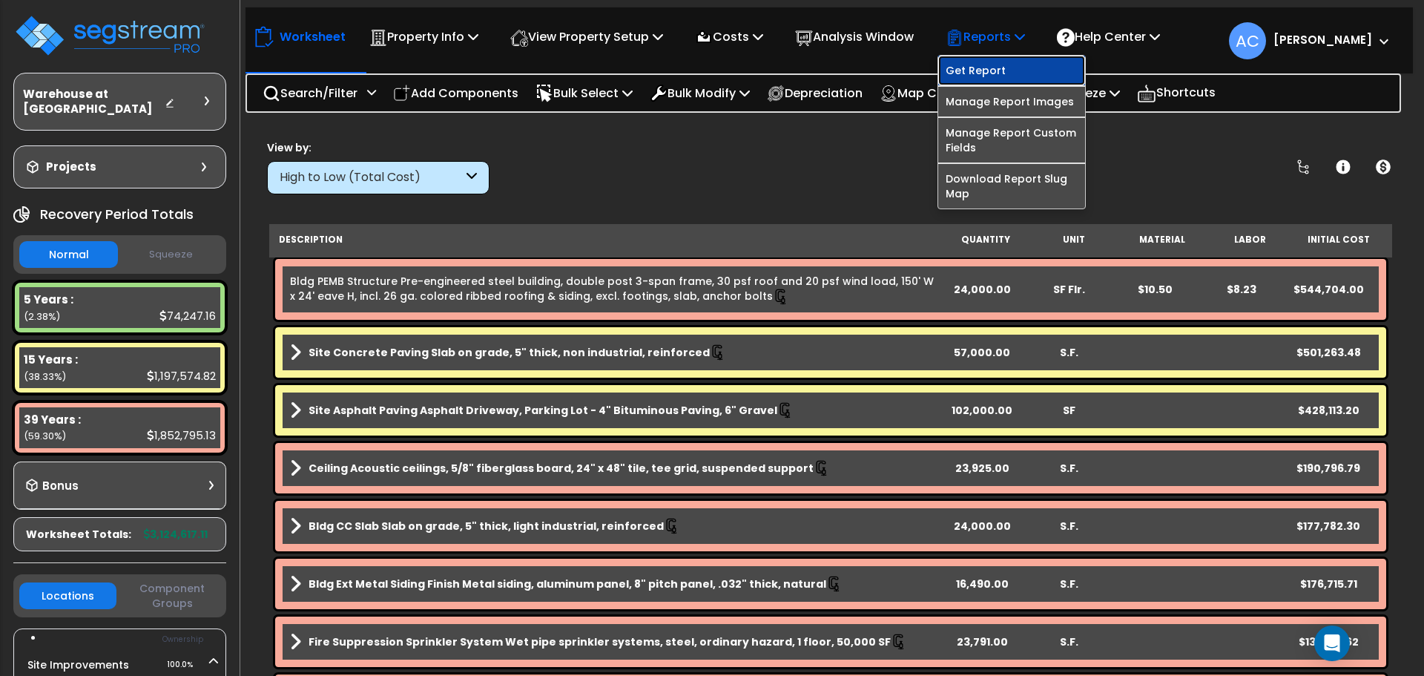
click at [988, 68] on link "Get Report" at bounding box center [1011, 71] width 147 height 30
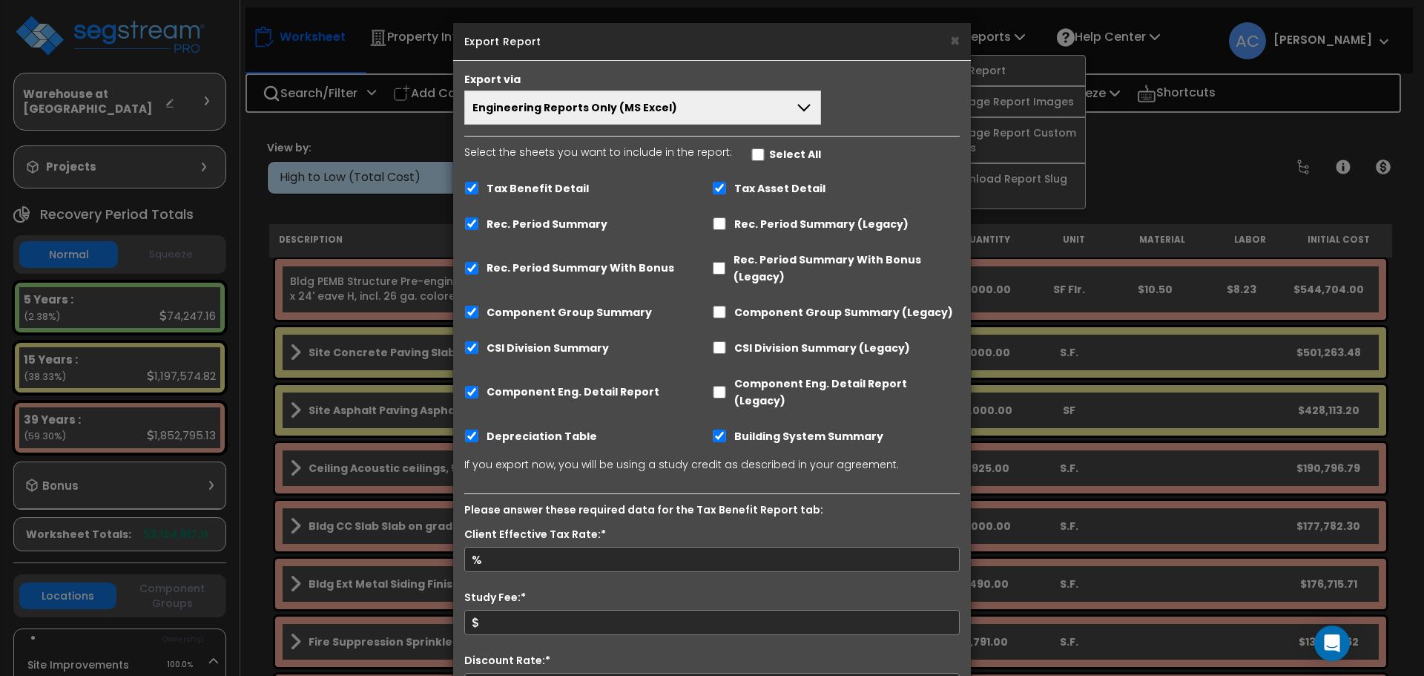
click at [558, 183] on label "Tax Benefit Detail" at bounding box center [537, 188] width 102 height 17
click at [479, 183] on input "Tax Benefit Detail" at bounding box center [471, 188] width 15 height 13
checkbox input "false"
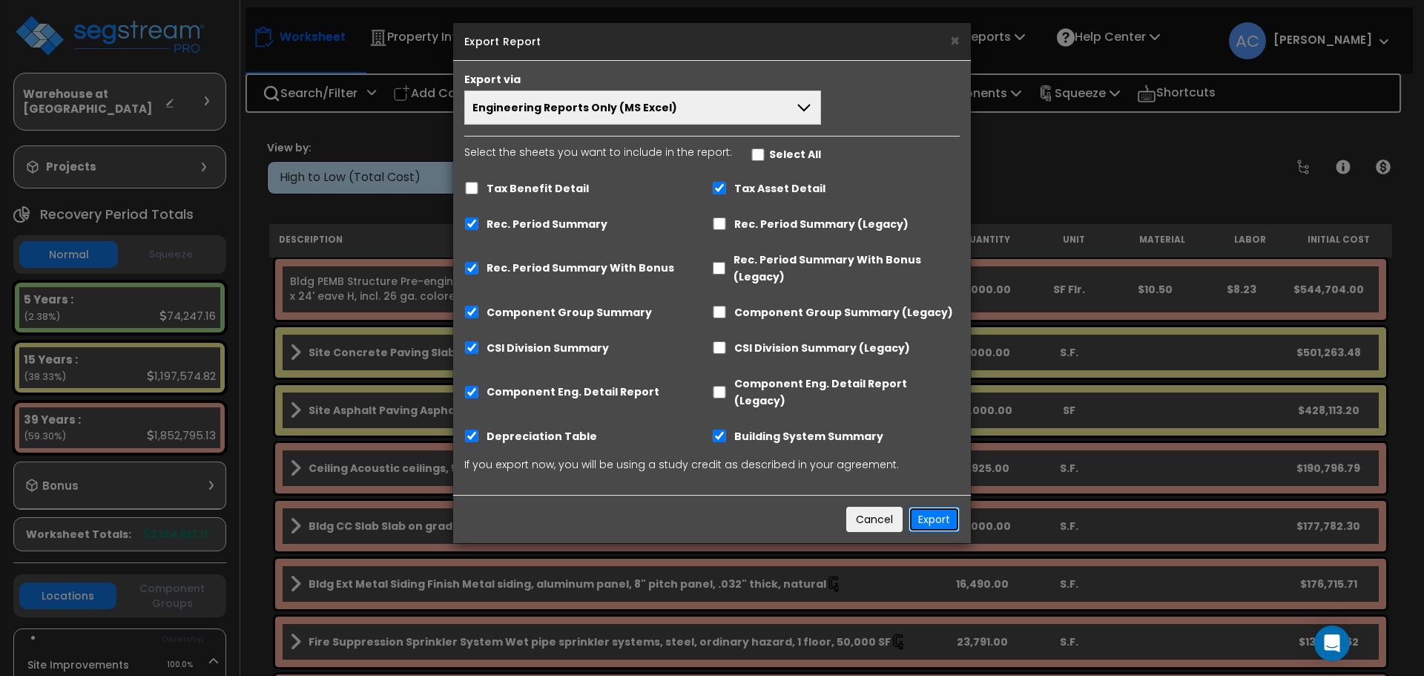
click at [931, 506] on button "Export" at bounding box center [933, 518] width 51 height 25
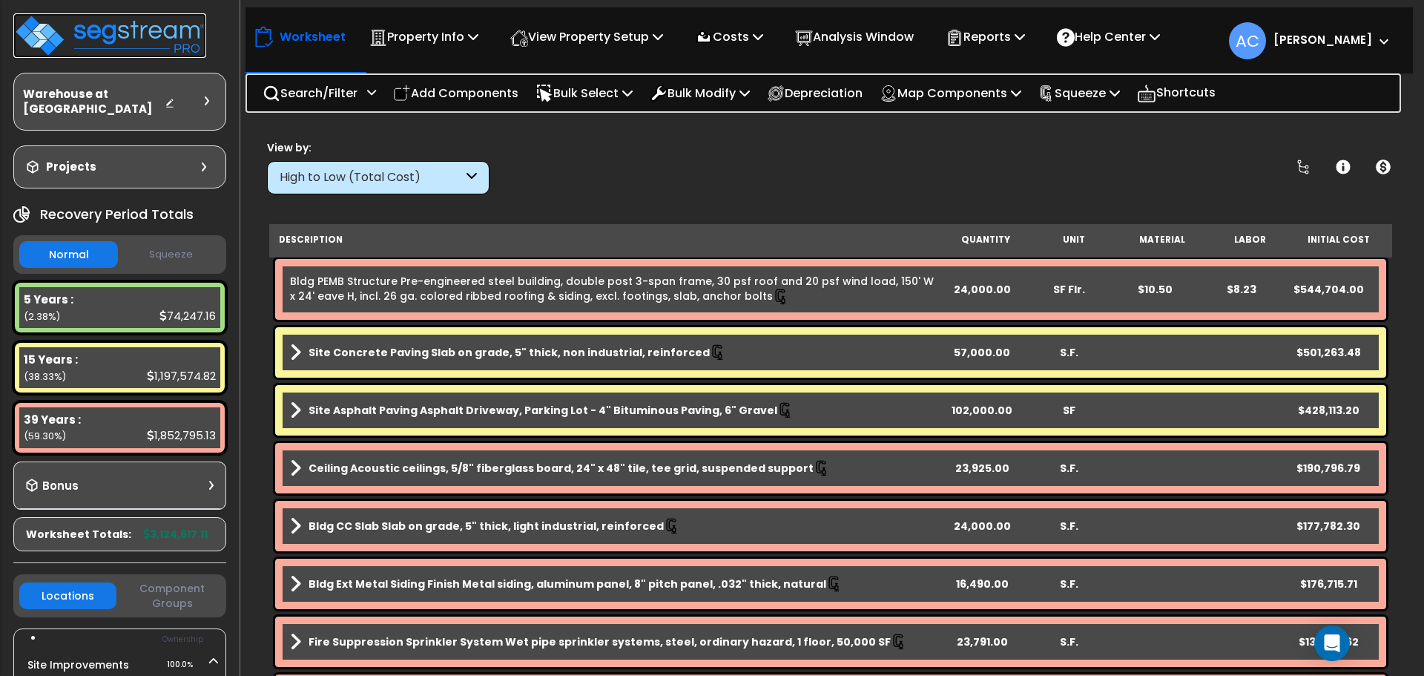
click at [182, 36] on img at bounding box center [109, 35] width 193 height 44
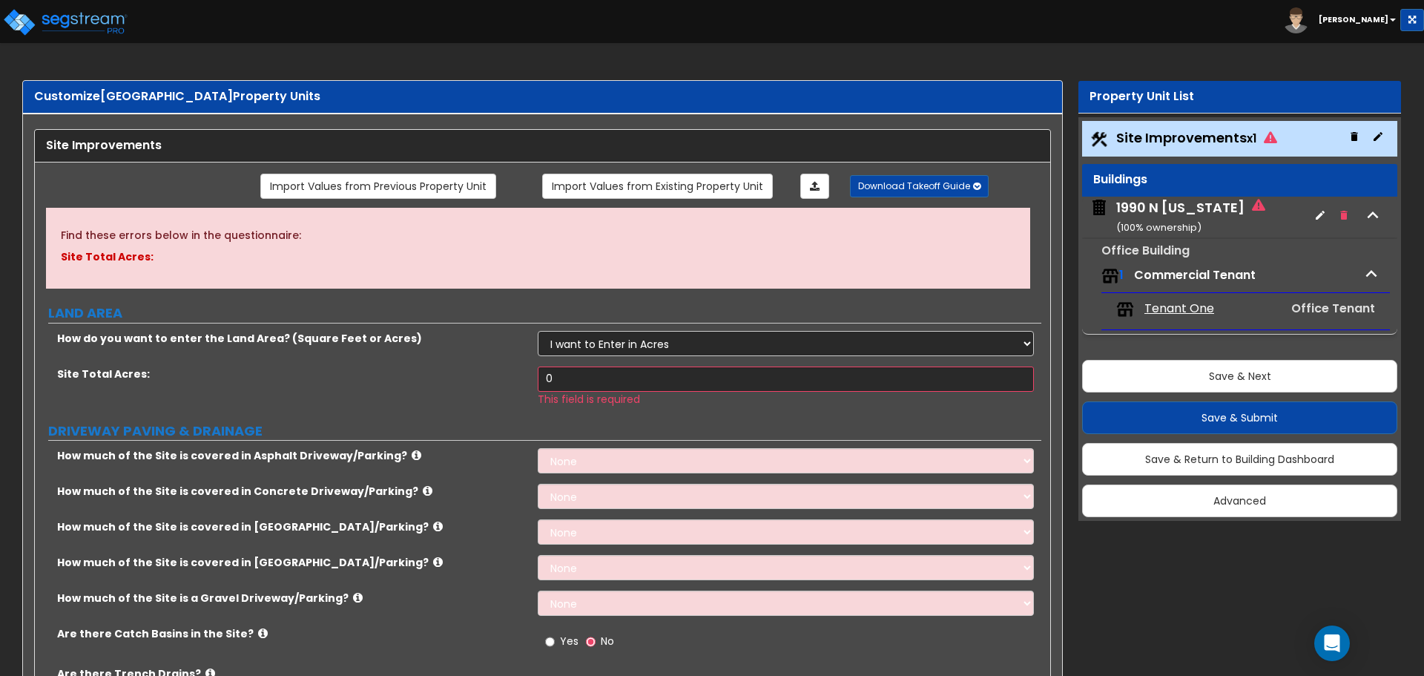
scroll to position [1046, 0]
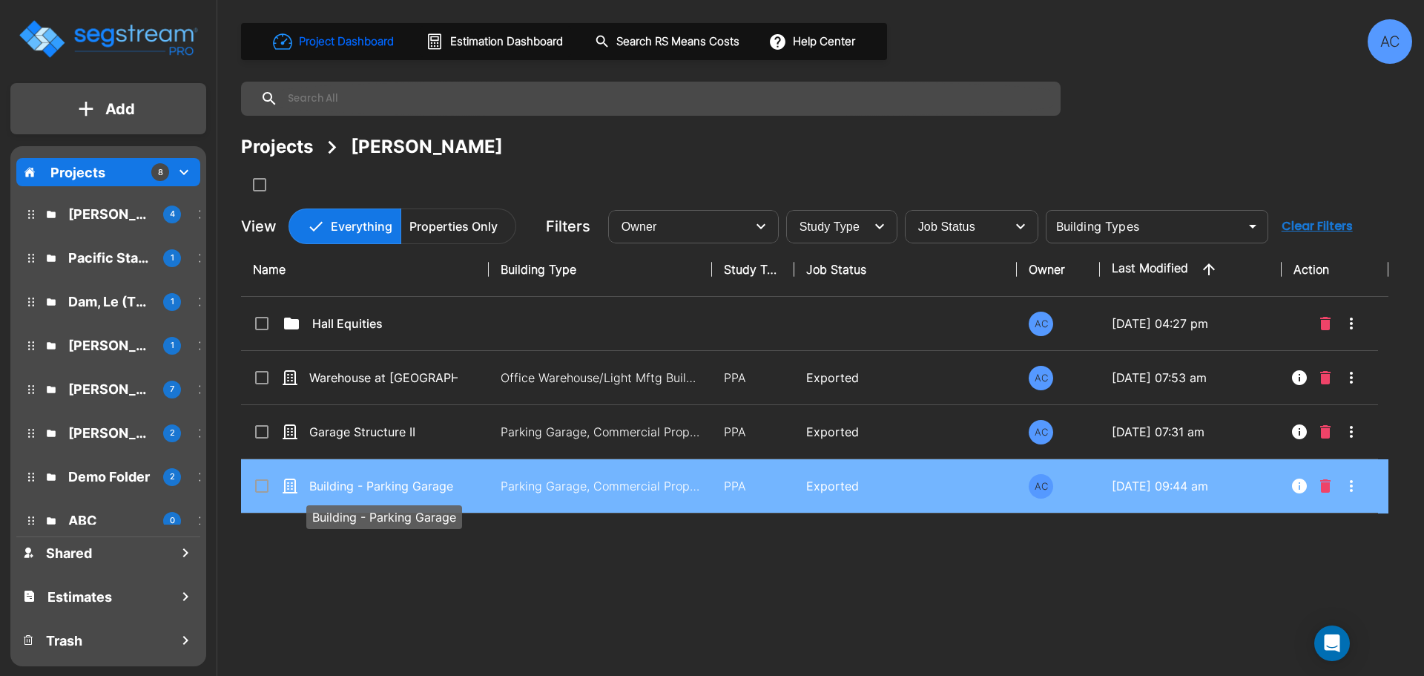
click at [422, 483] on p "Building - Parking Garage" at bounding box center [383, 486] width 148 height 18
checkbox input "true"
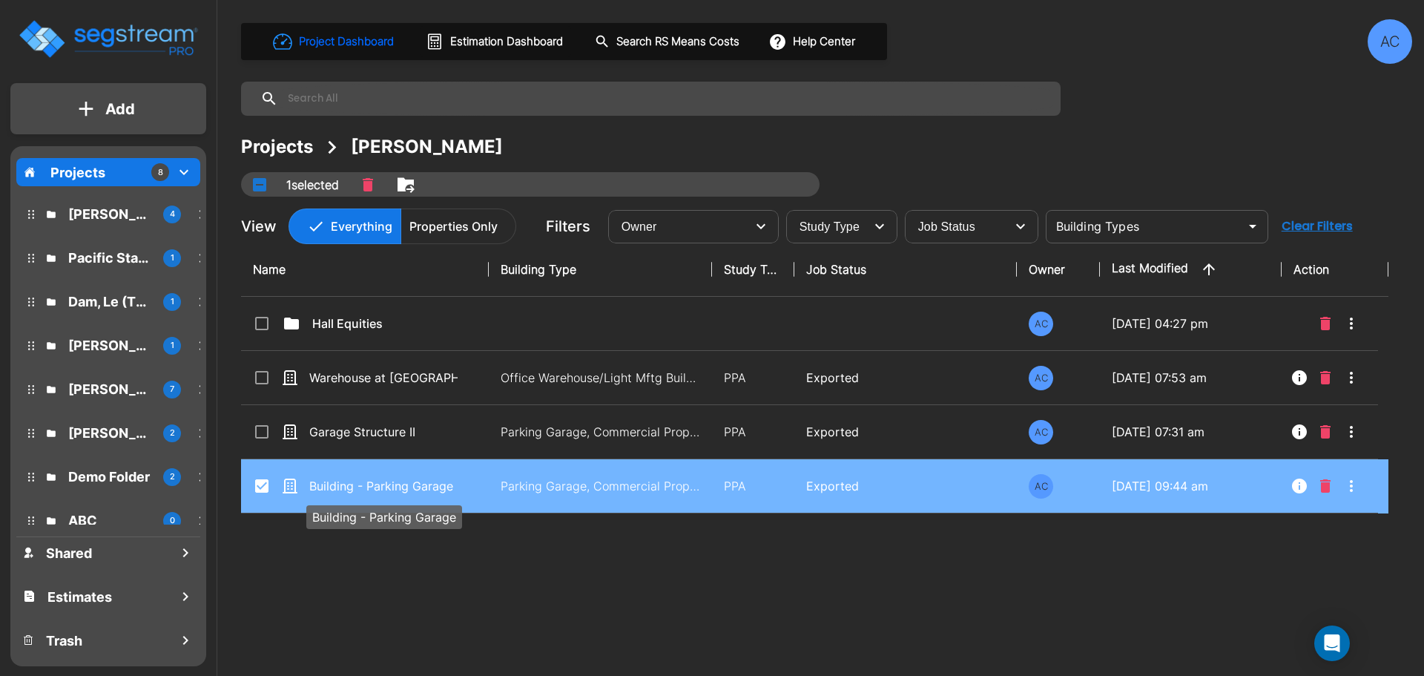
click at [422, 483] on p "Building - Parking Garage" at bounding box center [383, 486] width 148 height 18
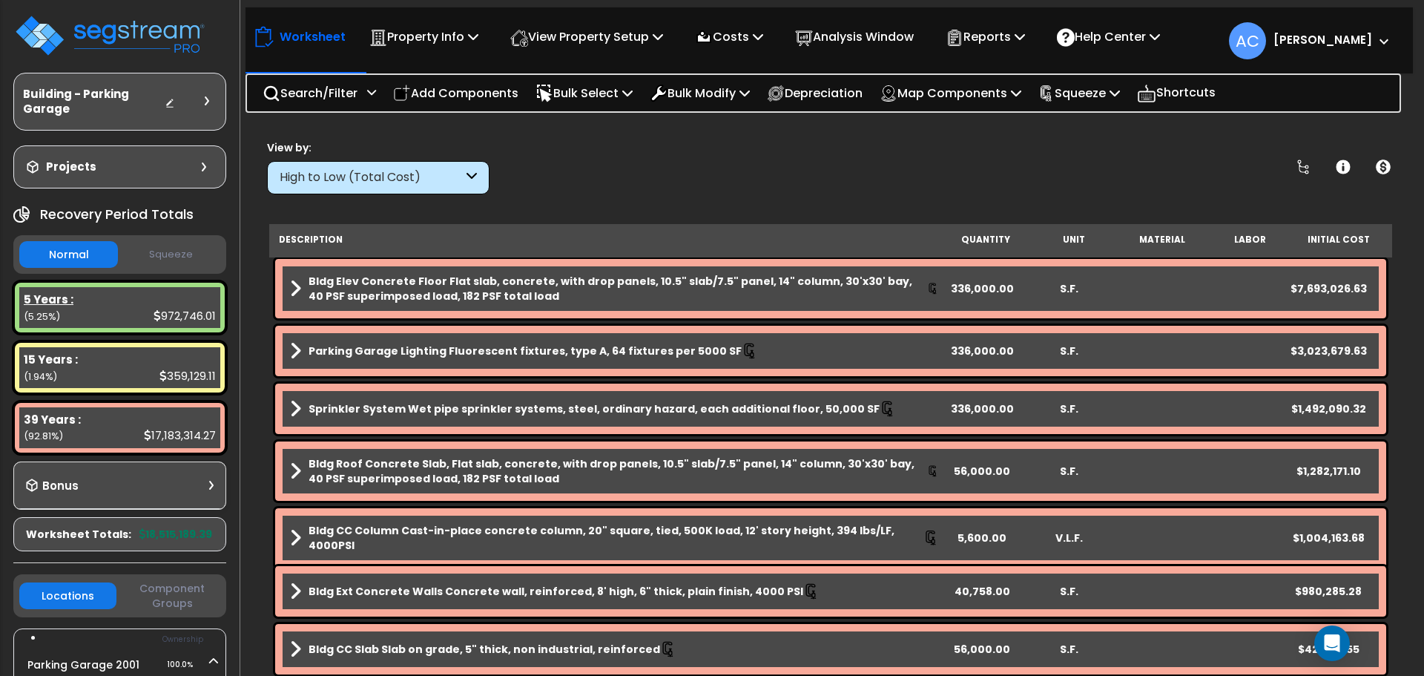
click at [166, 311] on div "972,746.01" at bounding box center [184, 316] width 62 height 16
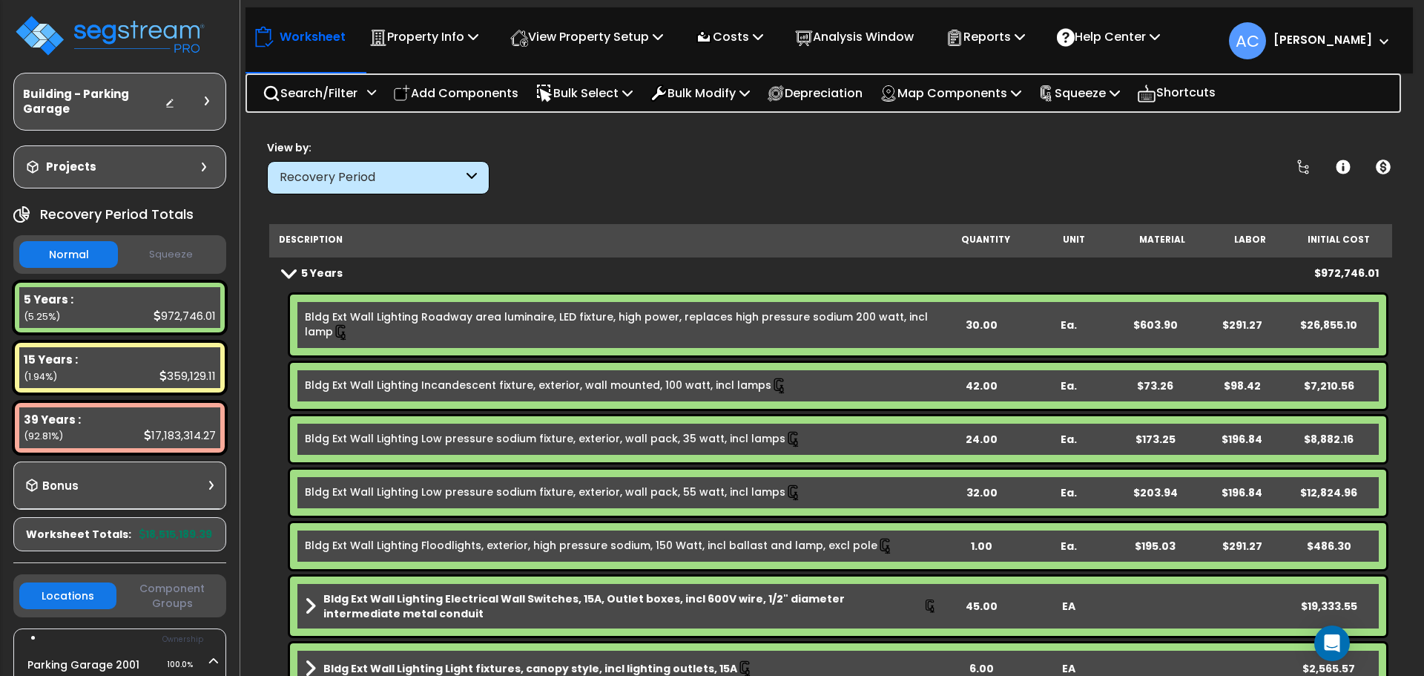
scroll to position [483, 0]
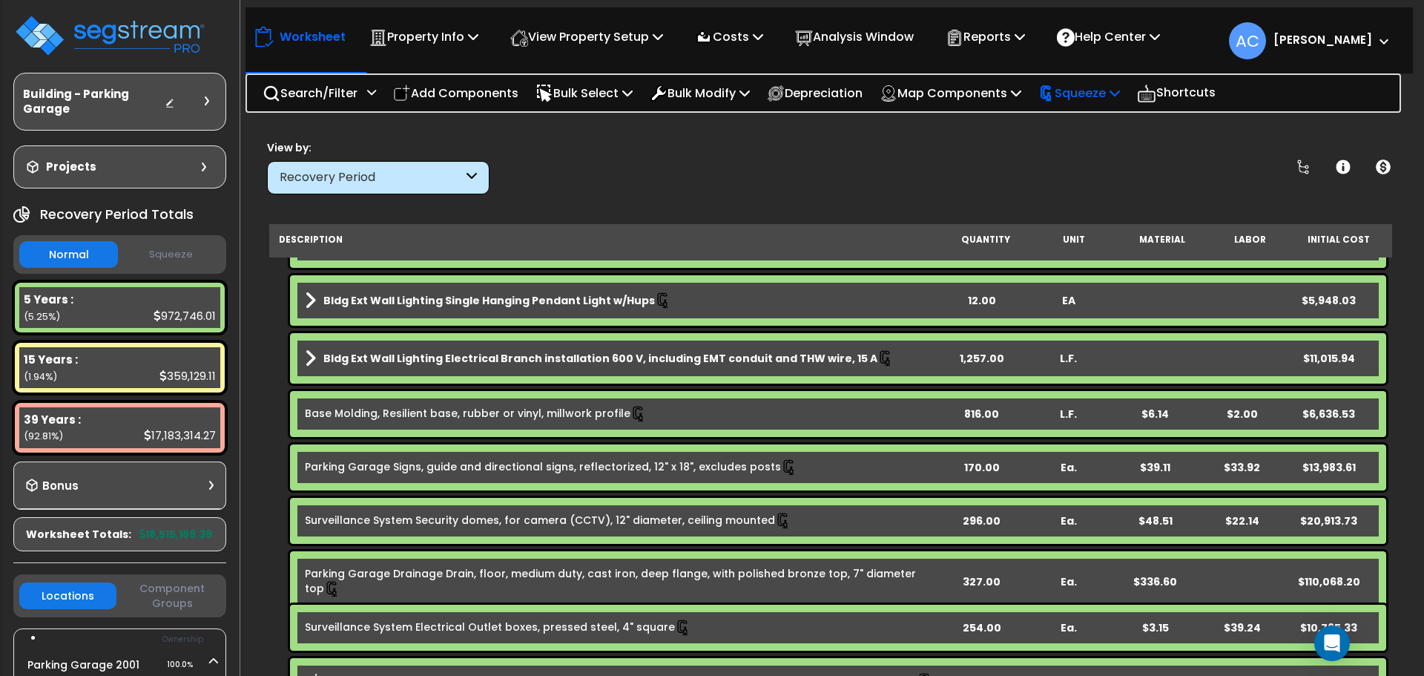
click at [1079, 89] on p "Squeeze" at bounding box center [1079, 93] width 82 height 20
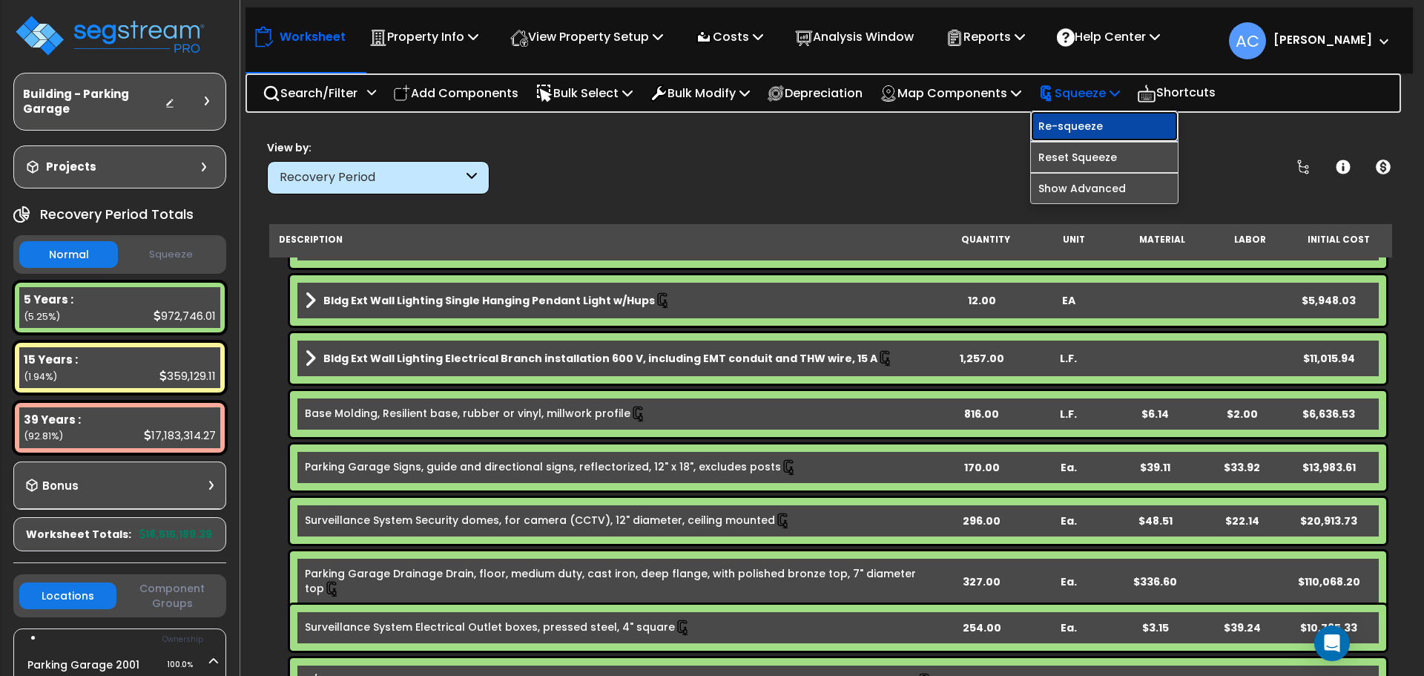
click at [1084, 123] on link "Re-squeeze" at bounding box center [1104, 126] width 147 height 30
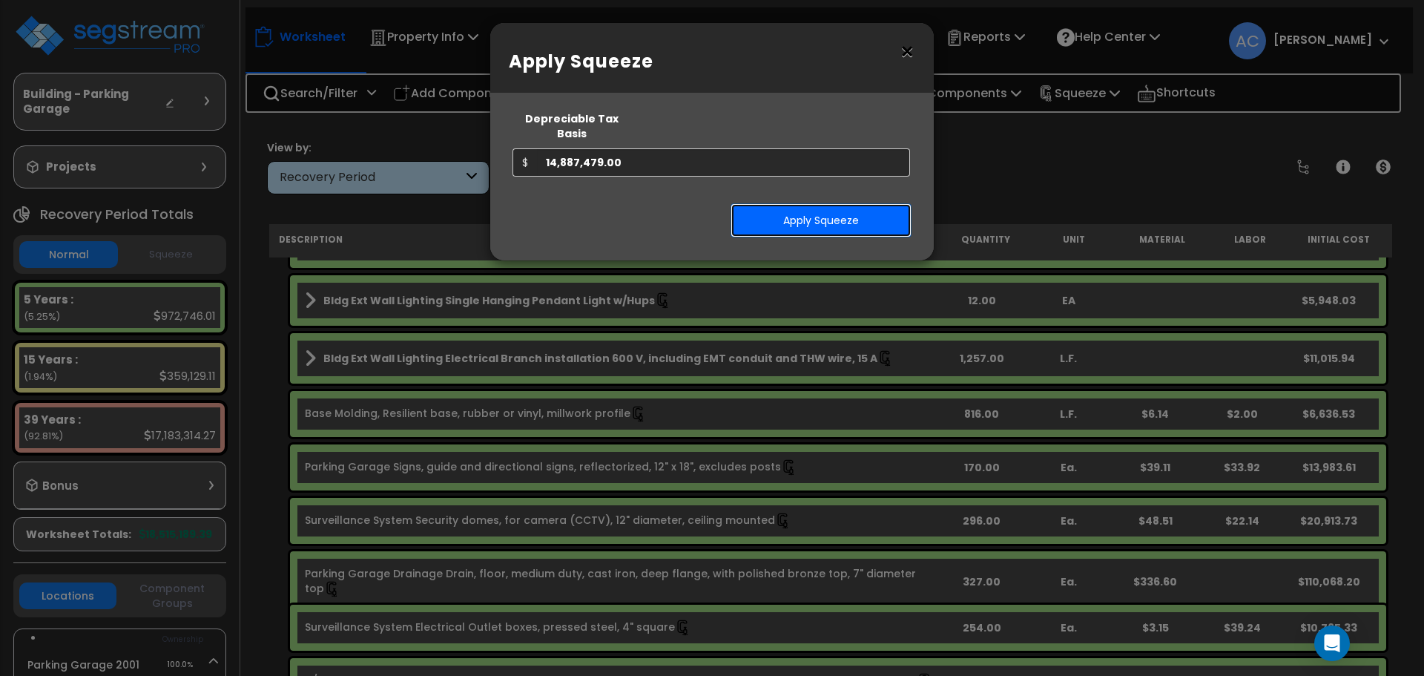
click at [886, 203] on button "Apply Squeeze" at bounding box center [820, 220] width 181 height 34
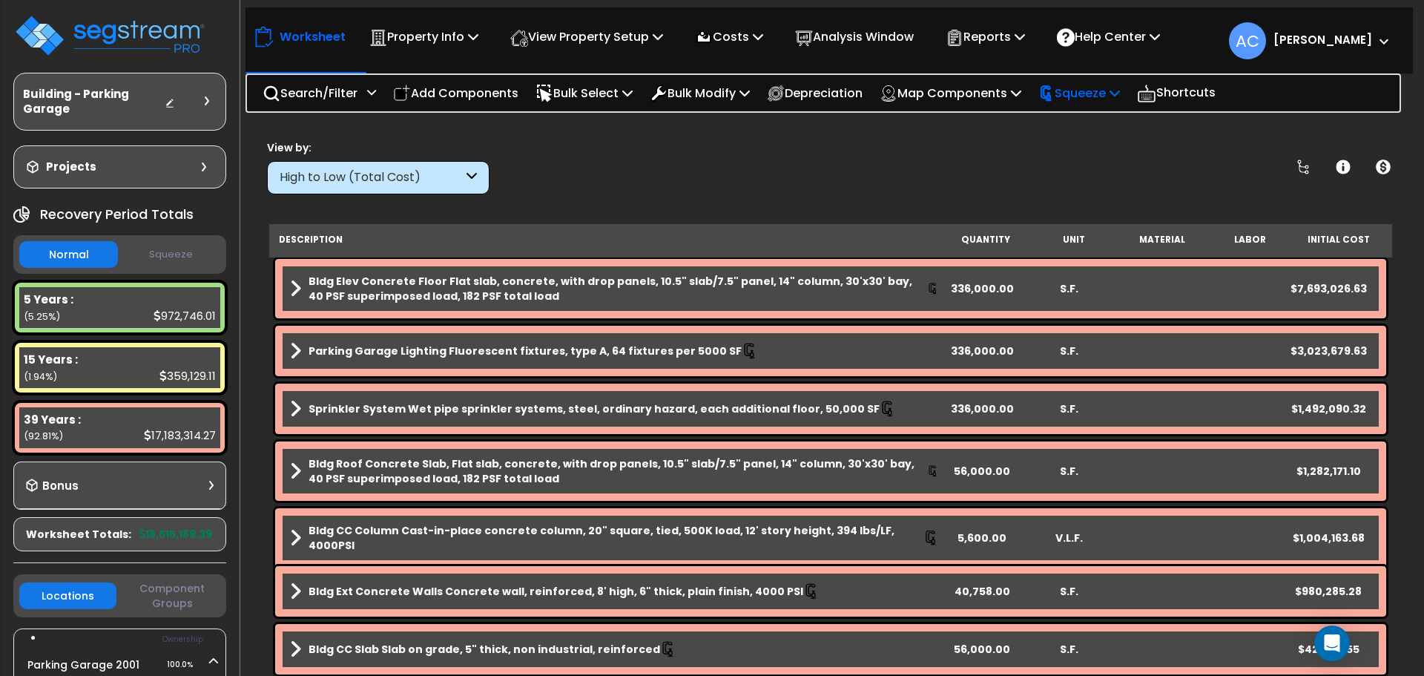
click at [1098, 87] on p "Squeeze" at bounding box center [1079, 93] width 82 height 20
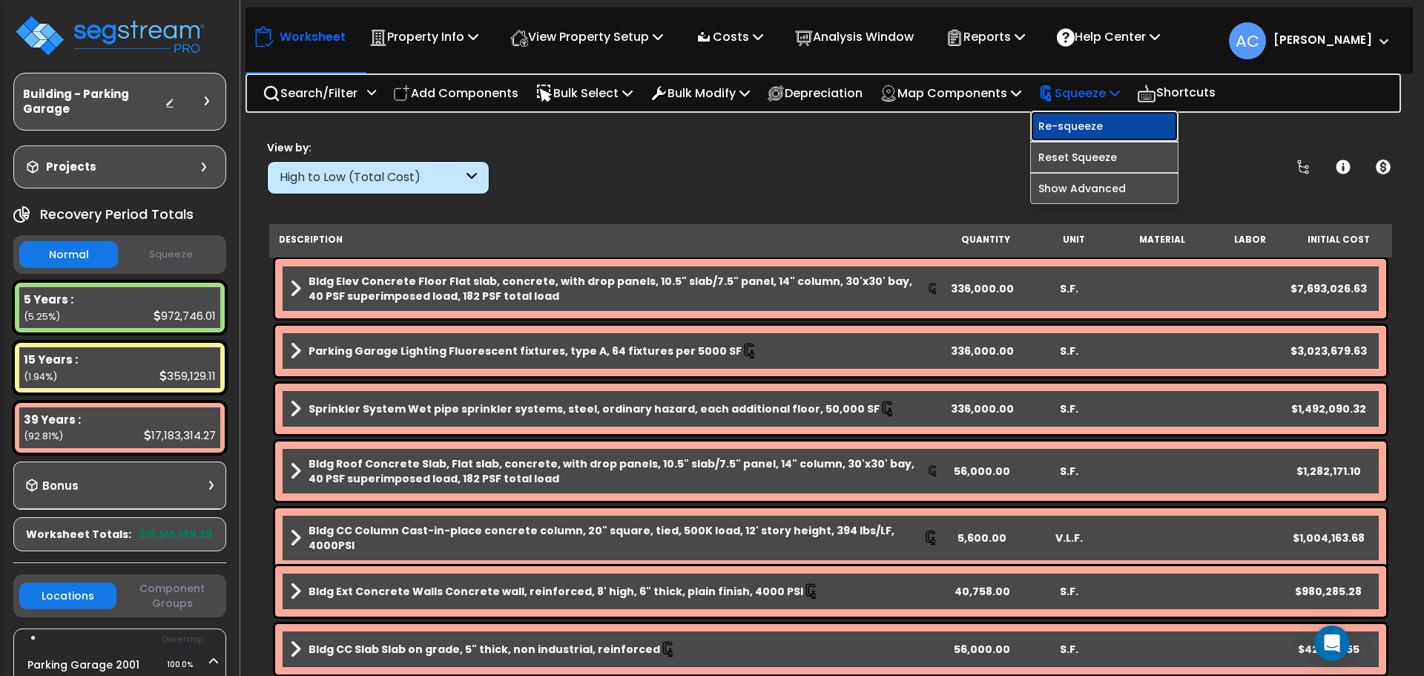
click at [1098, 132] on link "Re-squeeze" at bounding box center [1104, 126] width 147 height 30
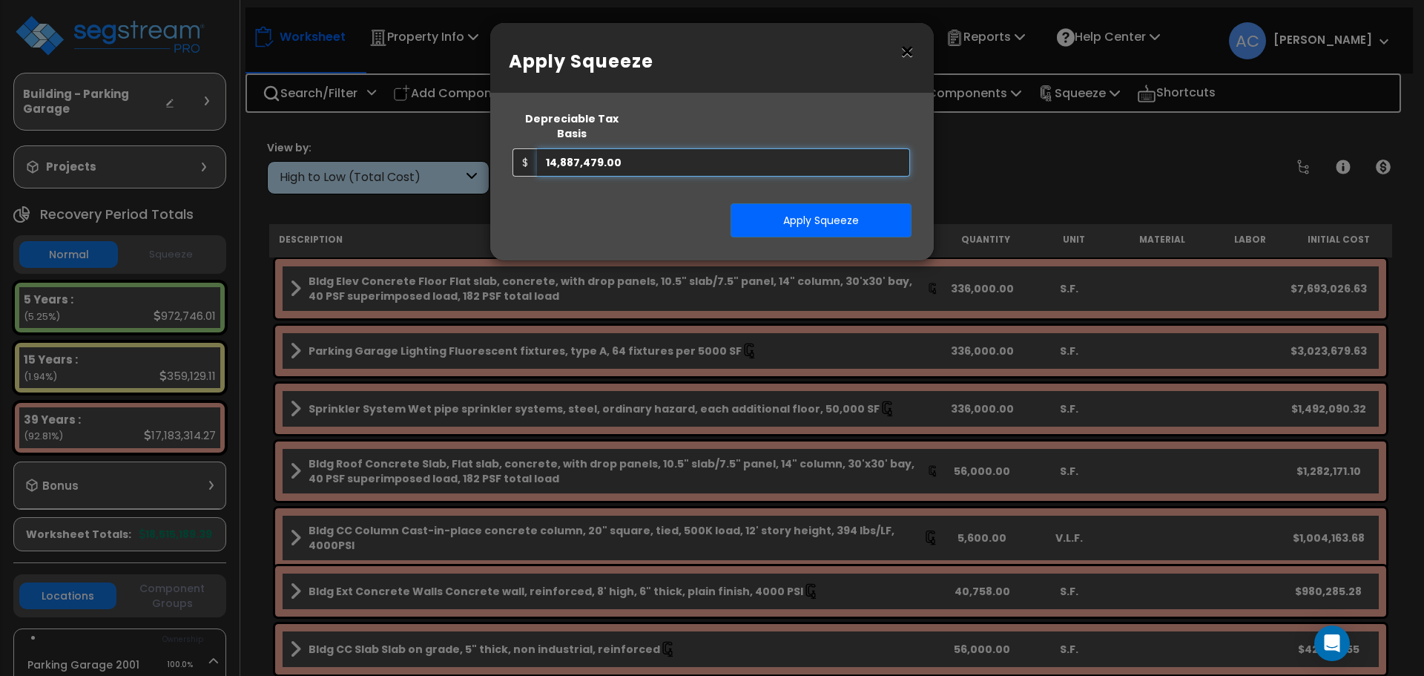
click at [687, 148] on input "14,887,479.00" at bounding box center [723, 162] width 373 height 28
click at [831, 208] on button "Apply Squeeze" at bounding box center [820, 220] width 181 height 34
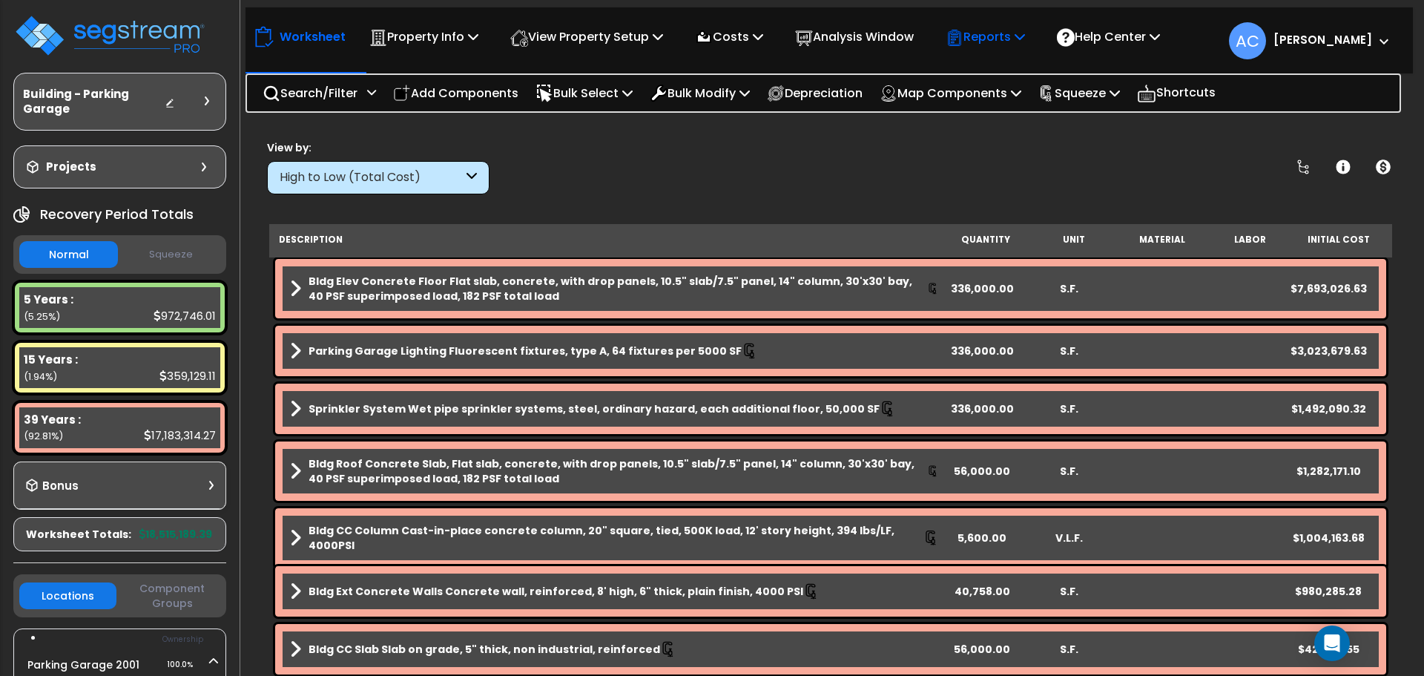
click at [1000, 33] on p "Reports" at bounding box center [984, 37] width 79 height 20
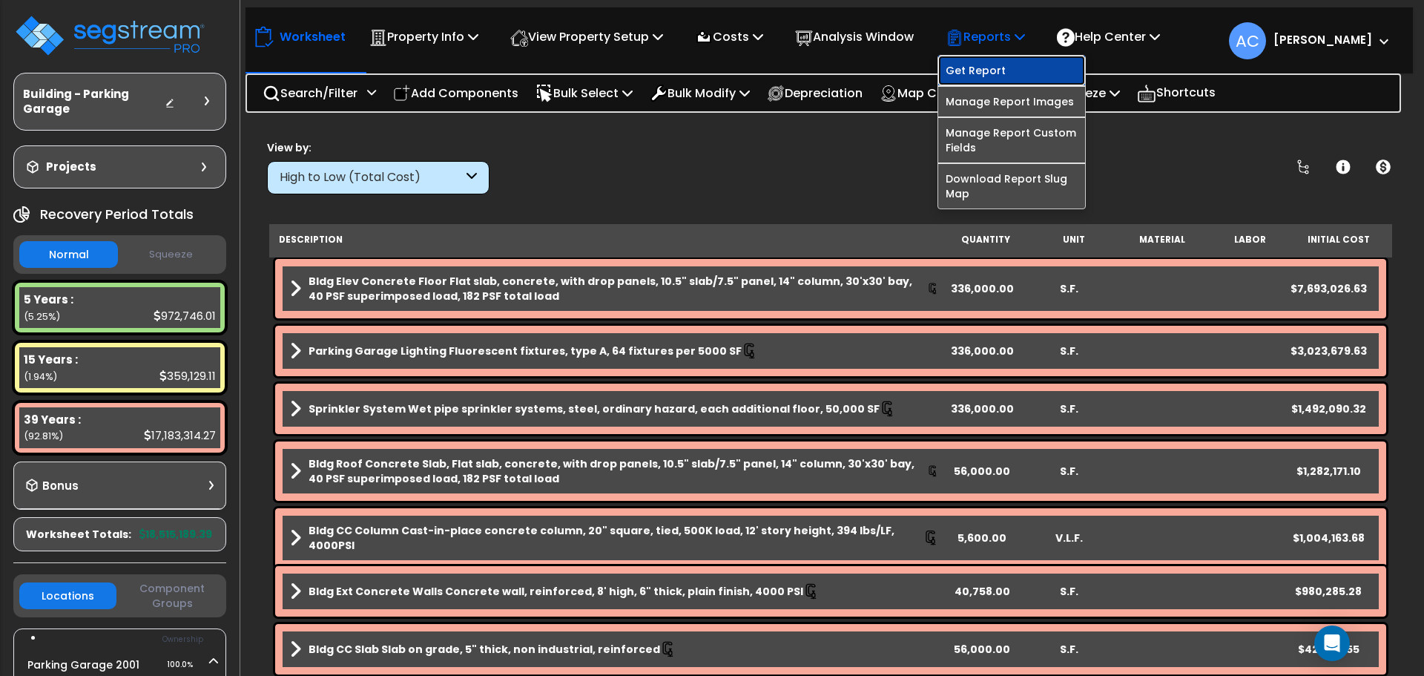
click at [979, 71] on link "Get Report" at bounding box center [1011, 71] width 147 height 30
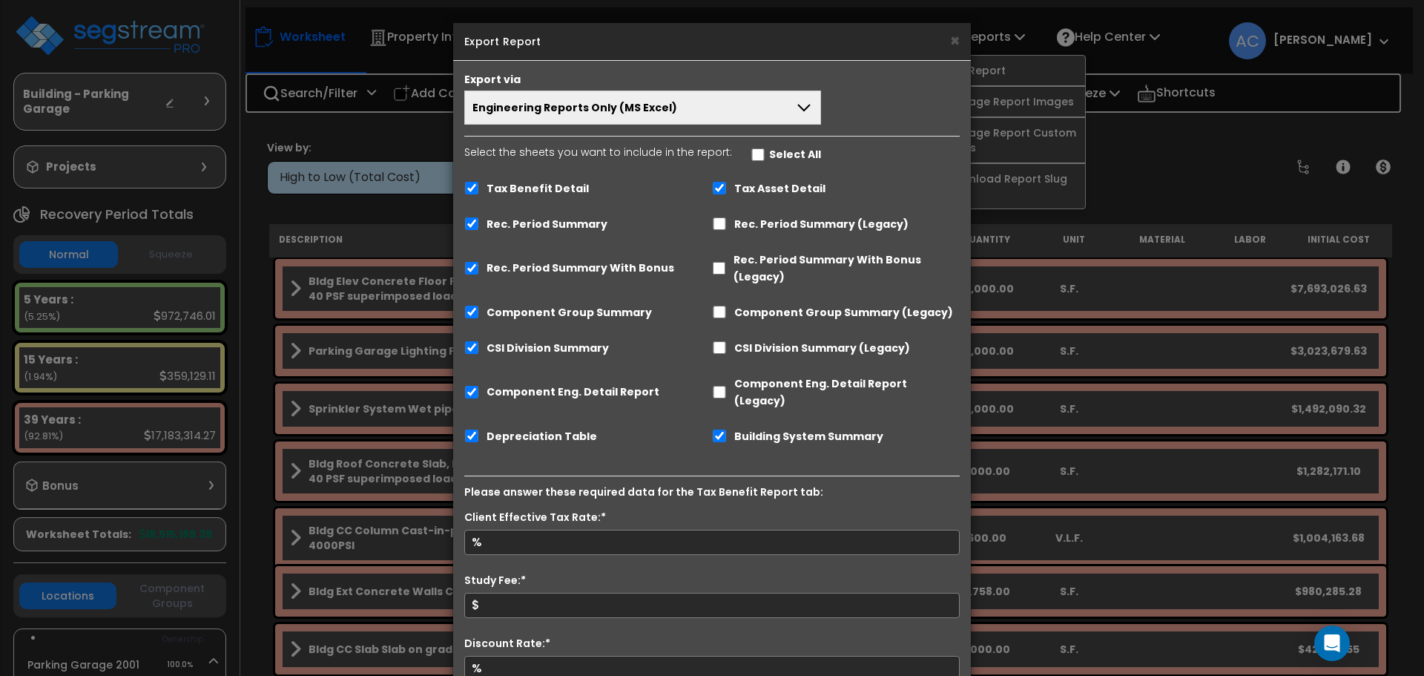
click at [560, 180] on label "Tax Benefit Detail" at bounding box center [537, 188] width 102 height 17
click at [479, 182] on input "Tax Benefit Detail" at bounding box center [471, 188] width 15 height 13
checkbox input "false"
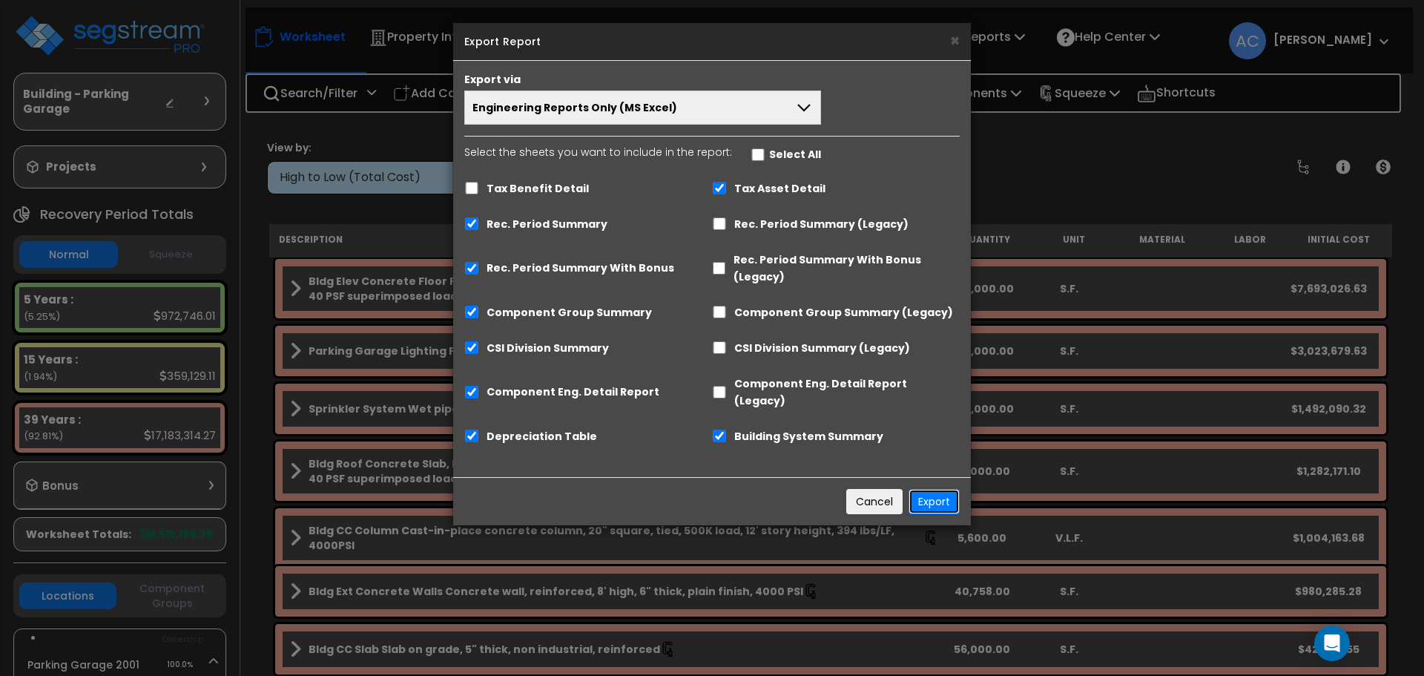
click at [931, 489] on button "Export" at bounding box center [933, 501] width 51 height 25
